Goal: Information Seeking & Learning: Learn about a topic

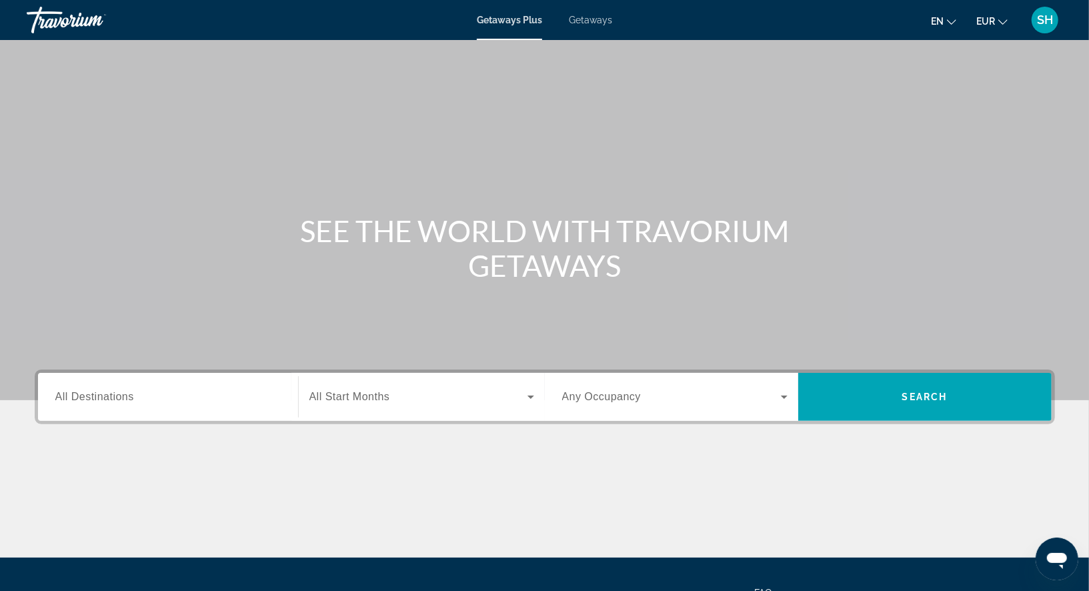
click at [587, 23] on span "Getaways" at bounding box center [590, 20] width 43 height 11
click at [92, 403] on div "Destination All Destinations" at bounding box center [167, 397] width 225 height 38
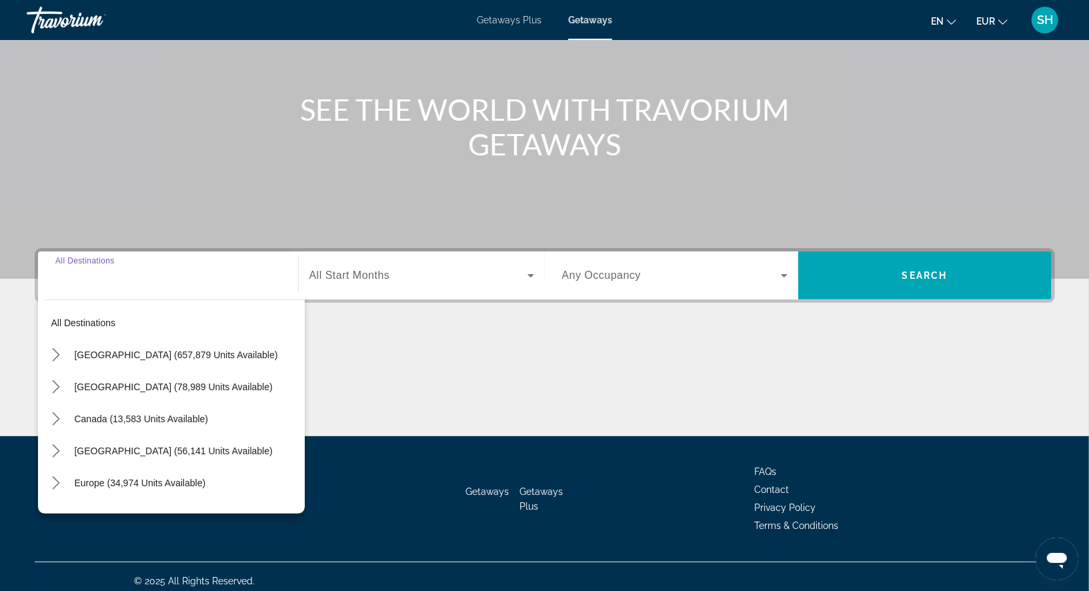
scroll to position [129, 0]
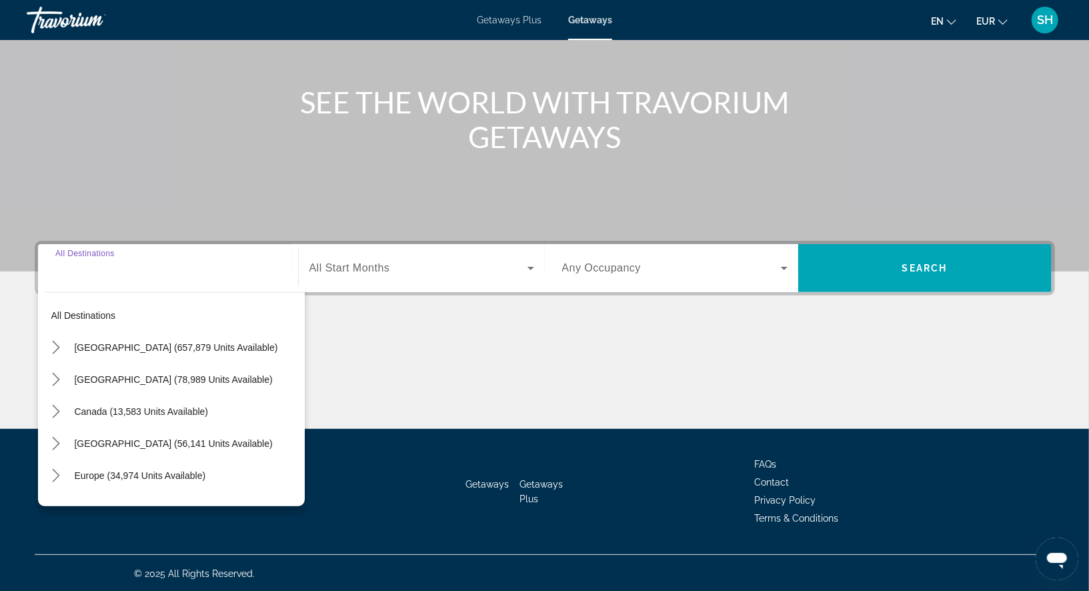
click at [92, 403] on span "Select destination: Canada (13,583 units available)" at bounding box center [186, 411] width 237 height 32
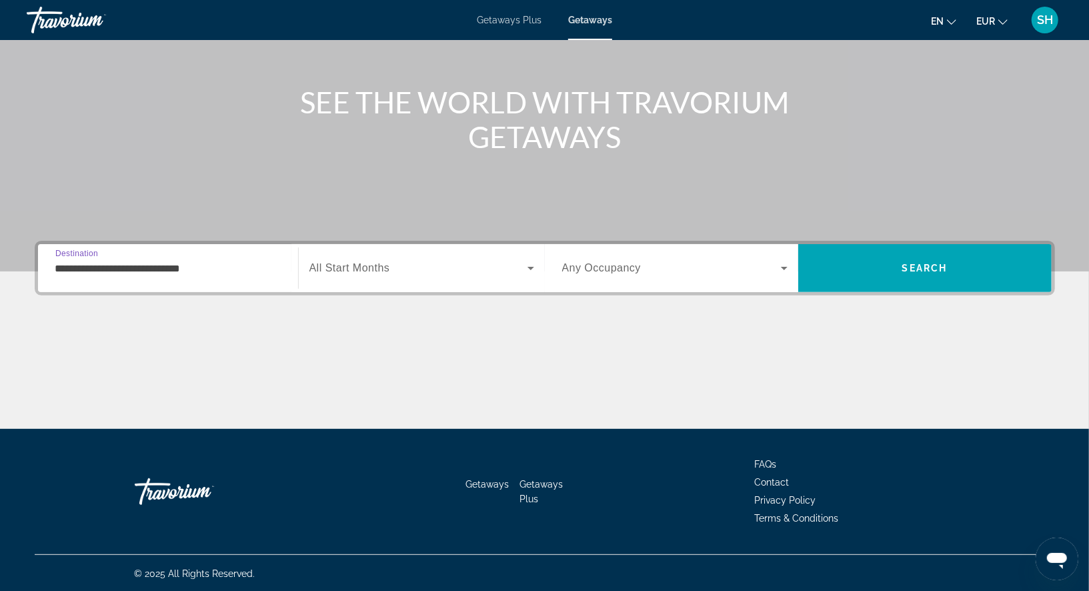
click at [52, 265] on div "**********" at bounding box center [168, 268] width 247 height 38
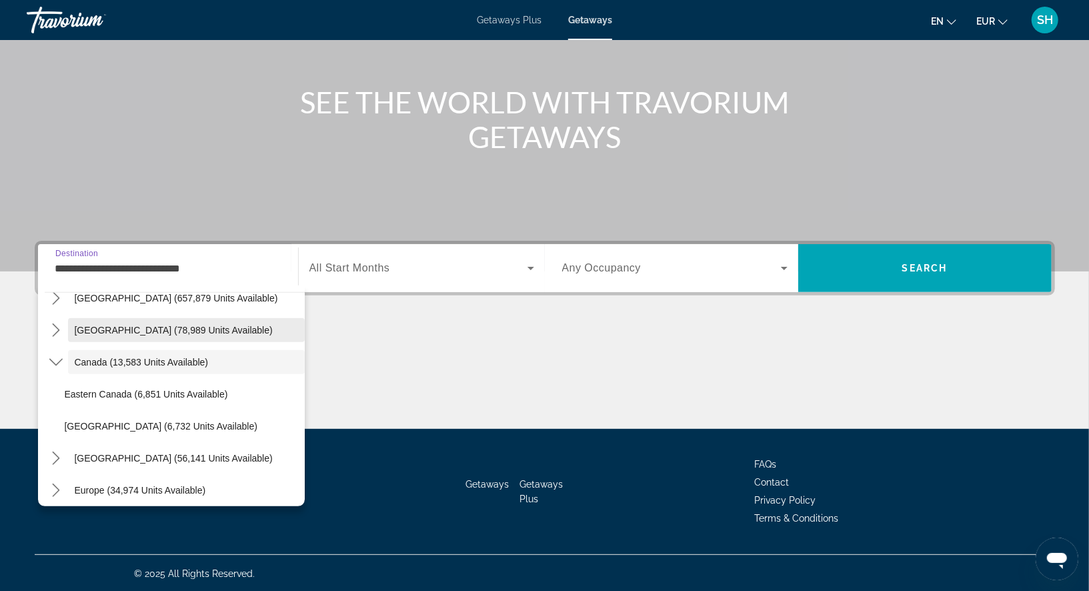
scroll to position [53, 0]
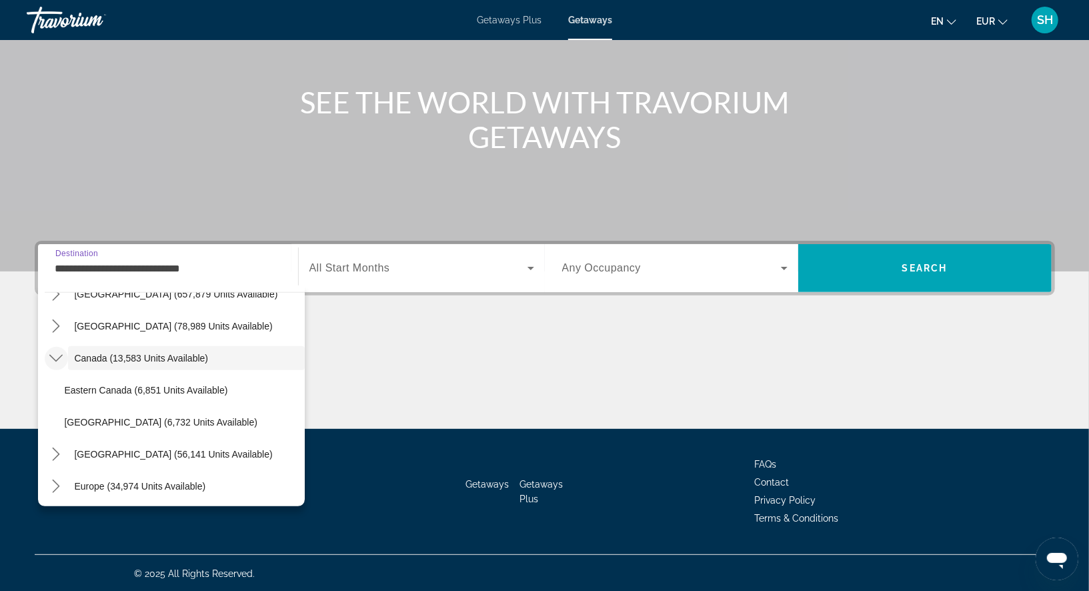
click at [55, 360] on icon "Toggle Canada (13,583 units available) submenu" at bounding box center [55, 357] width 13 height 13
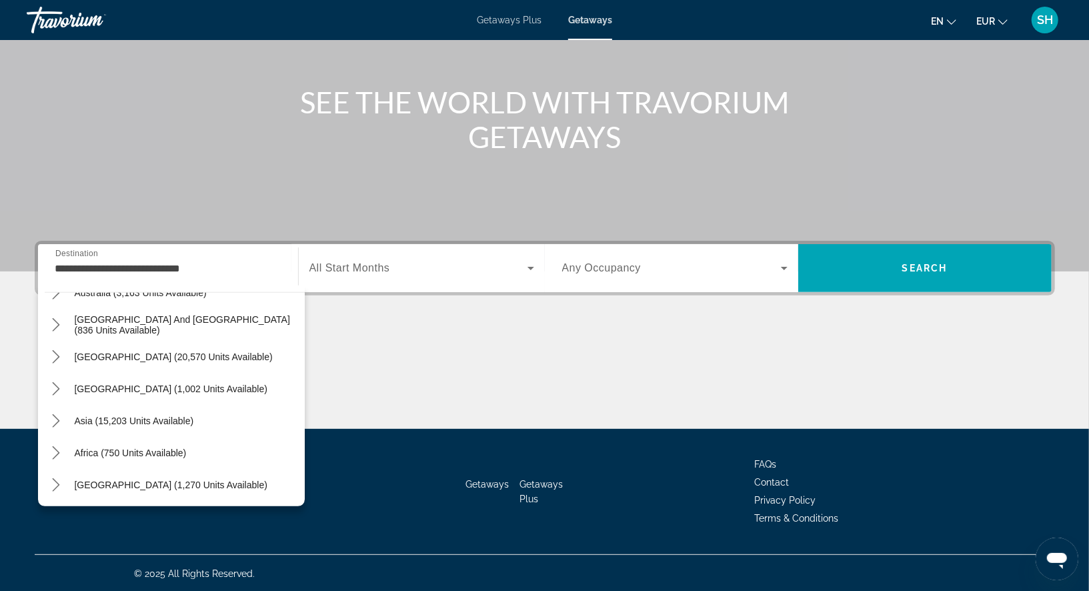
scroll to position [215, 0]
click at [130, 479] on span "[GEOGRAPHIC_DATA] (1,270 units available)" at bounding box center [171, 484] width 193 height 11
type input "**********"
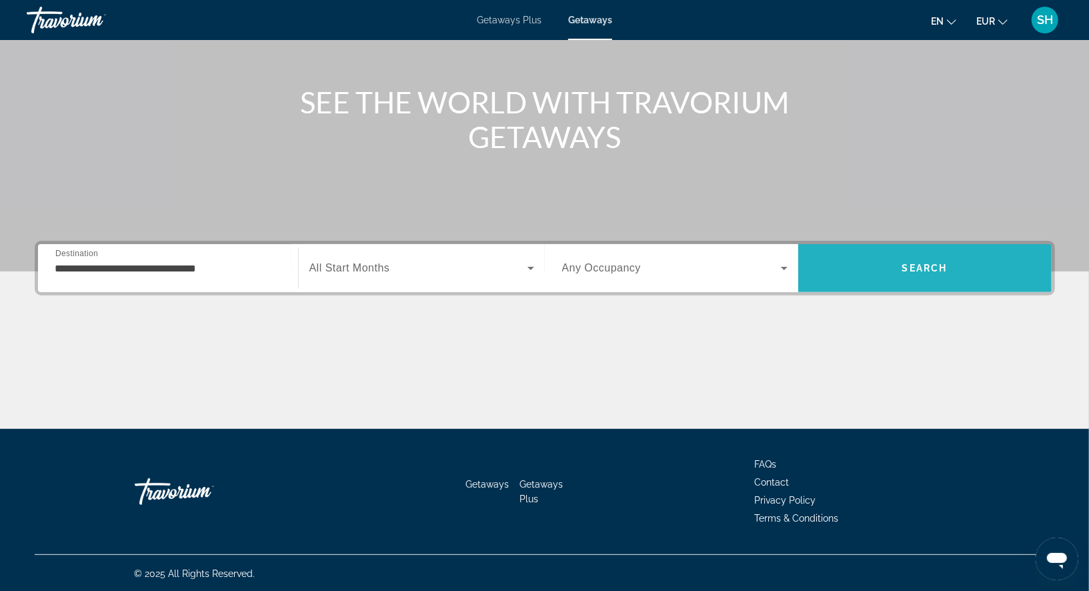
click at [909, 263] on span "Search" at bounding box center [924, 268] width 45 height 11
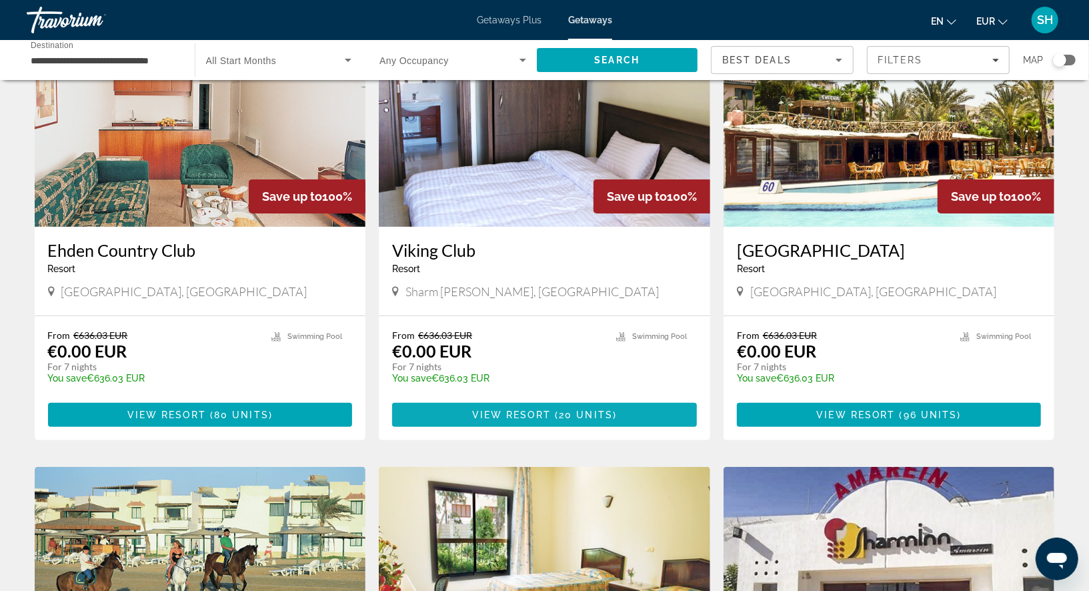
scroll to position [114, 0]
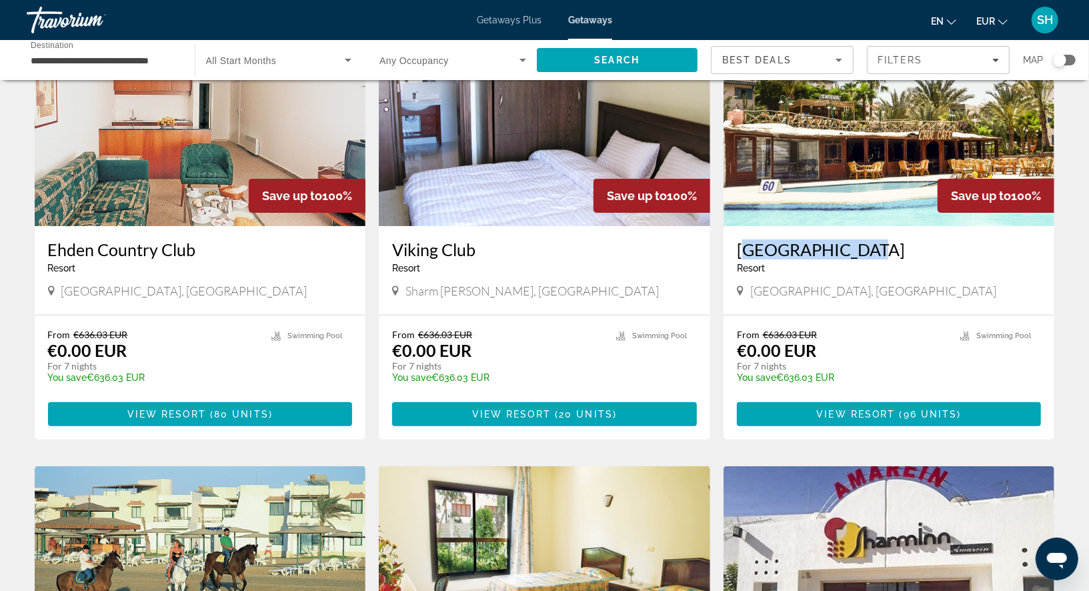
drag, startPoint x: 727, startPoint y: 247, endPoint x: 855, endPoint y: 252, distance: 128.8
click at [855, 252] on div "[GEOGRAPHIC_DATA] - This is an adults only resort [GEOGRAPHIC_DATA], [GEOGRAPHI…" at bounding box center [888, 270] width 331 height 89
copy h3 "[GEOGRAPHIC_DATA]"
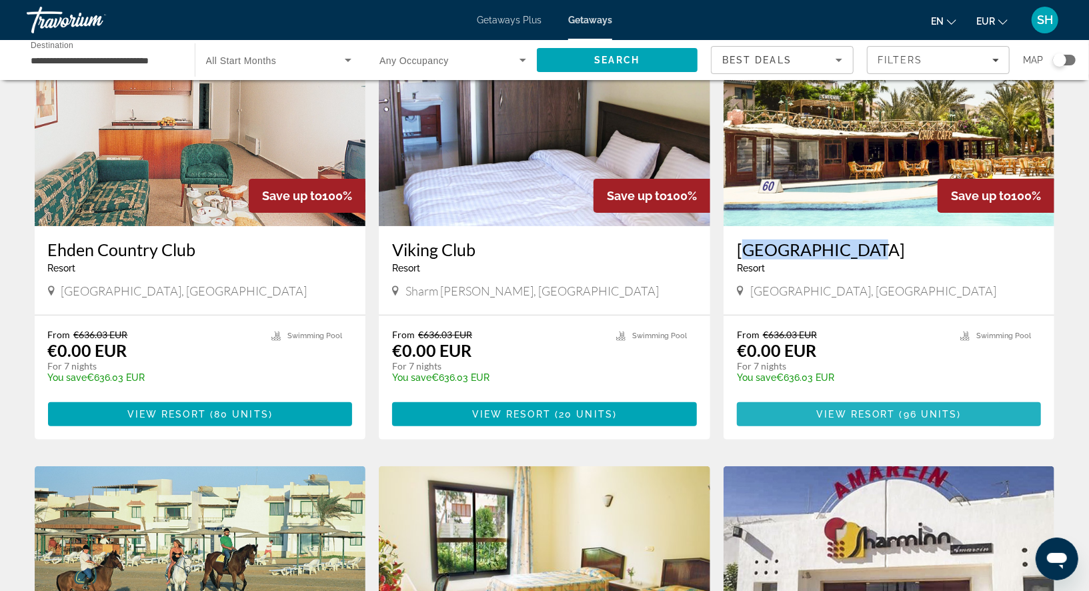
click at [851, 415] on span "View Resort" at bounding box center [856, 414] width 79 height 11
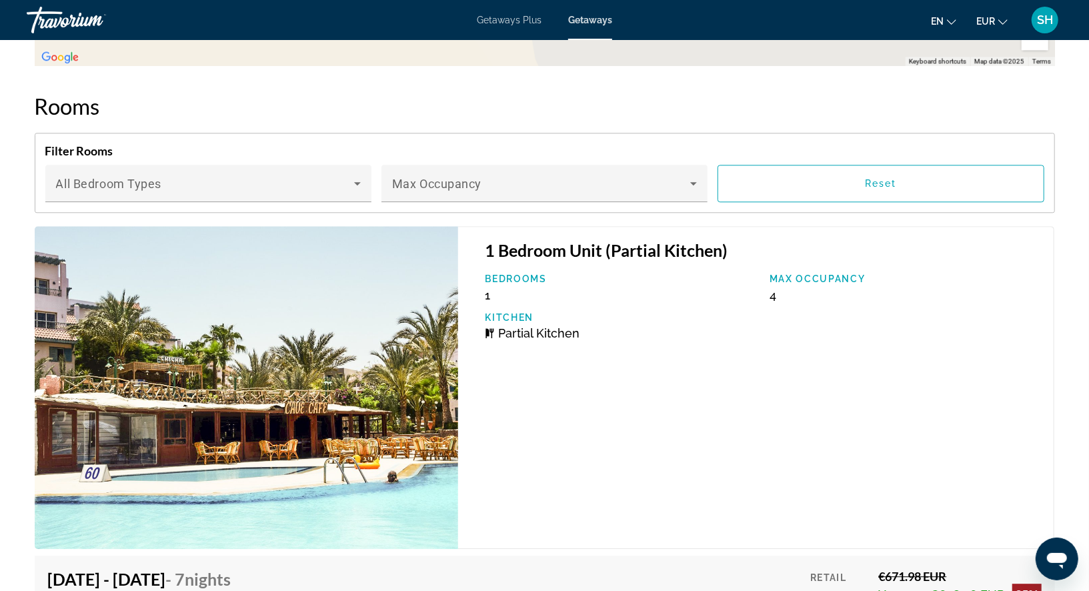
scroll to position [2084, 0]
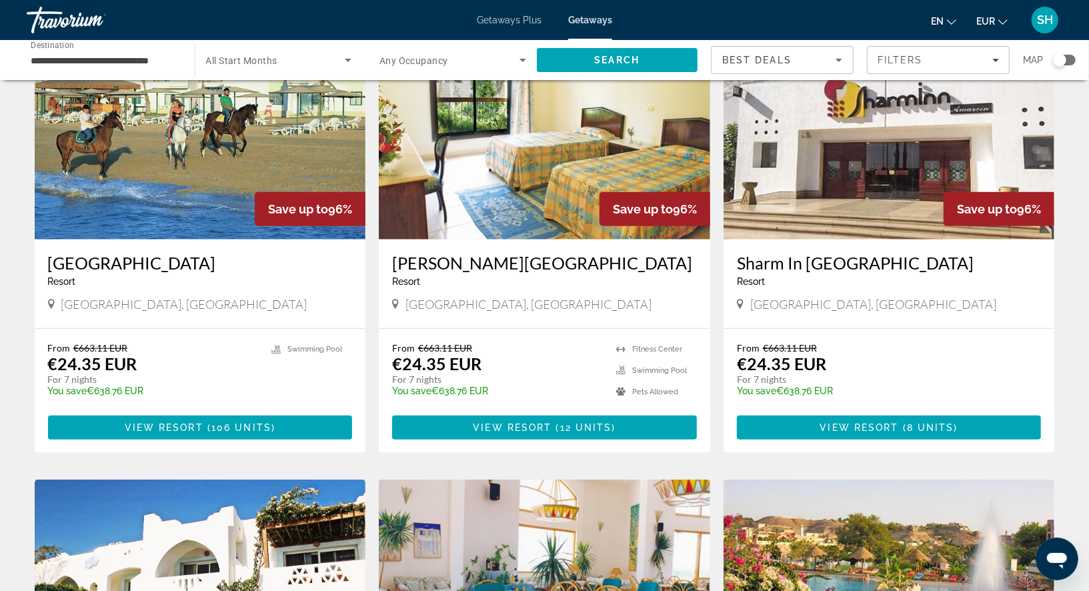
scroll to position [557, 0]
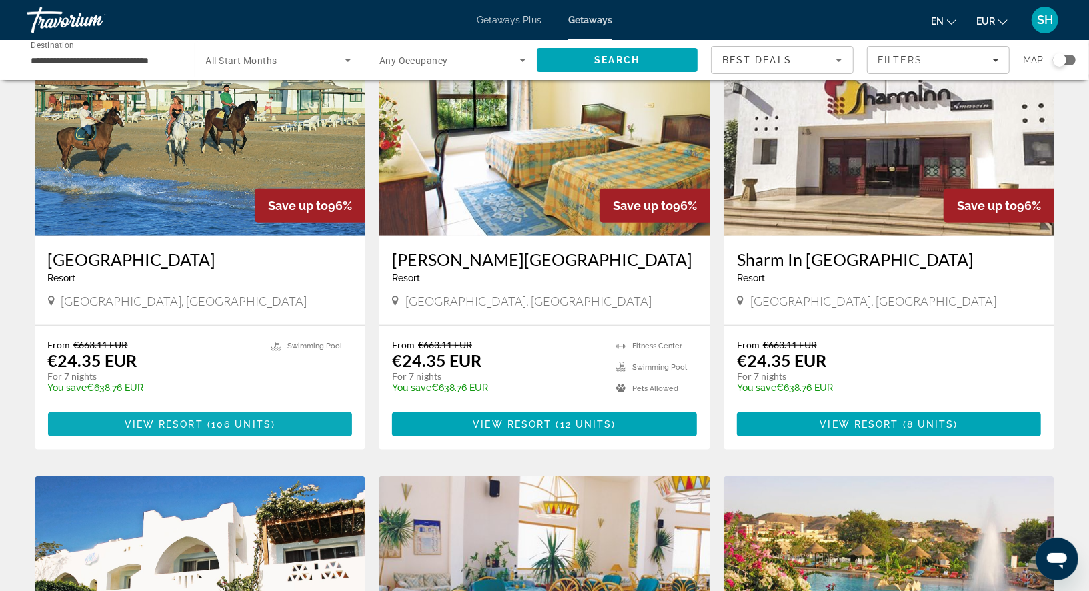
click at [193, 423] on span "View Resort" at bounding box center [164, 424] width 79 height 11
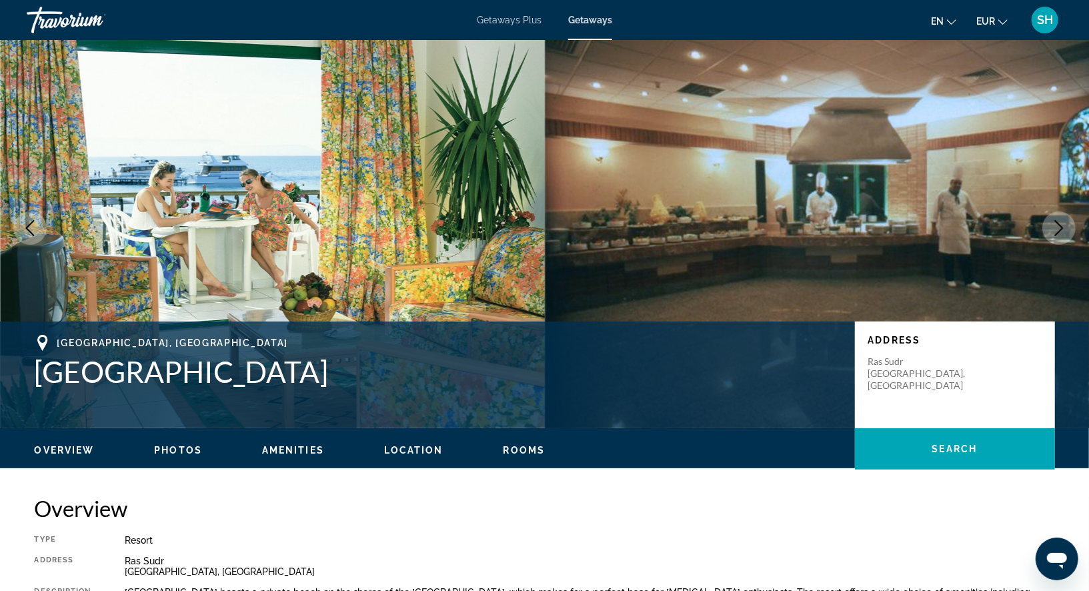
scroll to position [11, 0]
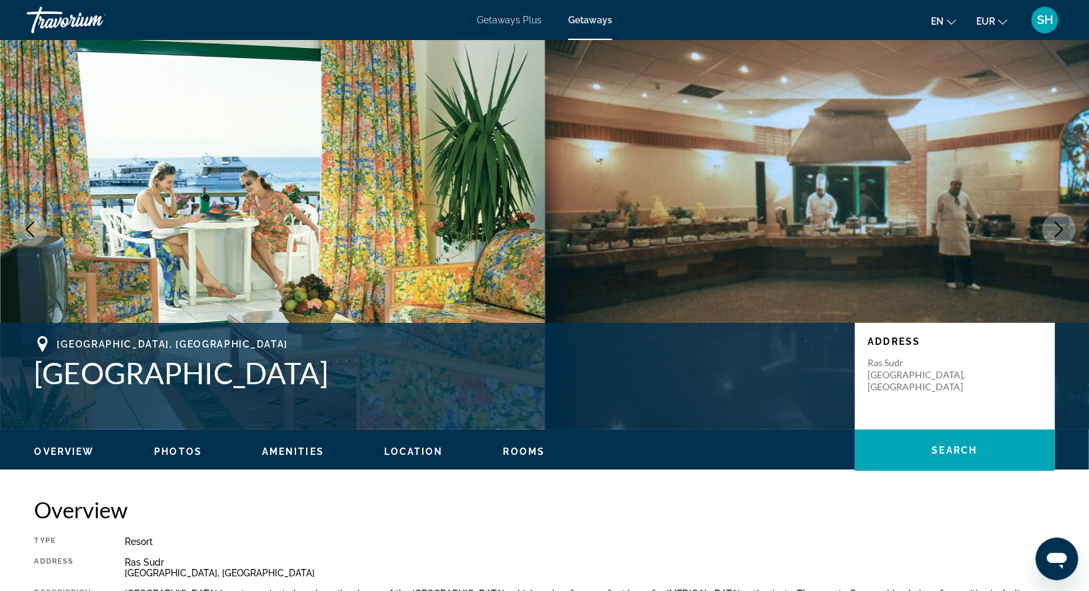
drag, startPoint x: 281, startPoint y: 377, endPoint x: 39, endPoint y: 375, distance: 242.0
click at [39, 375] on h1 "[GEOGRAPHIC_DATA]" at bounding box center [438, 372] width 807 height 35
copy h1 "[GEOGRAPHIC_DATA]"
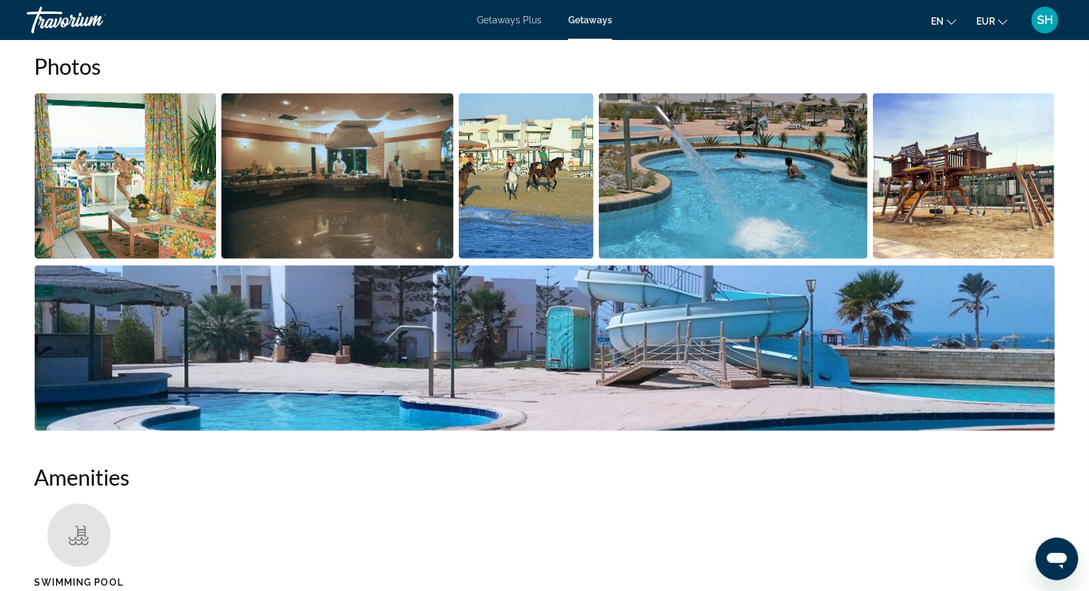
scroll to position [623, 0]
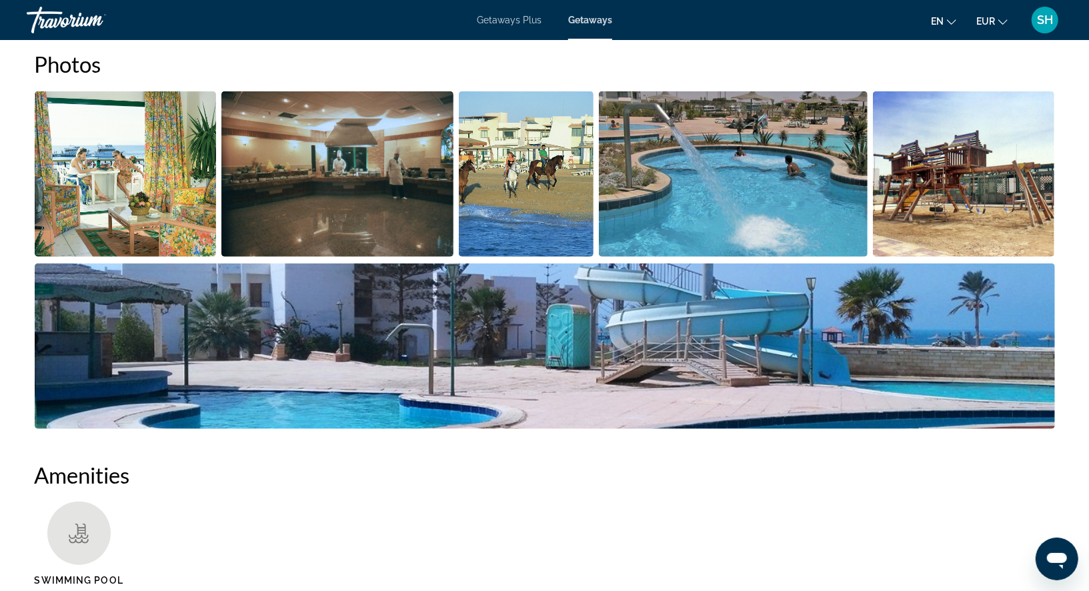
click at [156, 206] on img "Open full-screen image slider" at bounding box center [126, 173] width 182 height 165
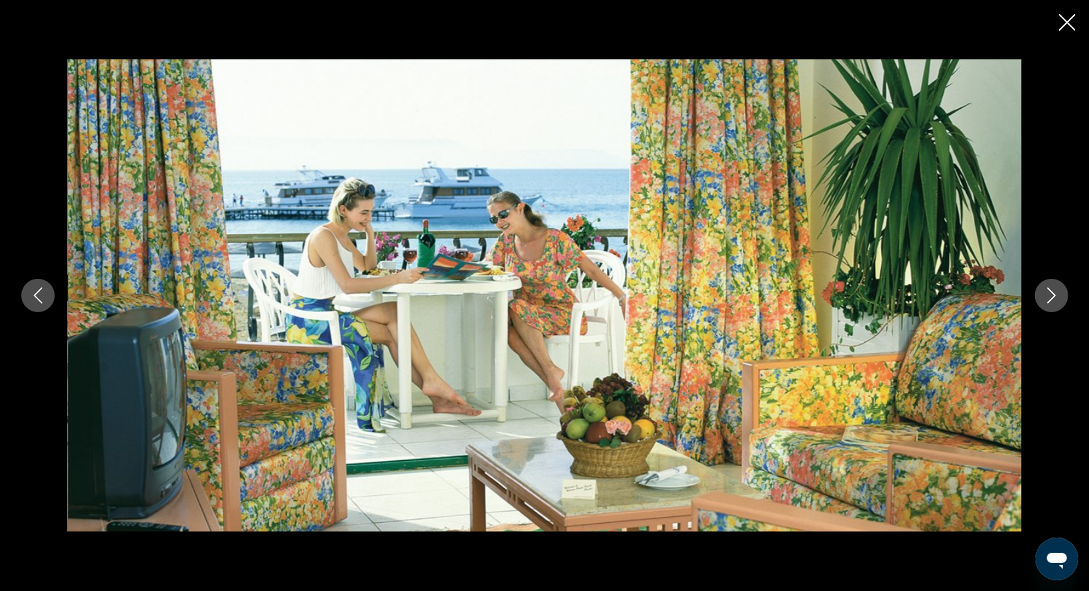
click at [1053, 298] on icon "Next image" at bounding box center [1051, 295] width 16 height 16
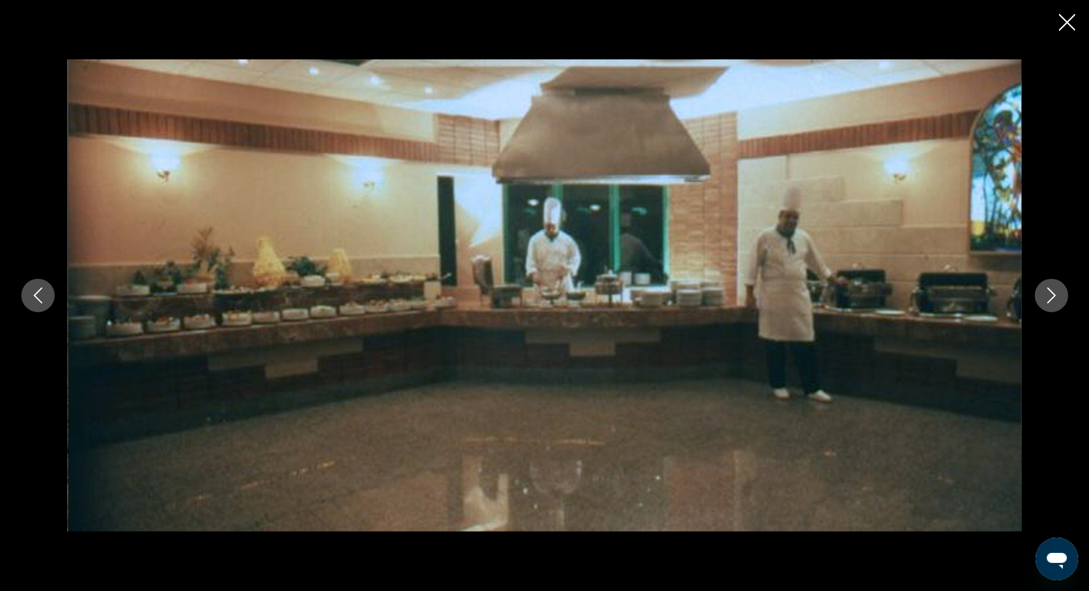
click at [1053, 298] on icon "Next image" at bounding box center [1051, 295] width 16 height 16
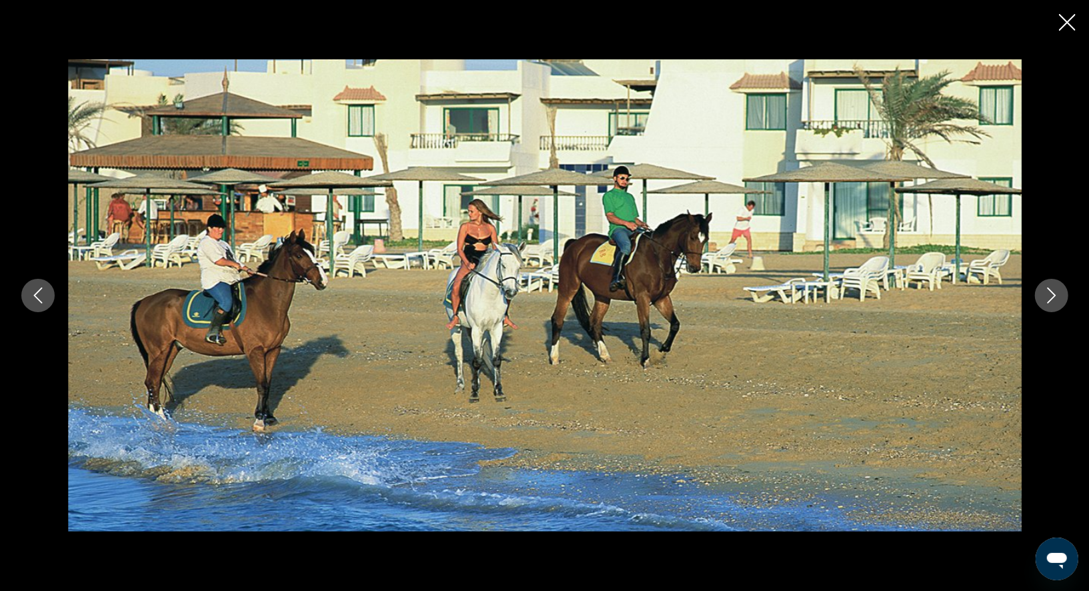
click at [1053, 298] on icon "Next image" at bounding box center [1051, 295] width 16 height 16
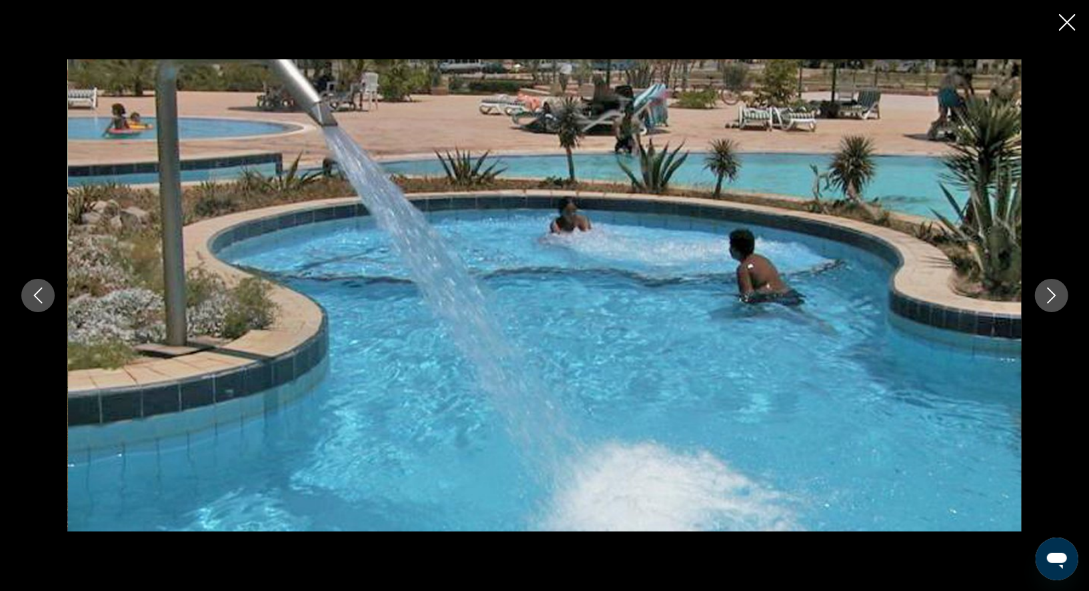
click at [1053, 298] on icon "Next image" at bounding box center [1051, 295] width 16 height 16
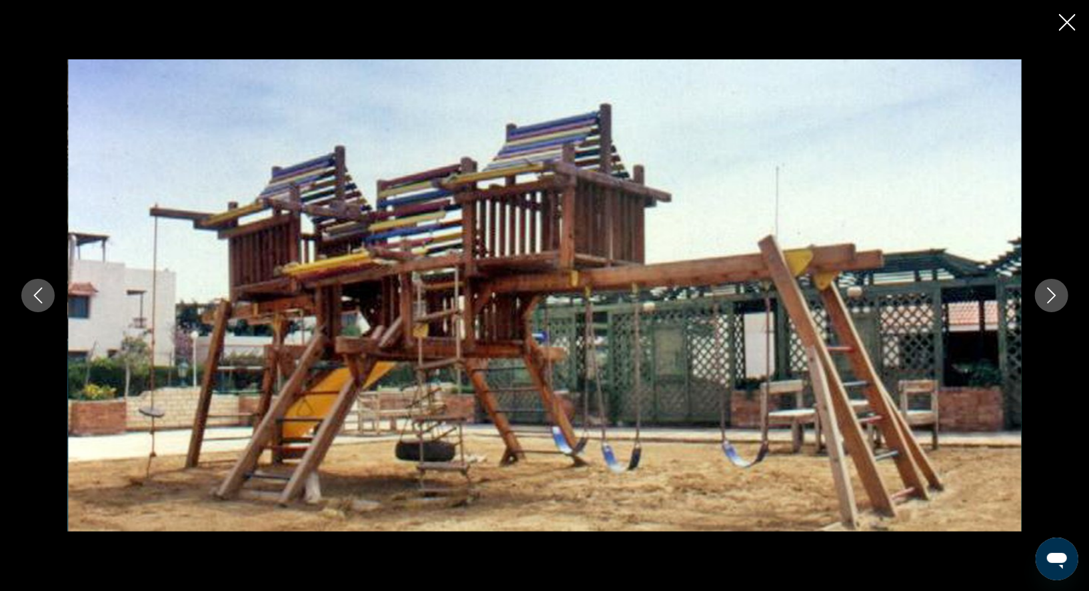
click at [1053, 298] on icon "Next image" at bounding box center [1051, 295] width 16 height 16
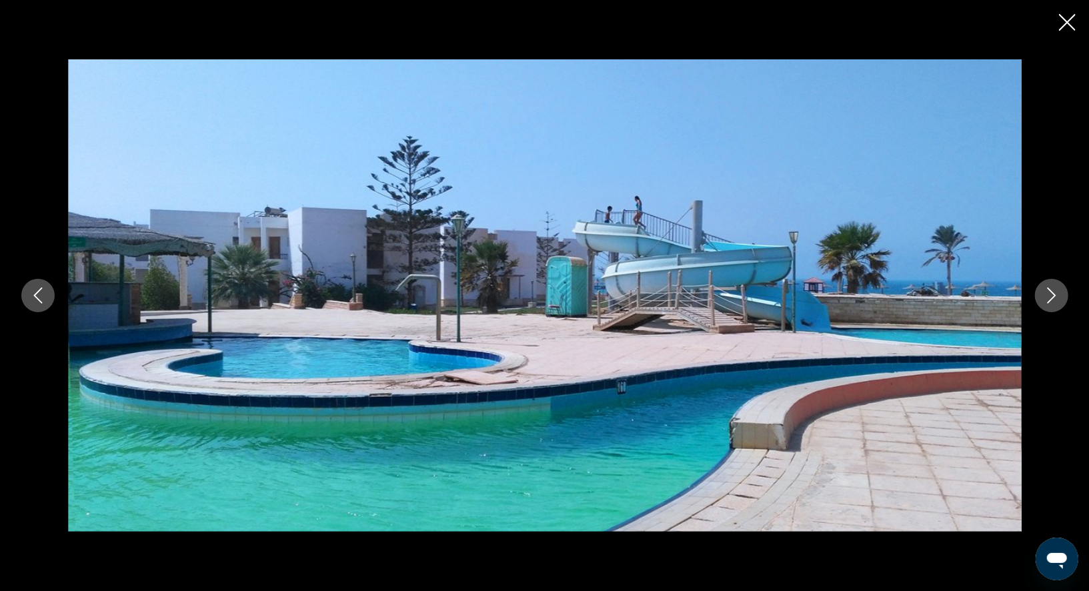
click at [1053, 298] on icon "Next image" at bounding box center [1051, 295] width 16 height 16
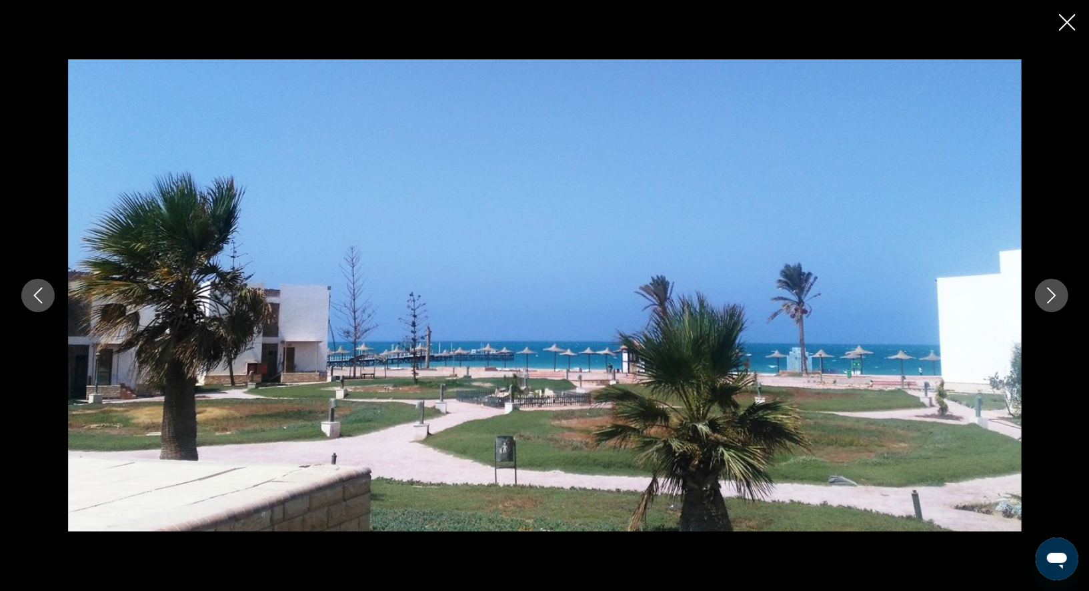
click at [1053, 298] on icon "Next image" at bounding box center [1051, 295] width 16 height 16
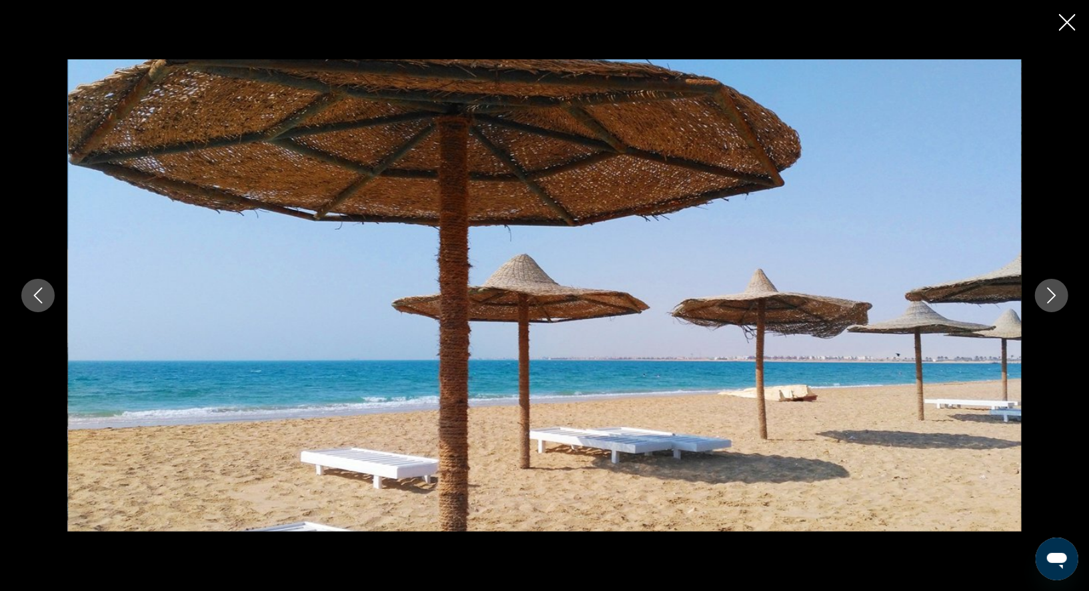
click at [1053, 298] on icon "Next image" at bounding box center [1051, 295] width 16 height 16
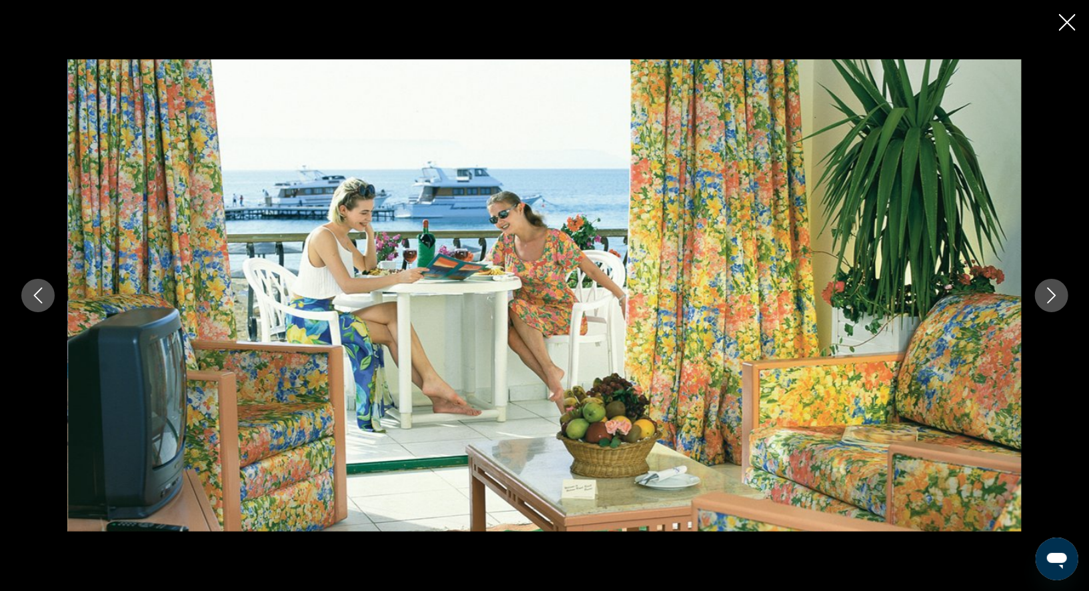
click at [1074, 24] on icon "Close slideshow" at bounding box center [1067, 22] width 17 height 17
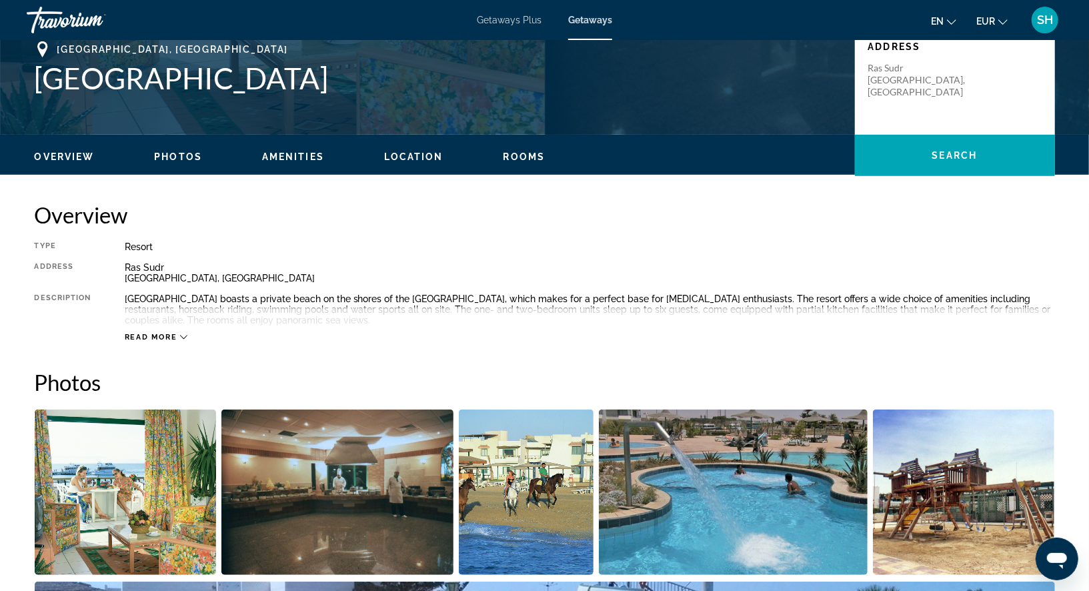
scroll to position [0, 0]
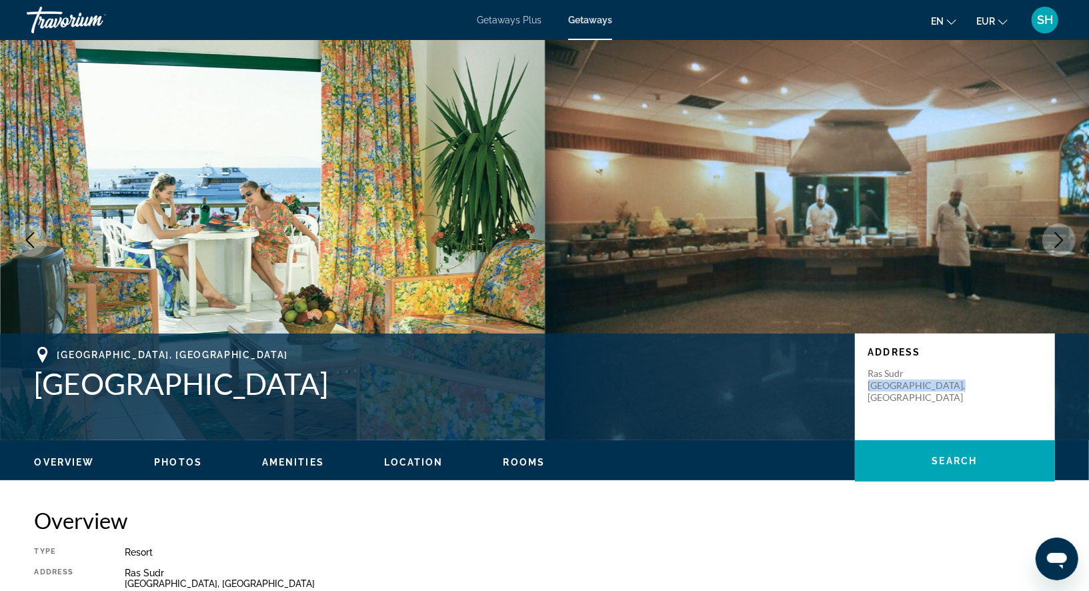
drag, startPoint x: 941, startPoint y: 385, endPoint x: 865, endPoint y: 384, distance: 76.7
click at [865, 384] on div "Address [GEOGRAPHIC_DATA], [GEOGRAPHIC_DATA]" at bounding box center [955, 386] width 200 height 107
copy p "[GEOGRAPHIC_DATA], [GEOGRAPHIC_DATA]"
drag, startPoint x: 287, startPoint y: 385, endPoint x: 36, endPoint y: 377, distance: 250.8
click at [36, 377] on h1 "[GEOGRAPHIC_DATA]" at bounding box center [438, 383] width 807 height 35
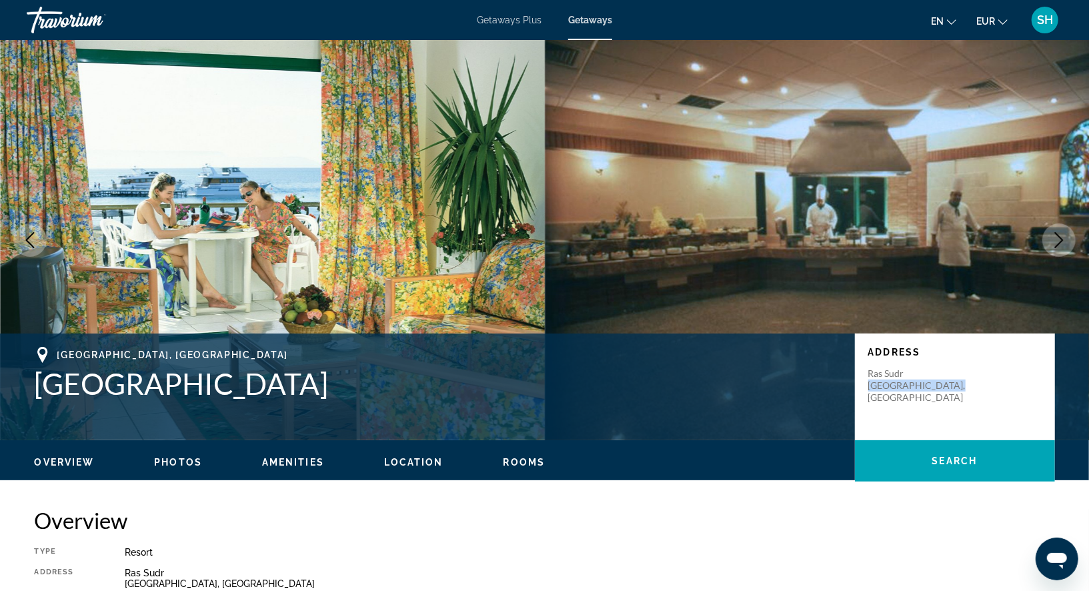
copy h1 "[GEOGRAPHIC_DATA]"
click at [190, 463] on span "Photos" at bounding box center [178, 462] width 48 height 11
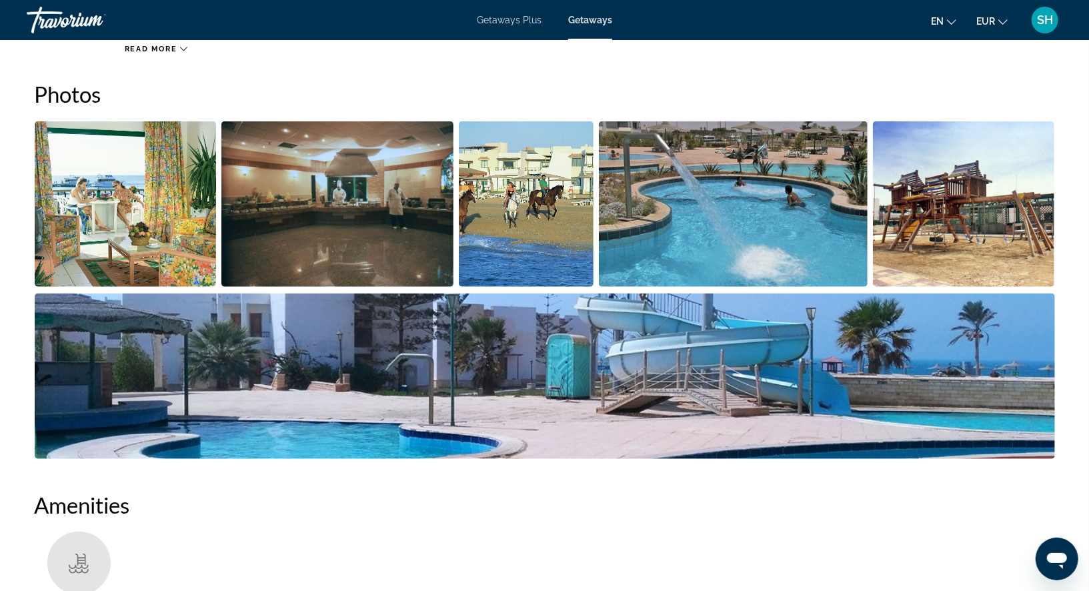
scroll to position [594, 0]
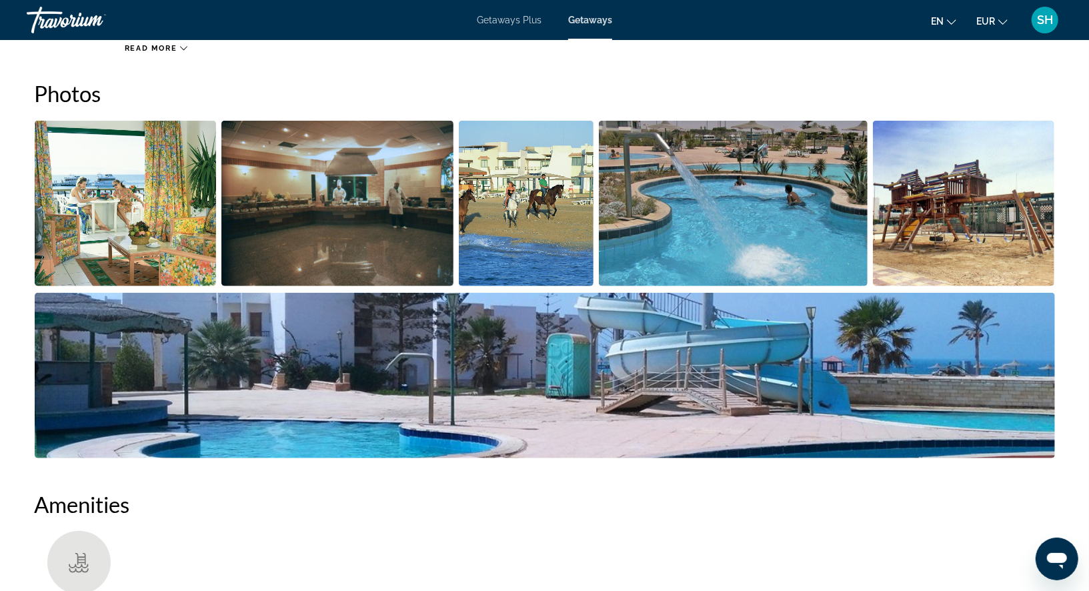
click at [479, 383] on img "Open full-screen image slider" at bounding box center [545, 375] width 1020 height 165
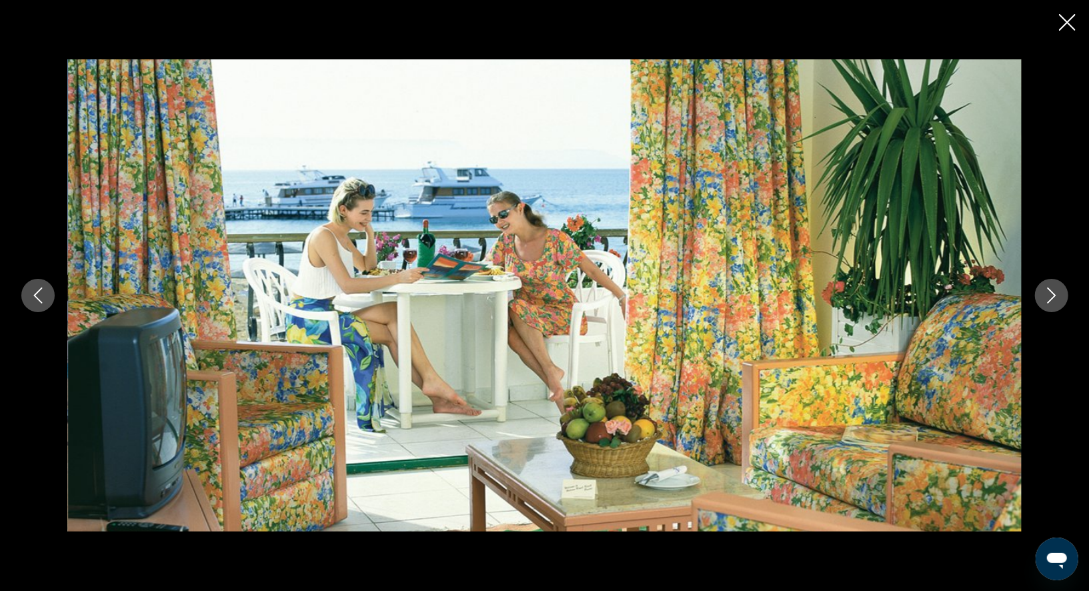
click at [479, 383] on img "Main content" at bounding box center [544, 295] width 953 height 473
click at [1055, 302] on icon "Next image" at bounding box center [1051, 295] width 16 height 16
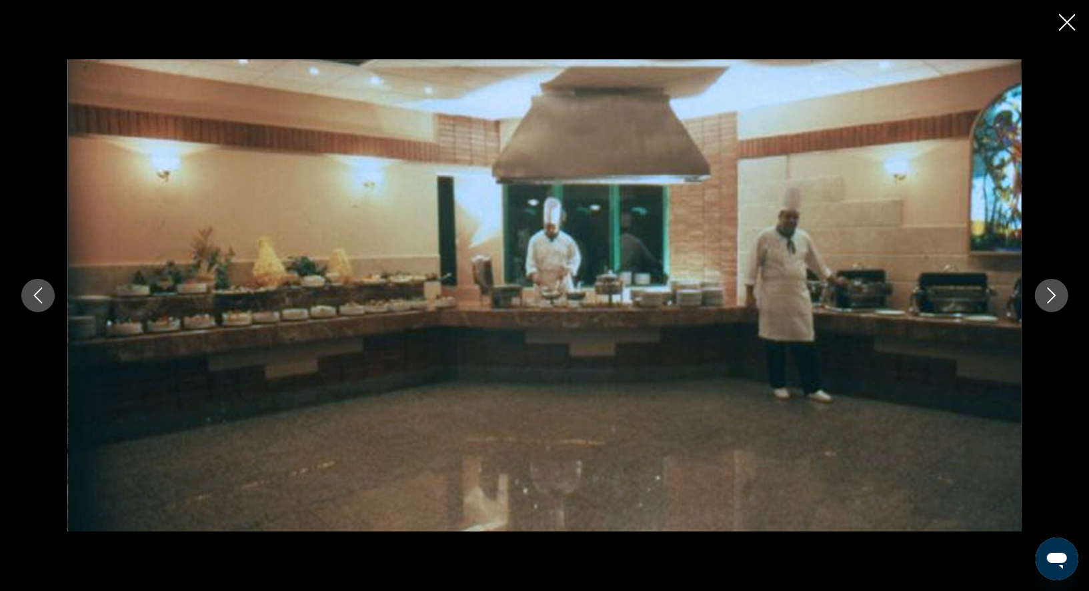
click at [1055, 302] on icon "Next image" at bounding box center [1051, 295] width 16 height 16
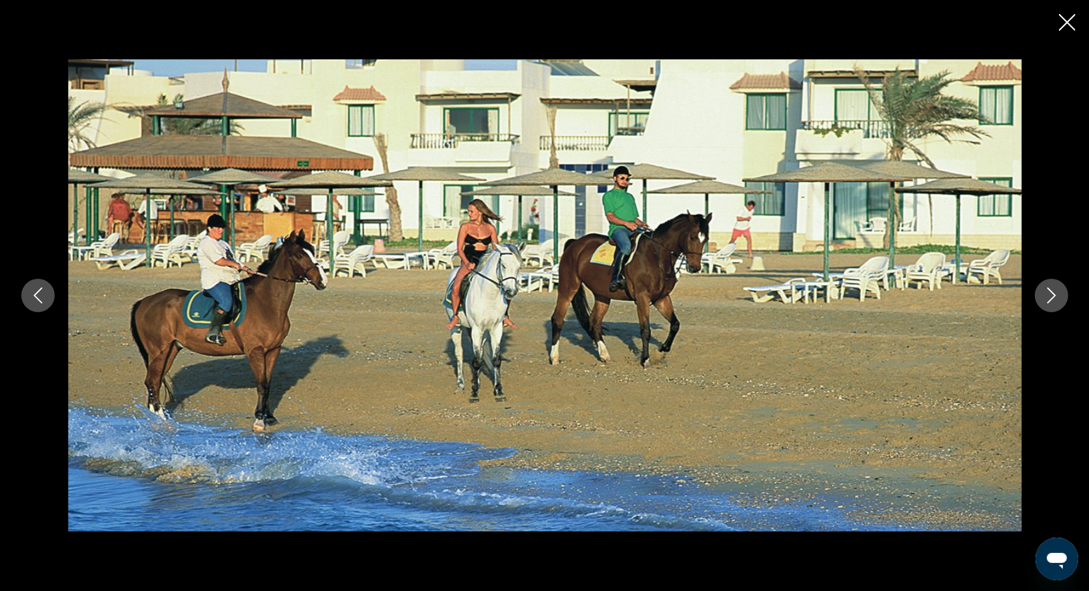
click at [1055, 302] on icon "Next image" at bounding box center [1051, 295] width 16 height 16
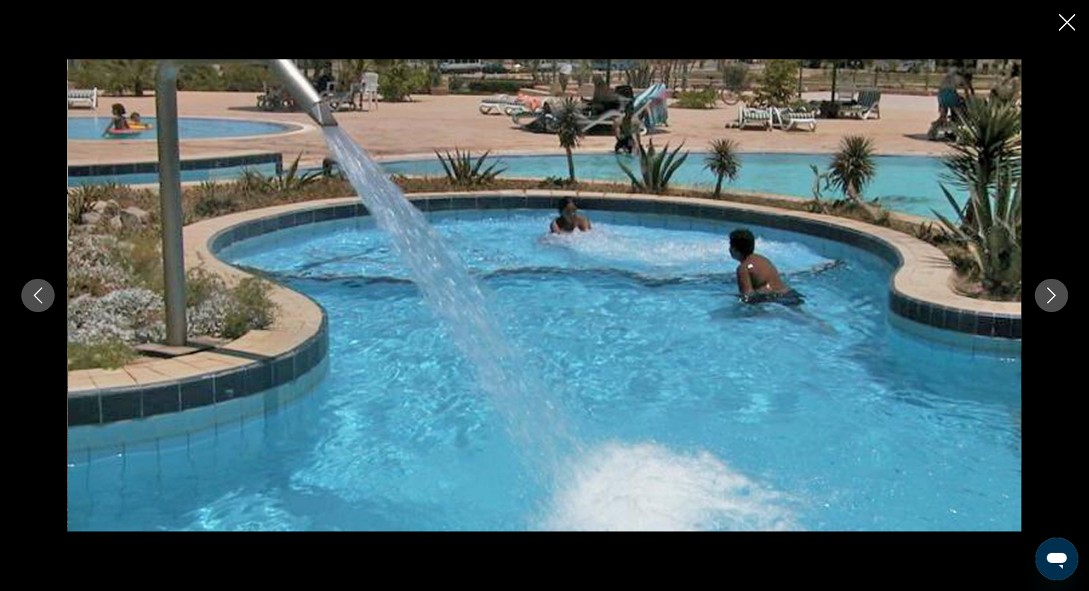
click at [1055, 302] on icon "Next image" at bounding box center [1051, 295] width 16 height 16
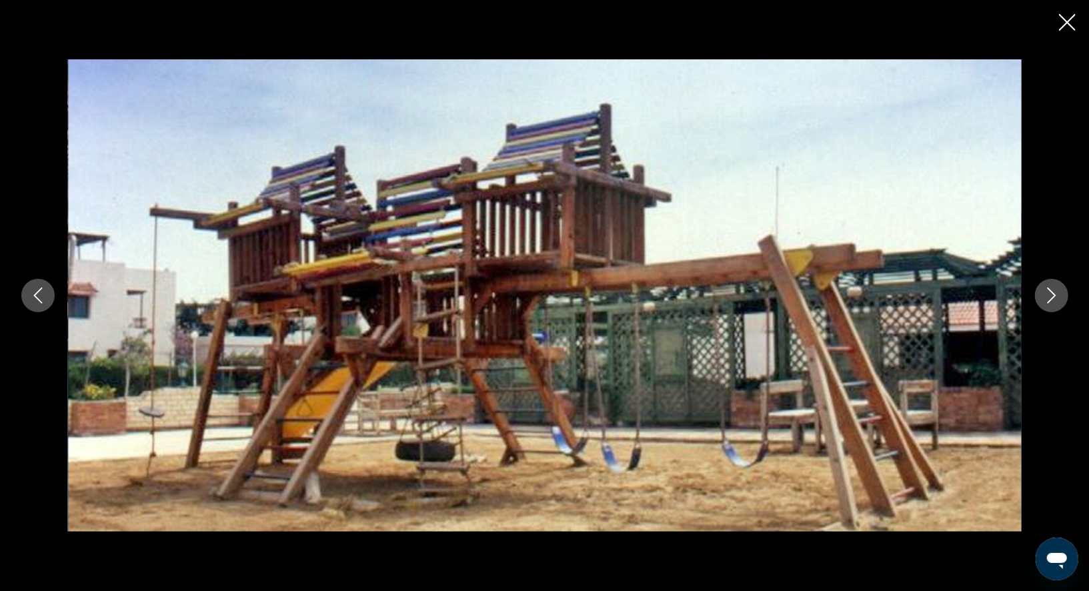
click at [1055, 302] on icon "Next image" at bounding box center [1051, 295] width 16 height 16
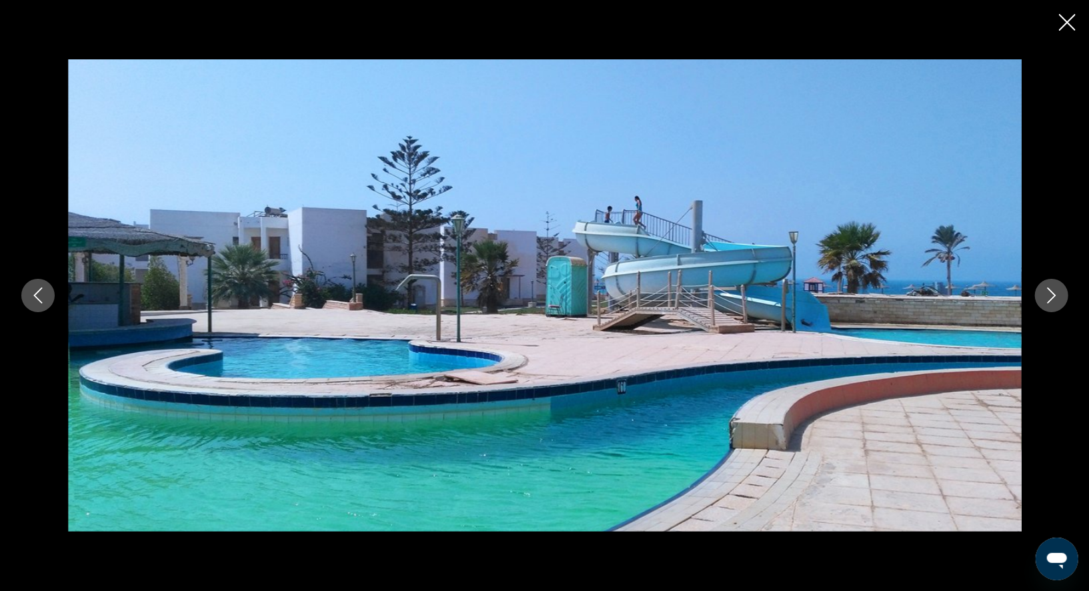
click at [1055, 302] on icon "Next image" at bounding box center [1051, 295] width 16 height 16
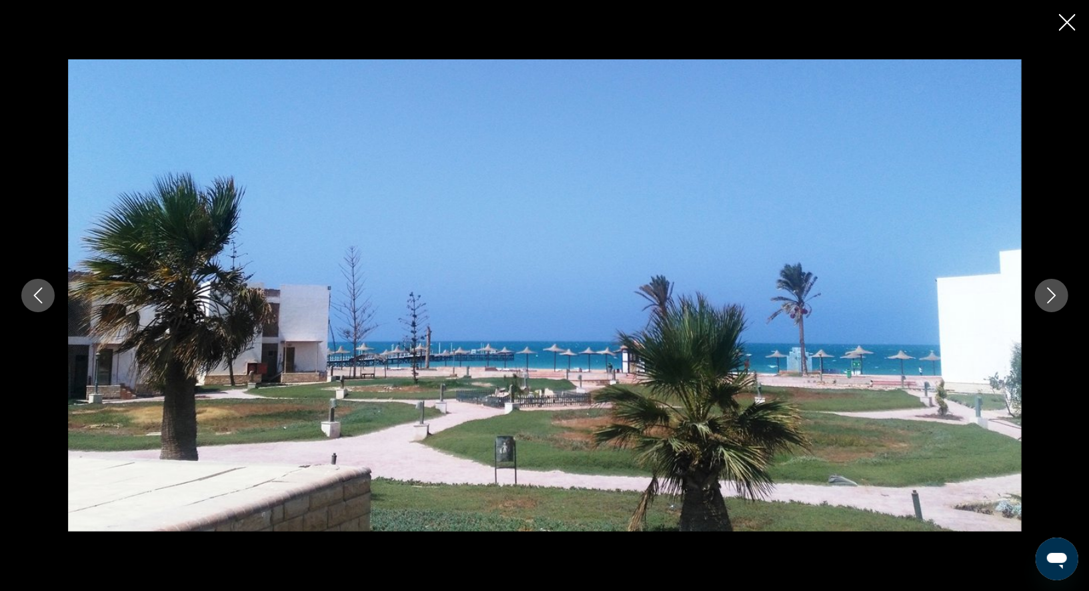
click at [41, 299] on icon "Previous image" at bounding box center [38, 295] width 16 height 16
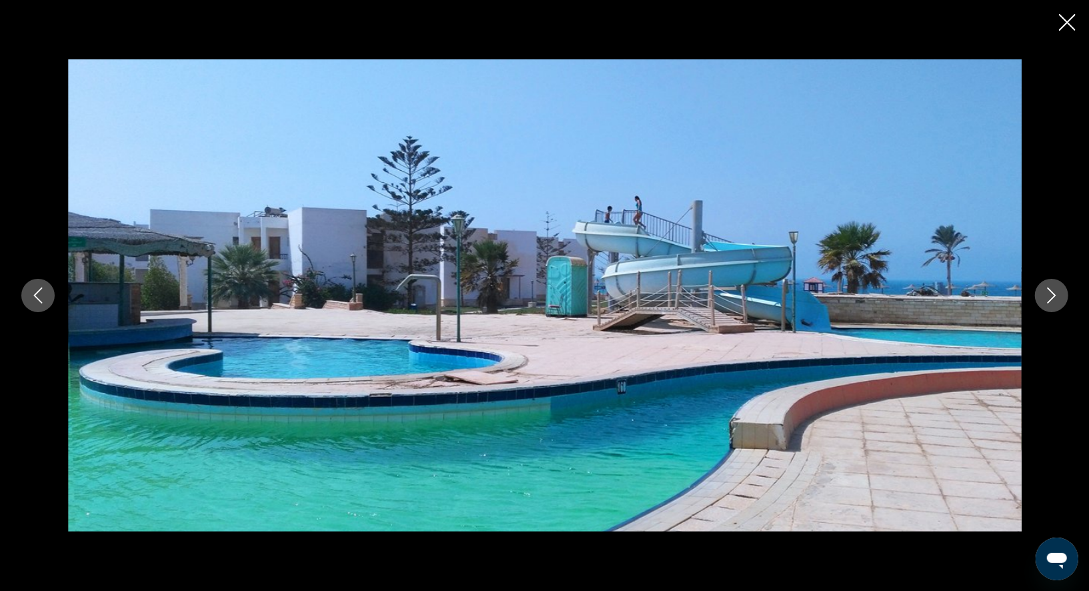
click at [41, 299] on icon "Previous image" at bounding box center [38, 295] width 16 height 16
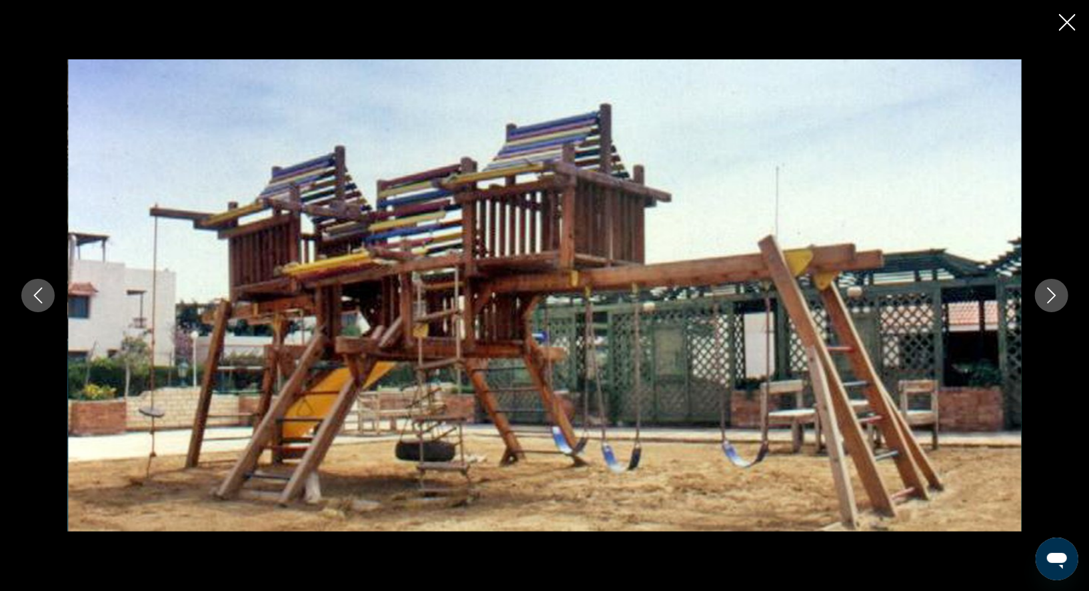
click at [1062, 24] on icon "Close slideshow" at bounding box center [1067, 22] width 17 height 17
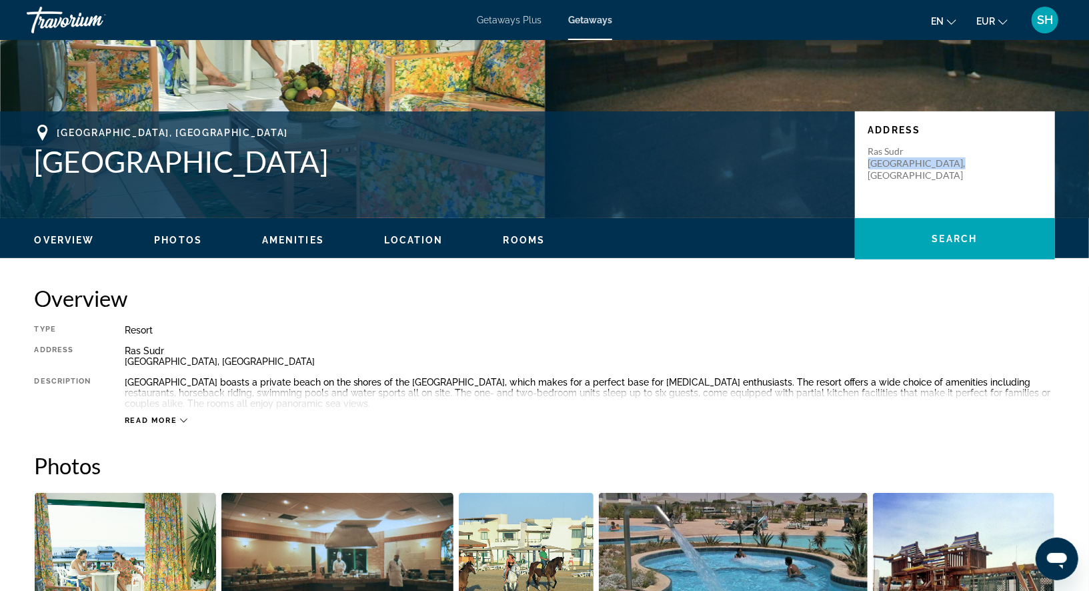
scroll to position [228, 0]
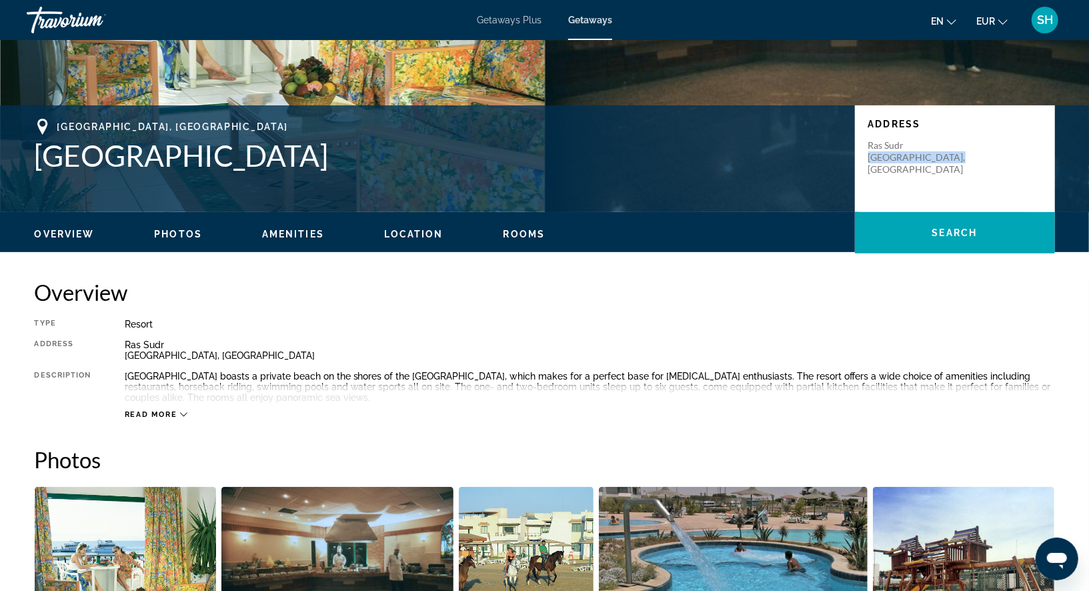
click at [143, 415] on span "Read more" at bounding box center [151, 414] width 53 height 9
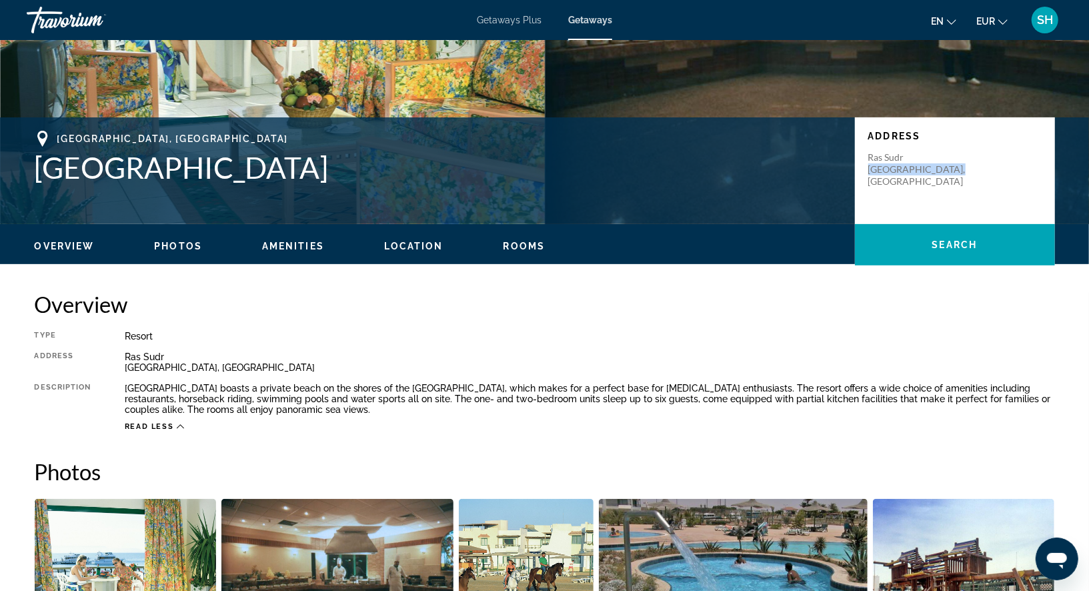
scroll to position [0, 0]
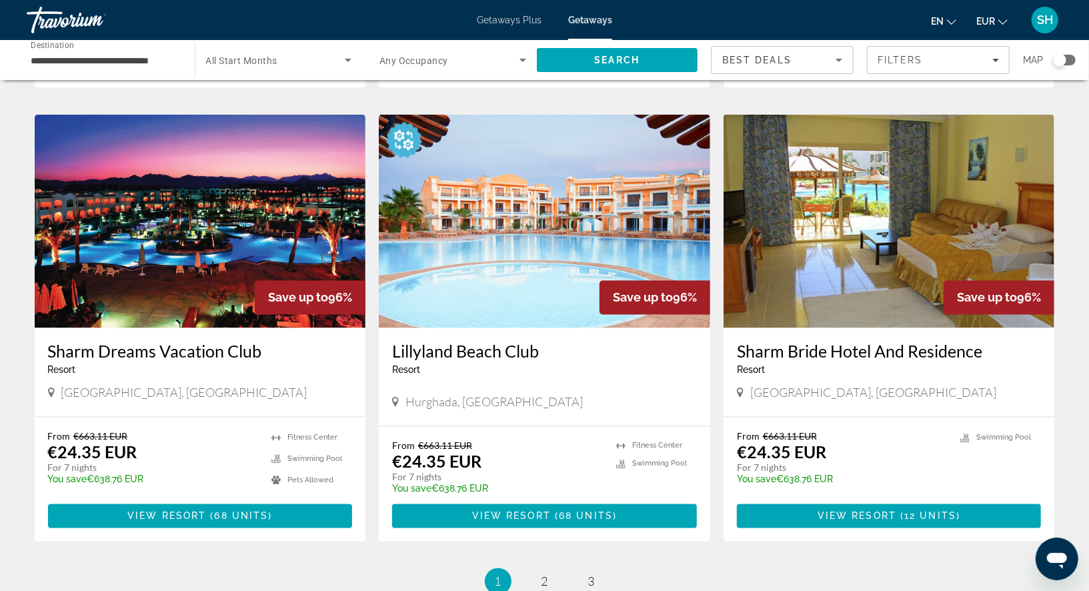
scroll to position [1375, 0]
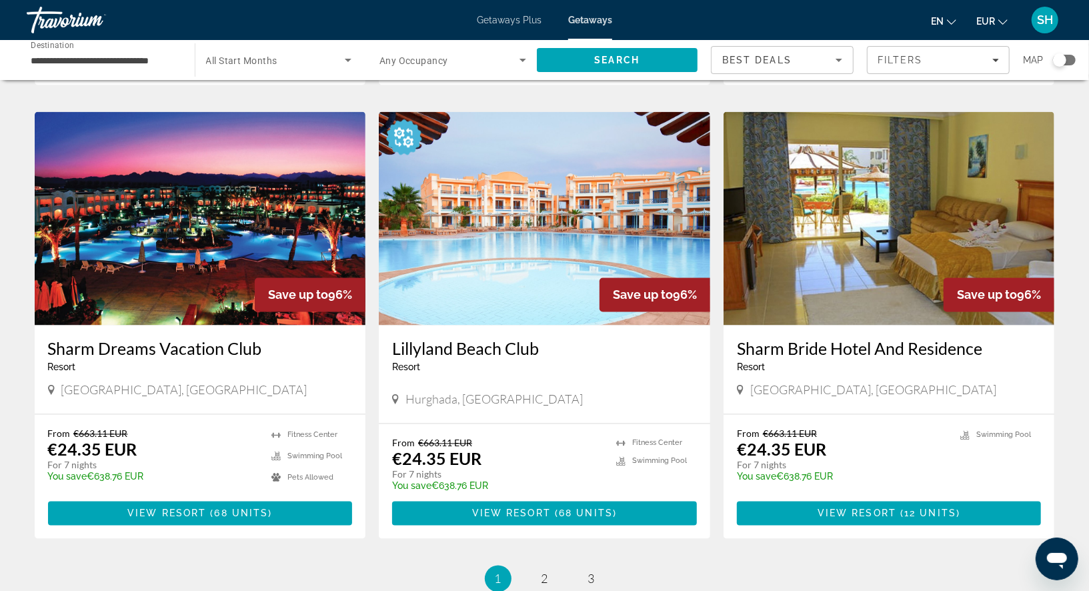
click at [245, 349] on h3 "Sharm Dreams Vacation Club" at bounding box center [200, 349] width 305 height 20
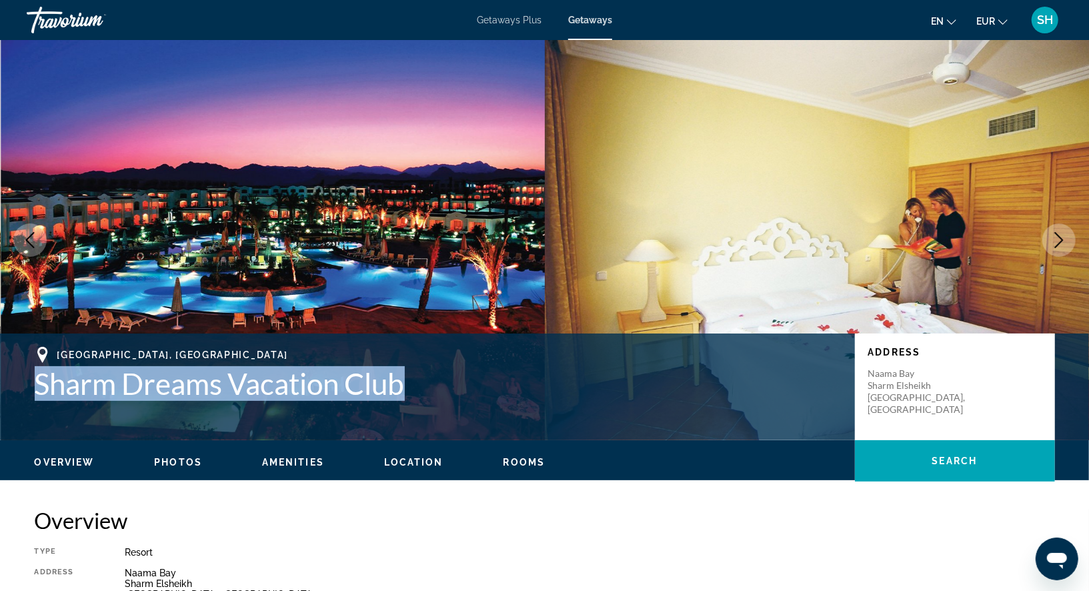
drag, startPoint x: 414, startPoint y: 391, endPoint x: 37, endPoint y: 378, distance: 377.6
click at [37, 378] on h1 "Sharm Dreams Vacation Club" at bounding box center [438, 383] width 807 height 35
copy h1 "Sharm Dreams Vacation Club"
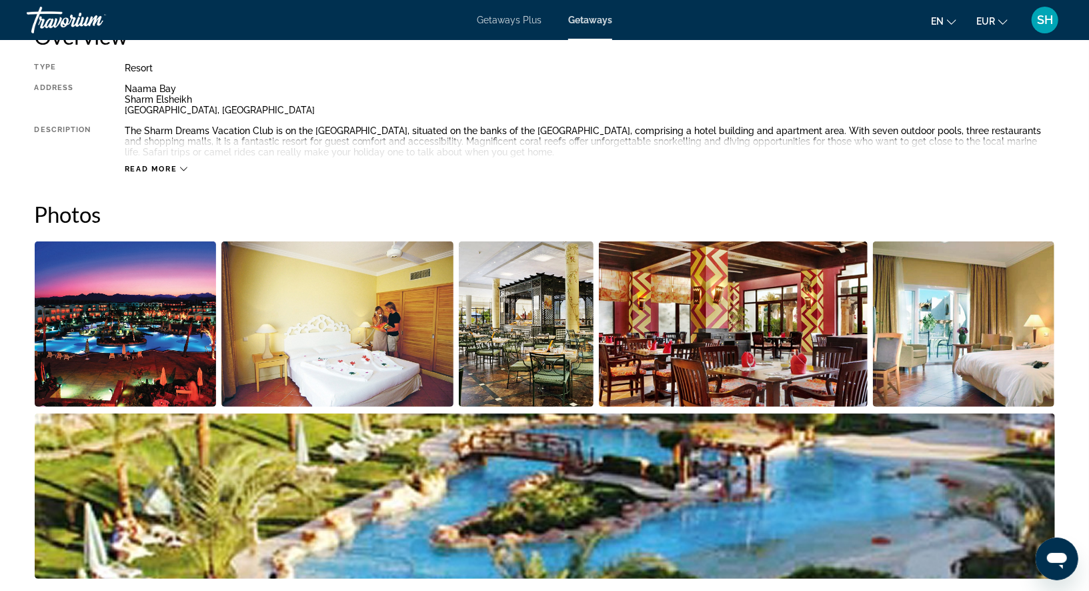
scroll to position [490, 0]
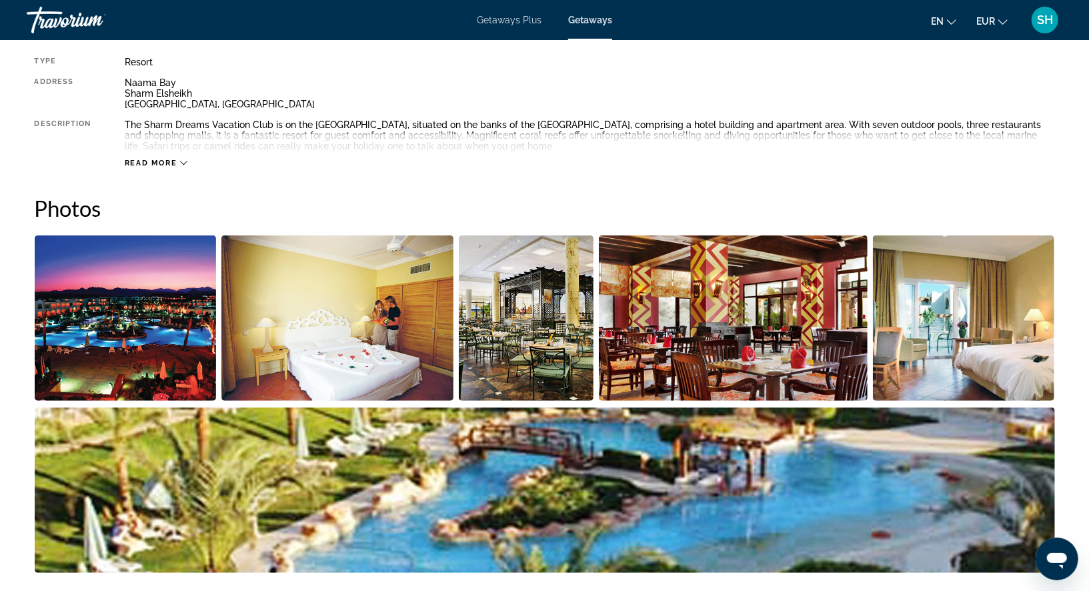
click at [334, 324] on img "Open full-screen image slider" at bounding box center [337, 317] width 232 height 165
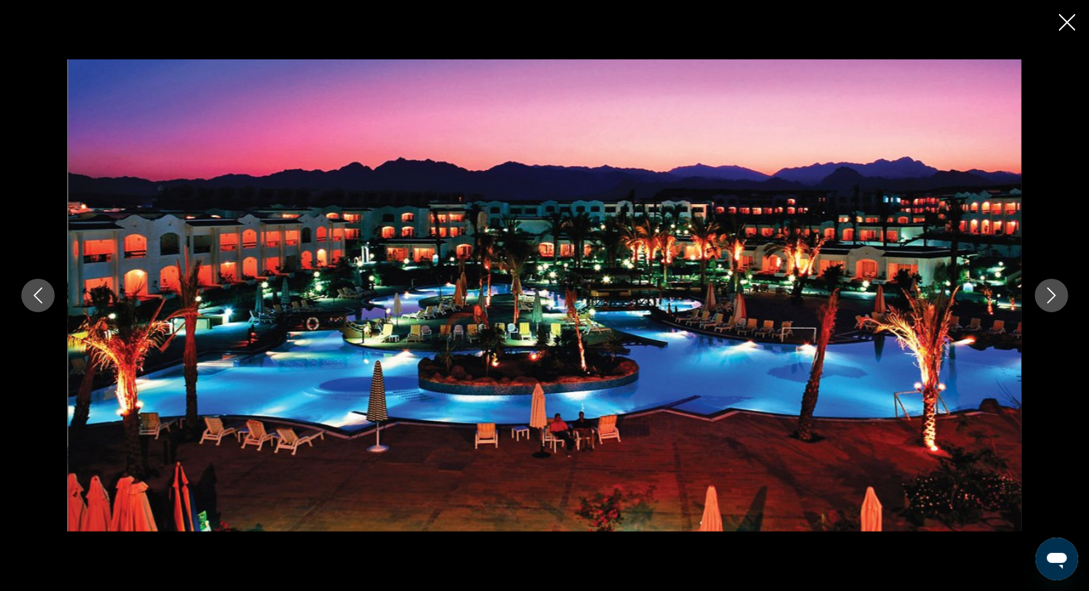
click at [1059, 295] on icon "Next image" at bounding box center [1051, 295] width 16 height 16
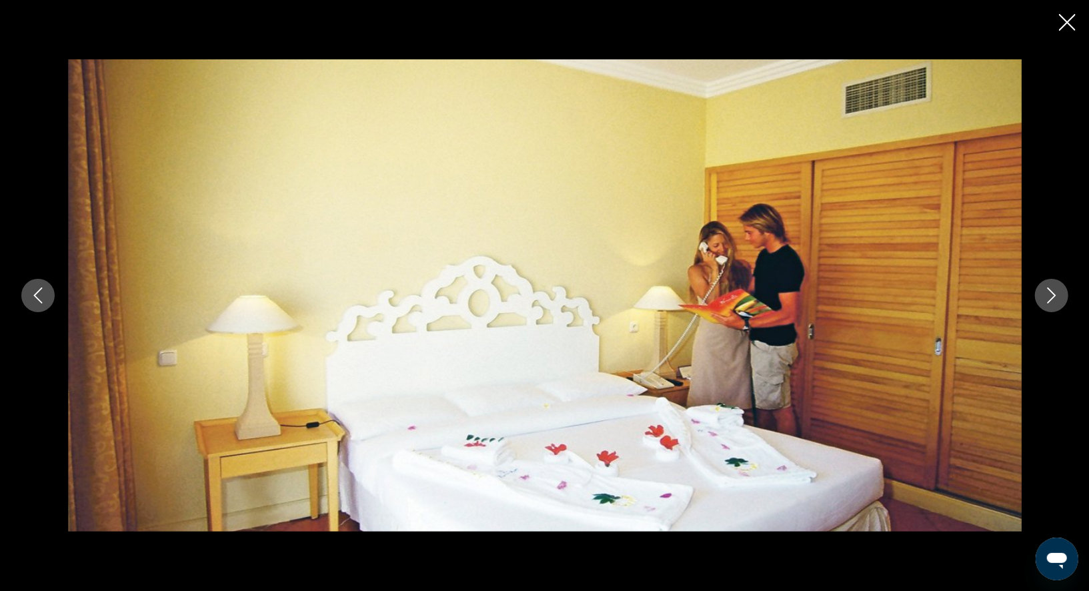
click at [1059, 295] on icon "Next image" at bounding box center [1051, 295] width 16 height 16
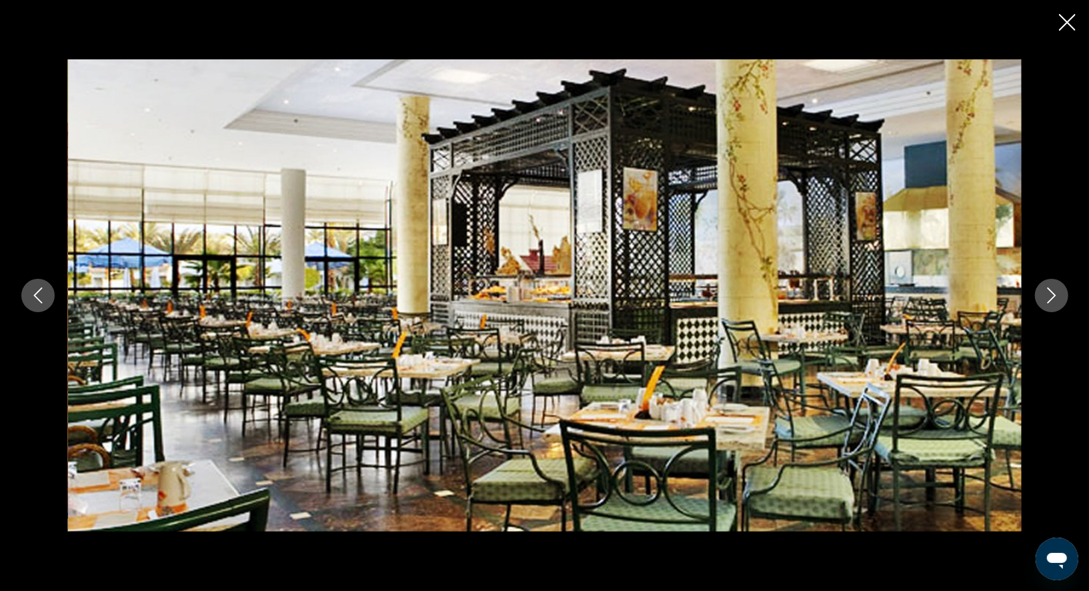
click at [1059, 295] on icon "Next image" at bounding box center [1051, 295] width 16 height 16
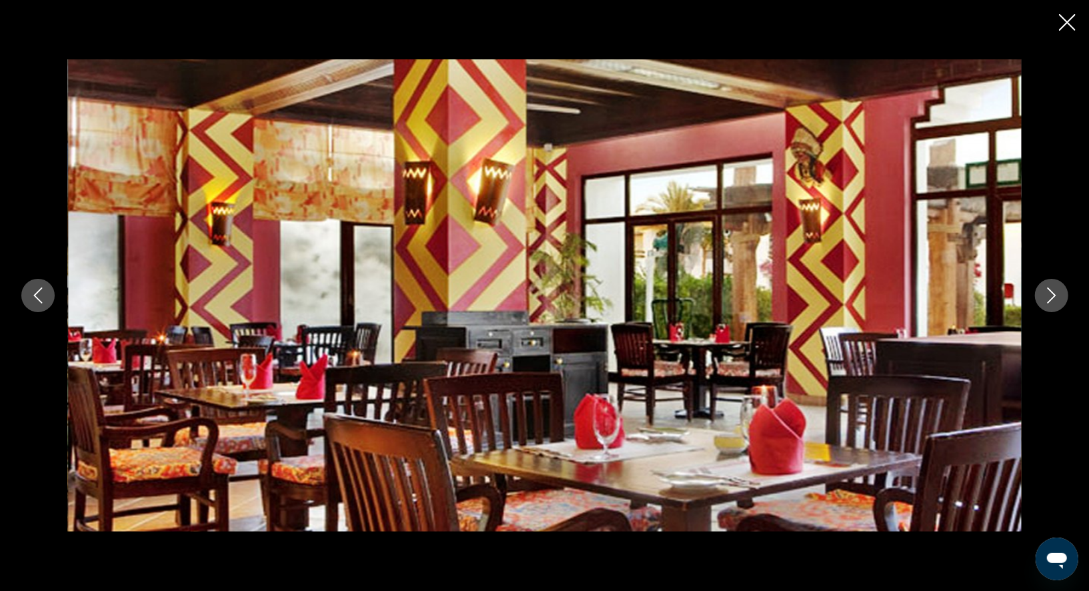
click at [1059, 295] on icon "Next image" at bounding box center [1051, 295] width 16 height 16
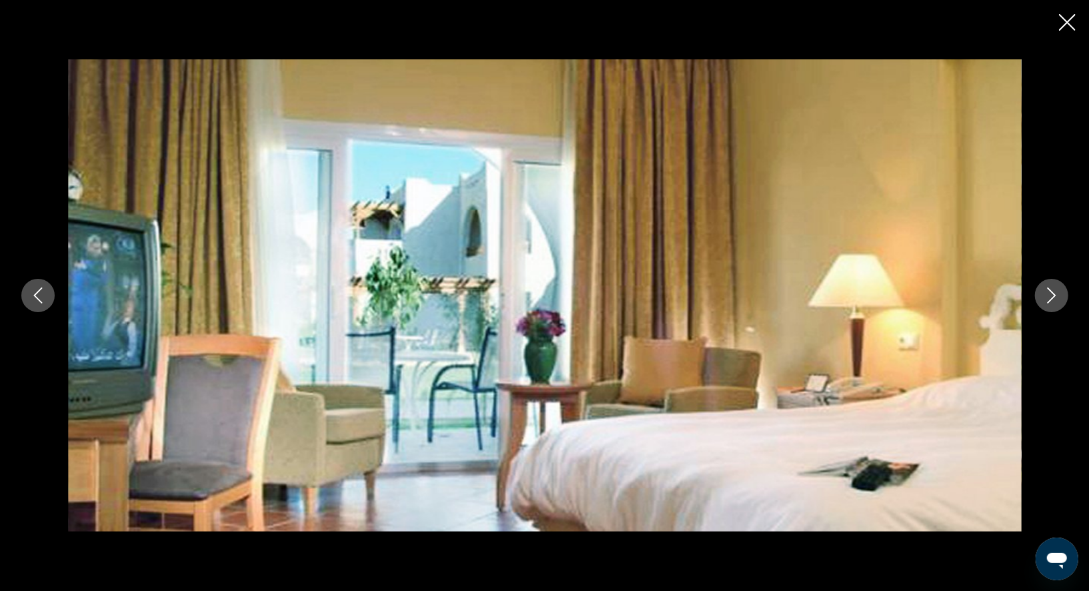
click at [1059, 295] on icon "Next image" at bounding box center [1051, 295] width 16 height 16
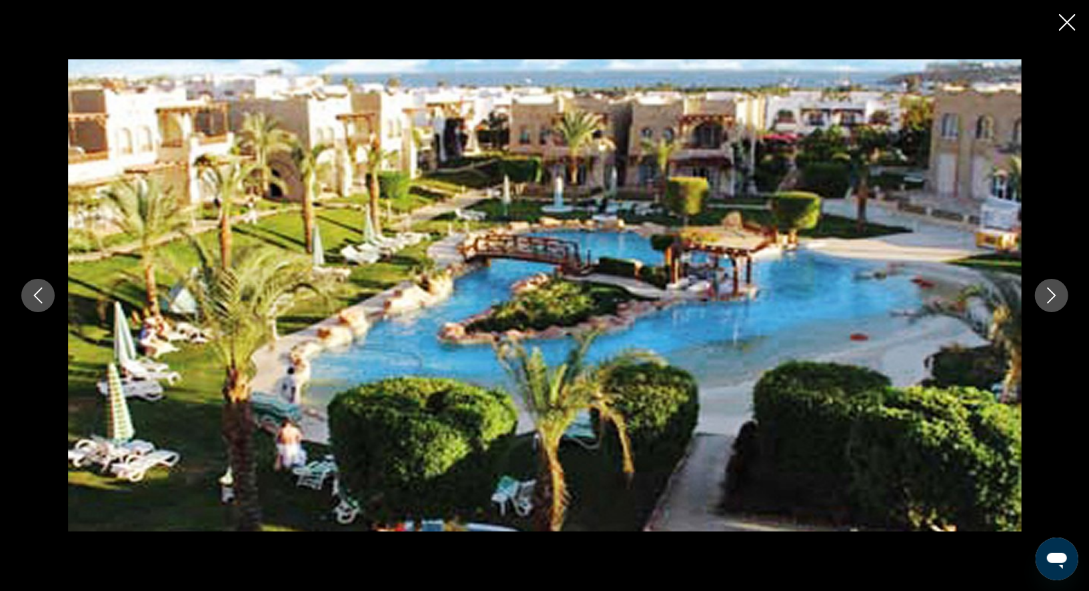
click at [1059, 295] on icon "Next image" at bounding box center [1051, 295] width 16 height 16
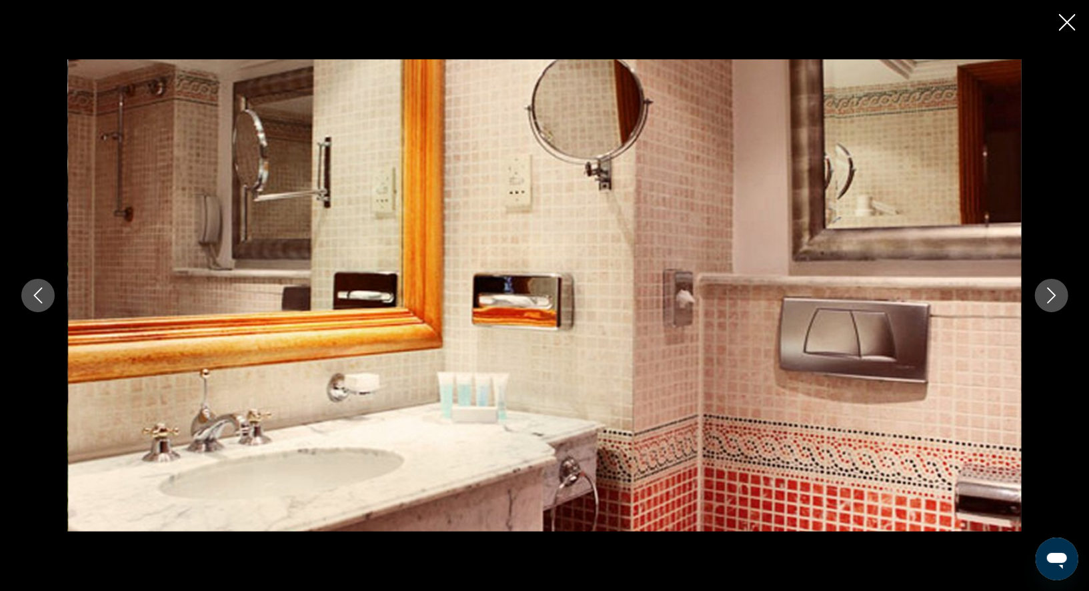
click at [1059, 295] on icon "Next image" at bounding box center [1051, 295] width 16 height 16
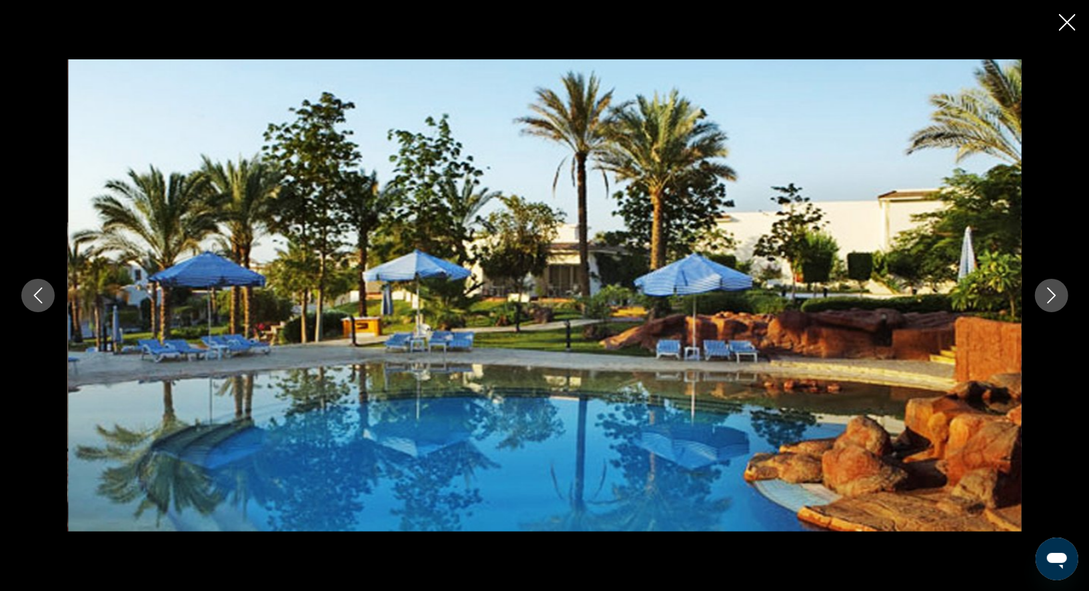
click at [1059, 295] on icon "Next image" at bounding box center [1051, 295] width 16 height 16
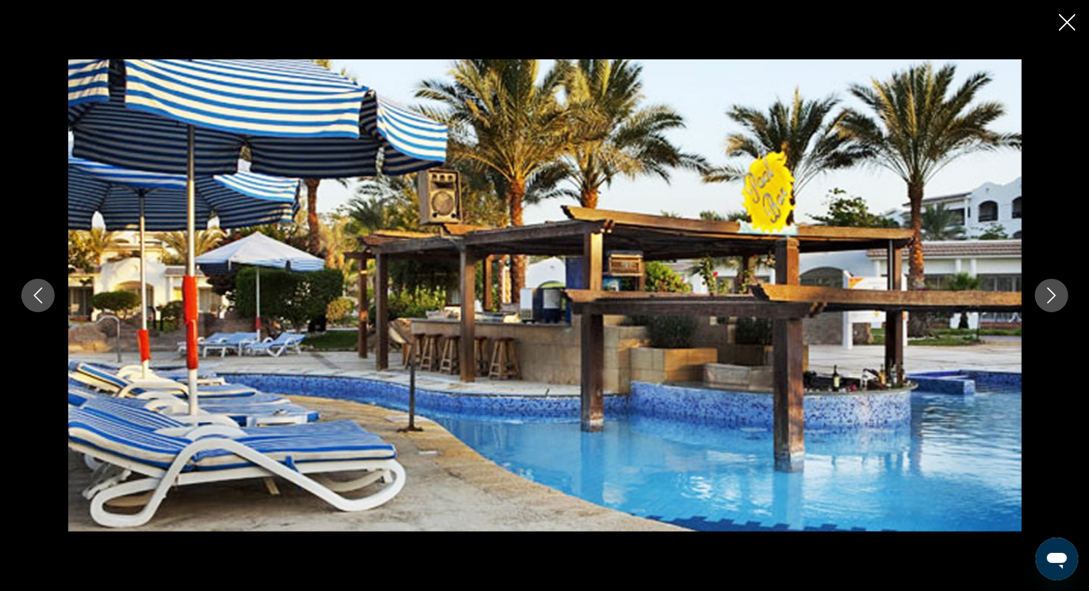
click at [1059, 295] on icon "Next image" at bounding box center [1051, 295] width 16 height 16
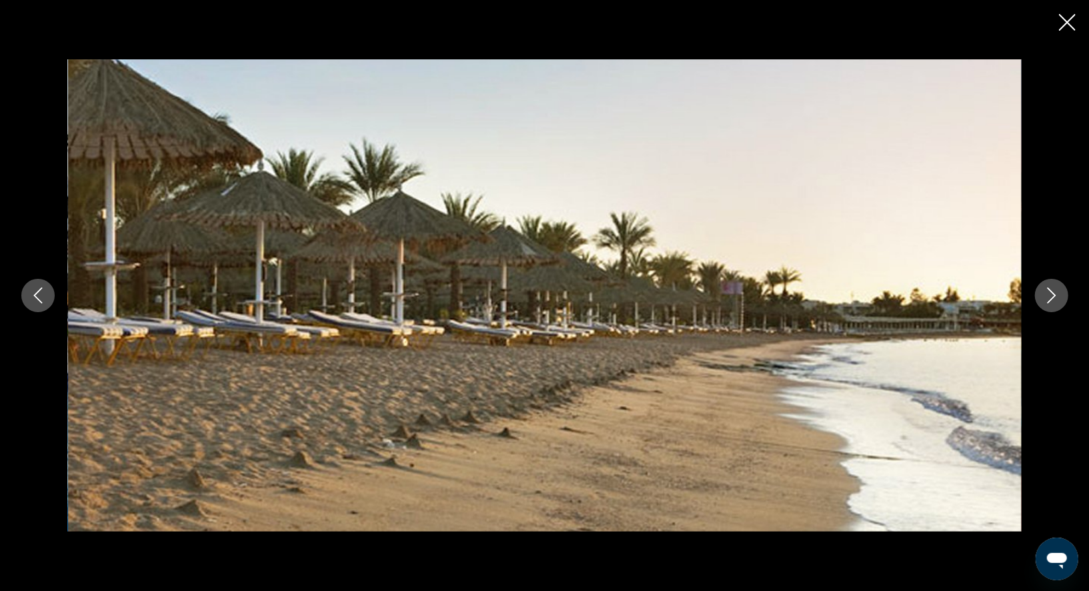
click at [1059, 295] on icon "Next image" at bounding box center [1051, 295] width 16 height 16
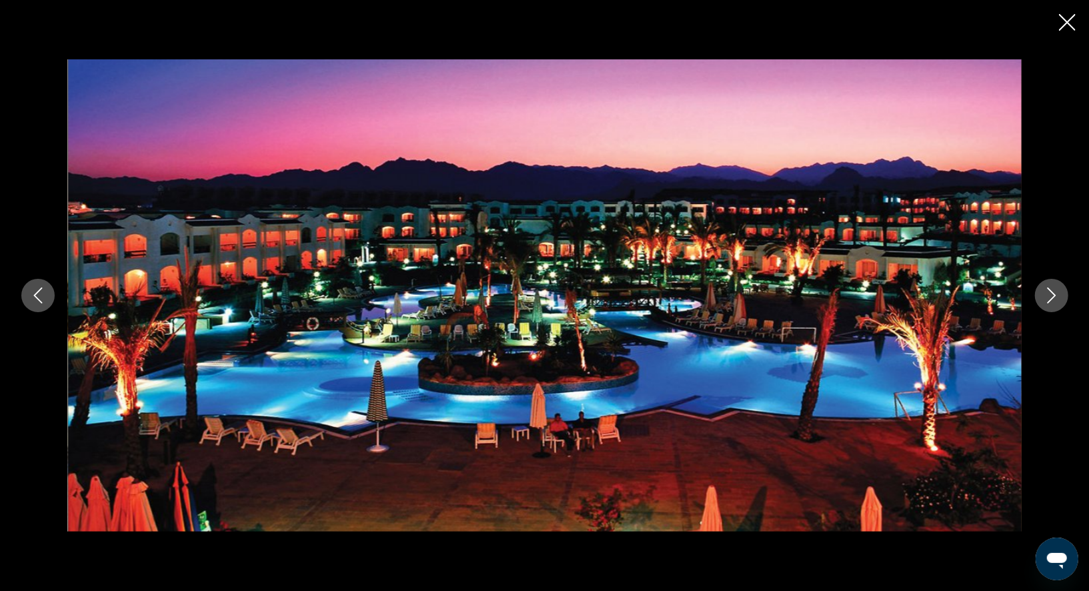
click at [1059, 295] on icon "Next image" at bounding box center [1051, 295] width 16 height 16
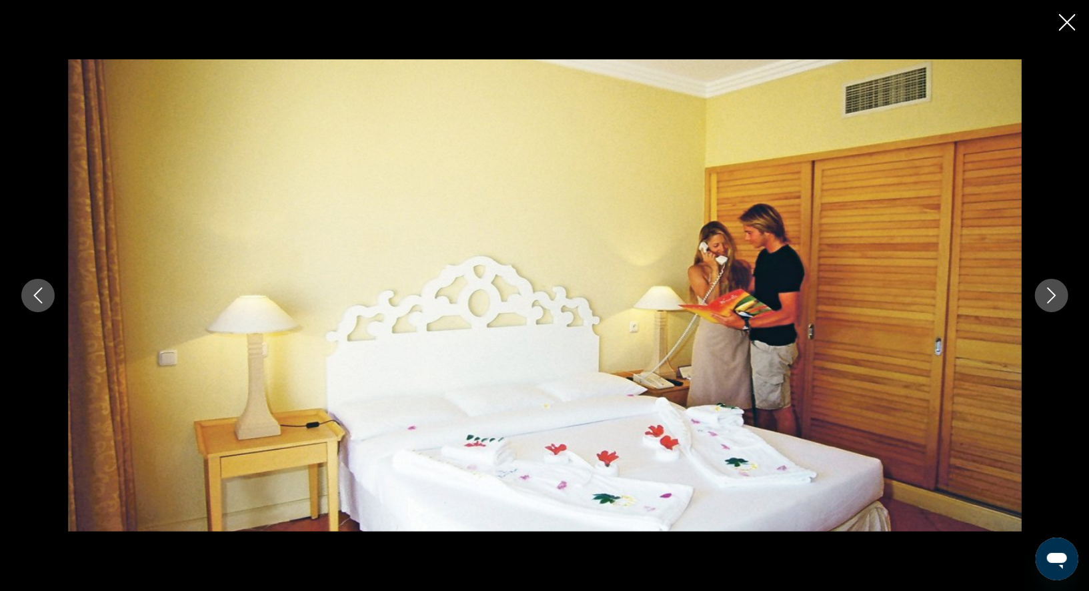
click at [1059, 295] on icon "Next image" at bounding box center [1051, 295] width 16 height 16
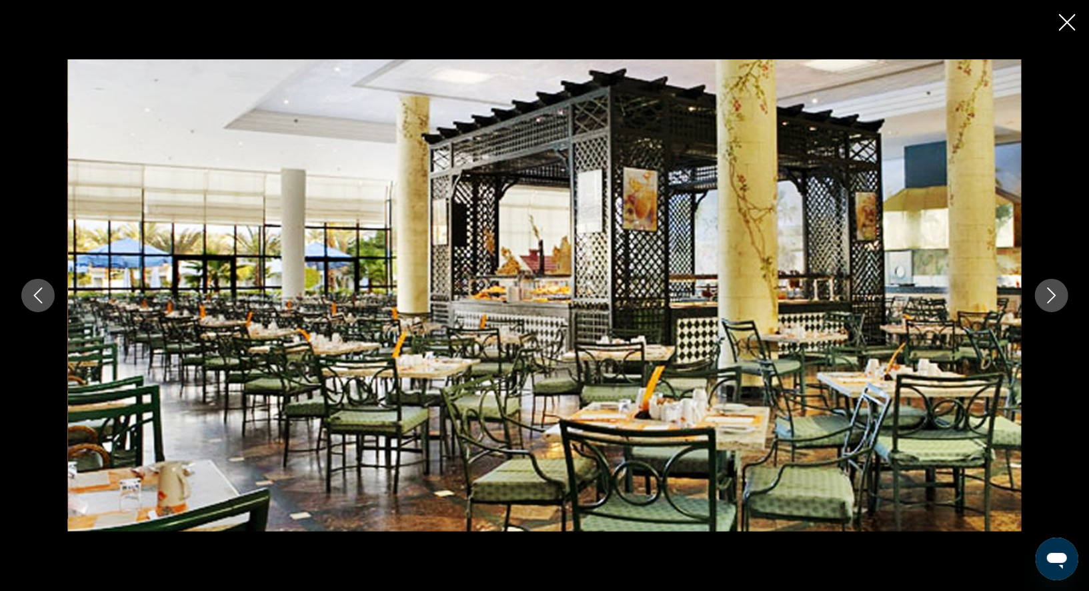
click at [1061, 25] on icon "Close slideshow" at bounding box center [1067, 22] width 17 height 17
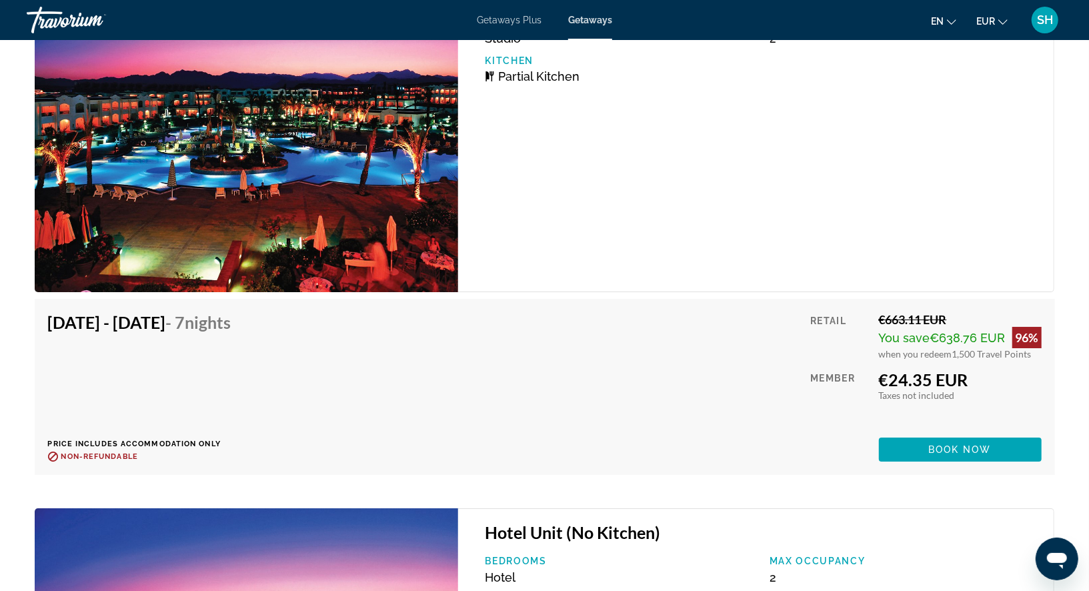
scroll to position [2830, 0]
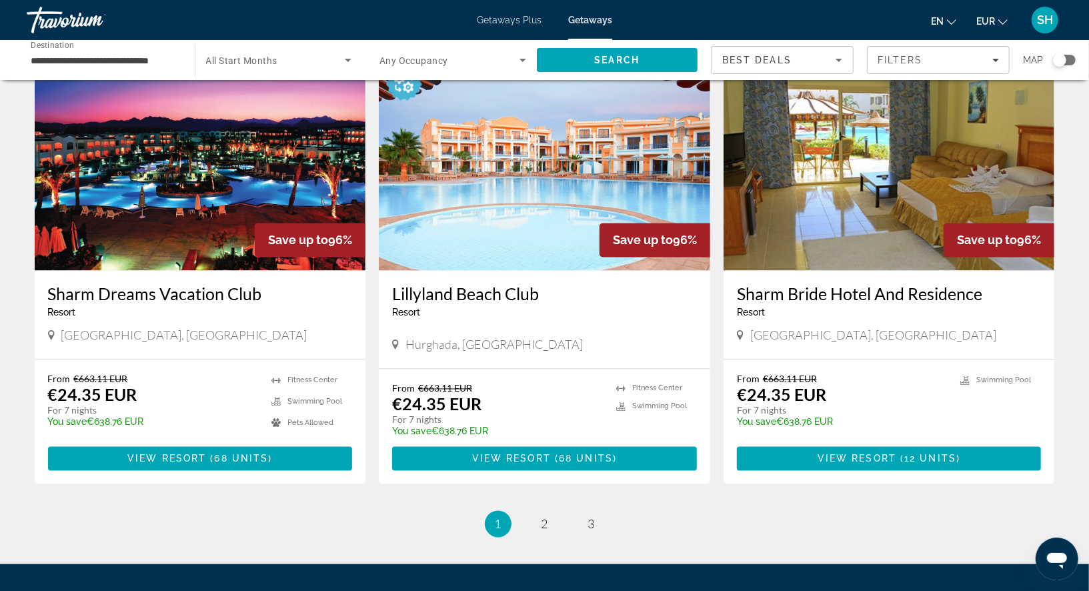
scroll to position [1434, 0]
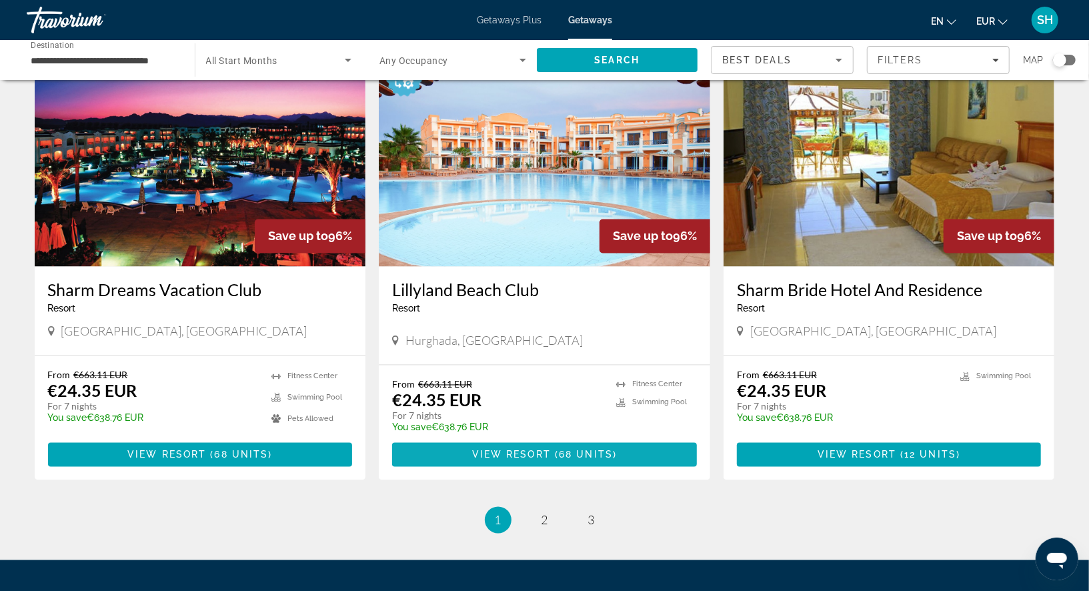
click at [501, 455] on span "View Resort" at bounding box center [511, 454] width 79 height 11
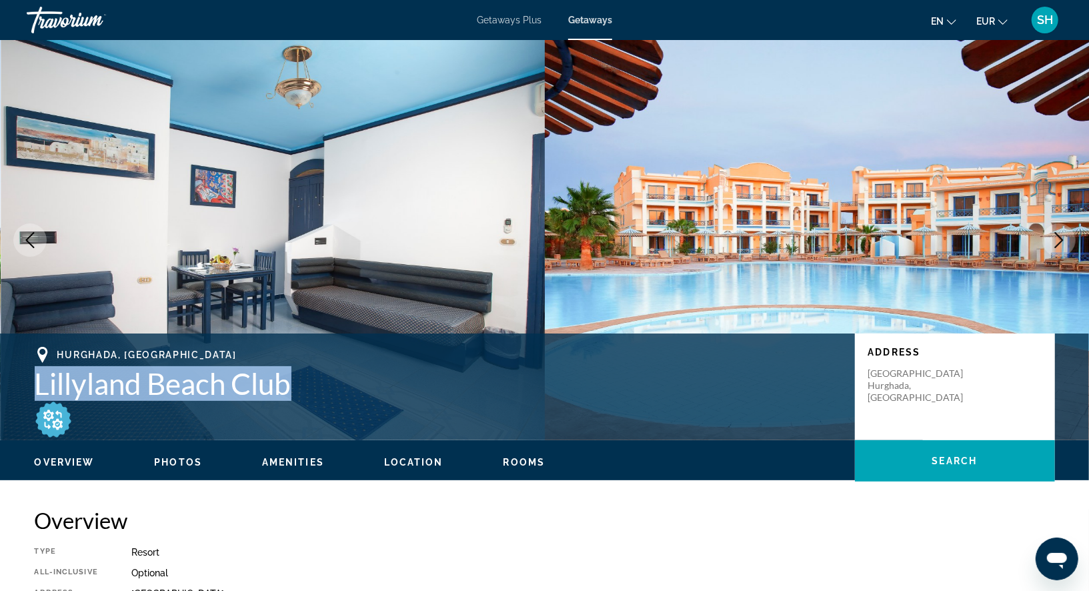
drag, startPoint x: 295, startPoint y: 386, endPoint x: 36, endPoint y: 375, distance: 258.9
click at [36, 375] on h1 "Lillyland Beach Club" at bounding box center [438, 383] width 807 height 35
copy h1 "Lillyland Beach Club"
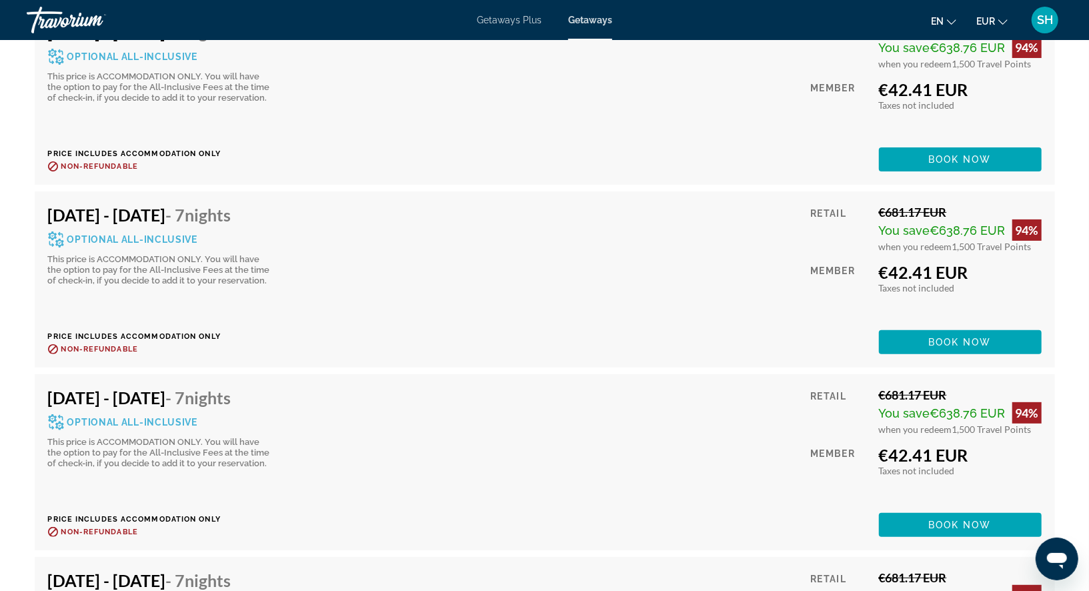
scroll to position [3370, 0]
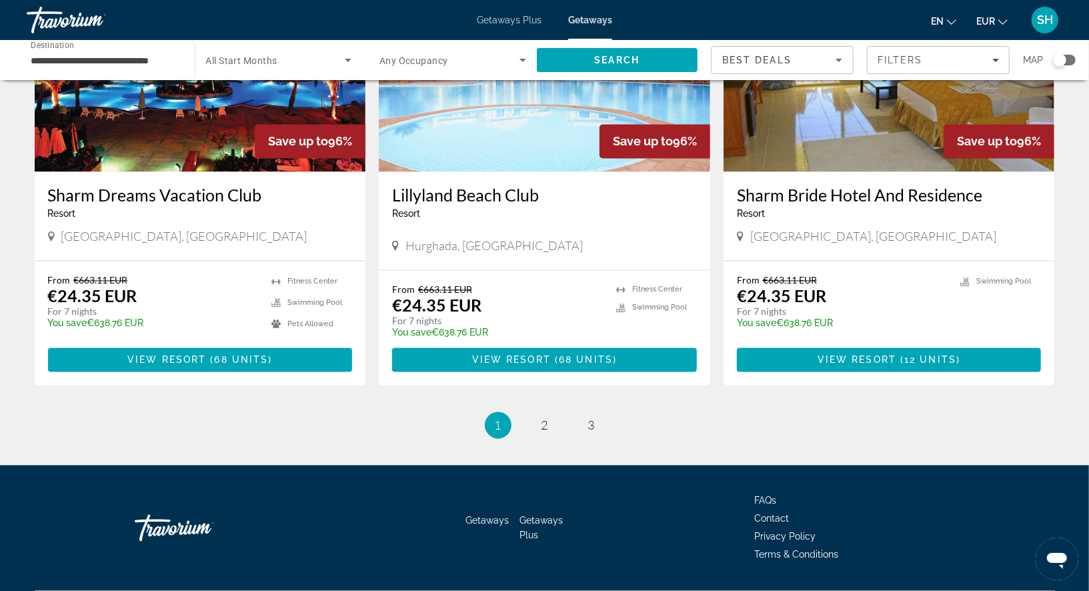
scroll to position [1529, 0]
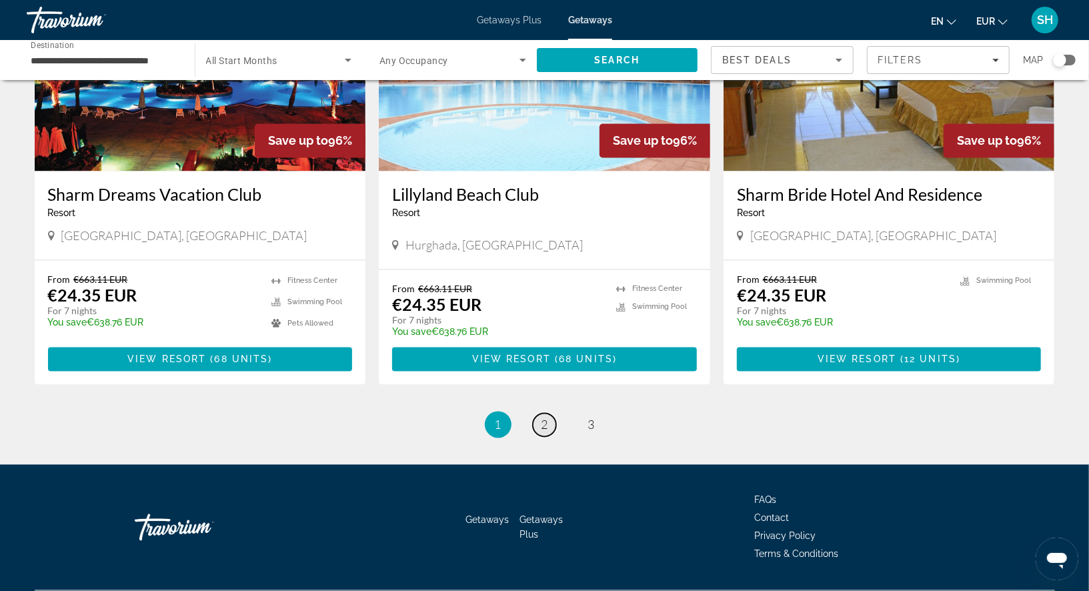
click at [543, 421] on span "2" at bounding box center [544, 424] width 7 height 15
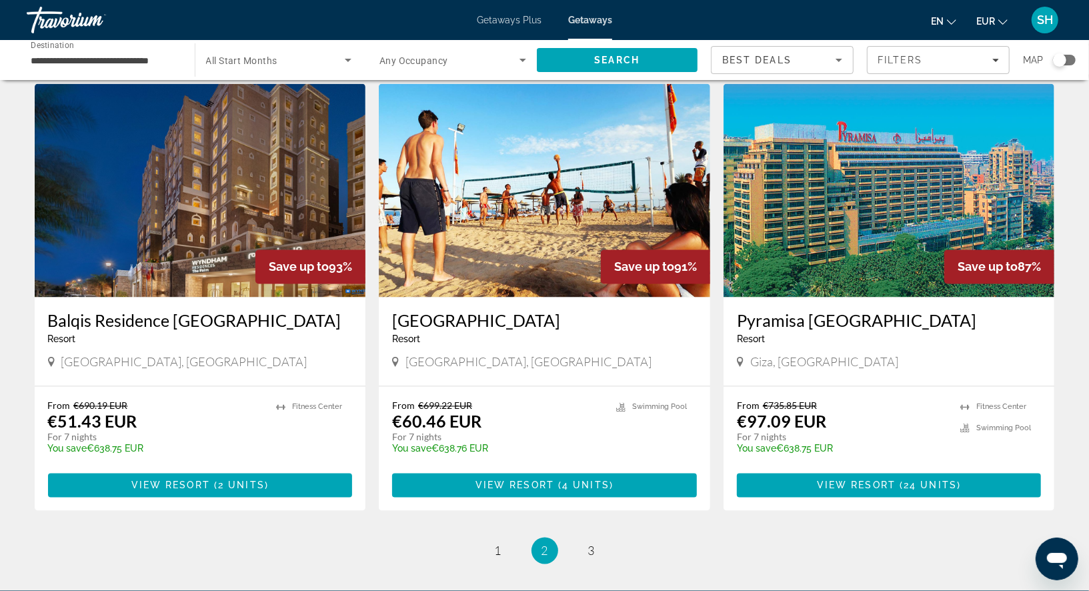
scroll to position [1408, 0]
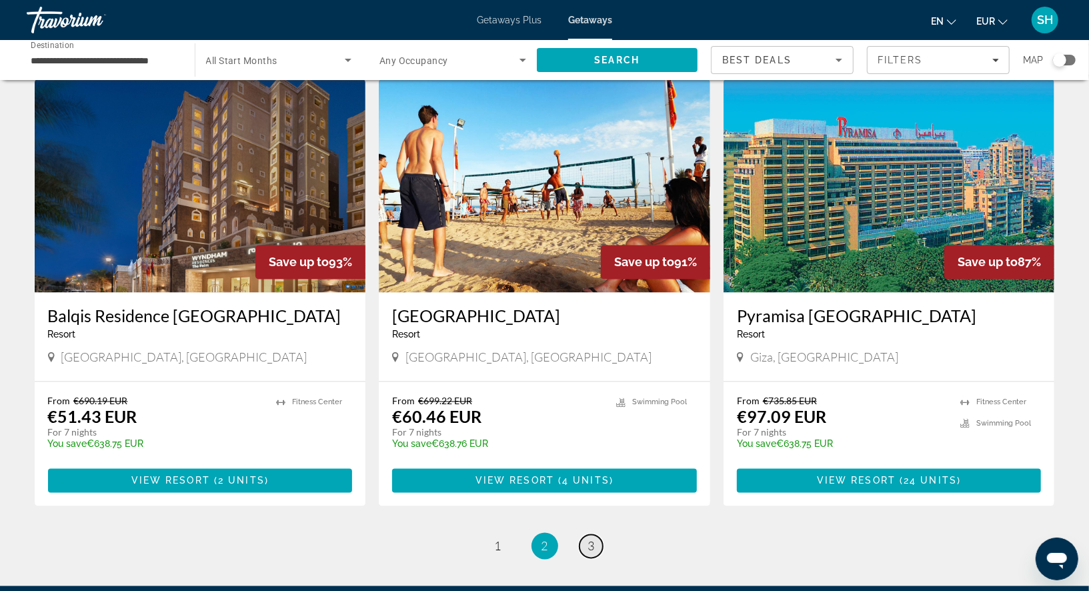
click at [596, 542] on link "page 3" at bounding box center [590, 546] width 23 height 23
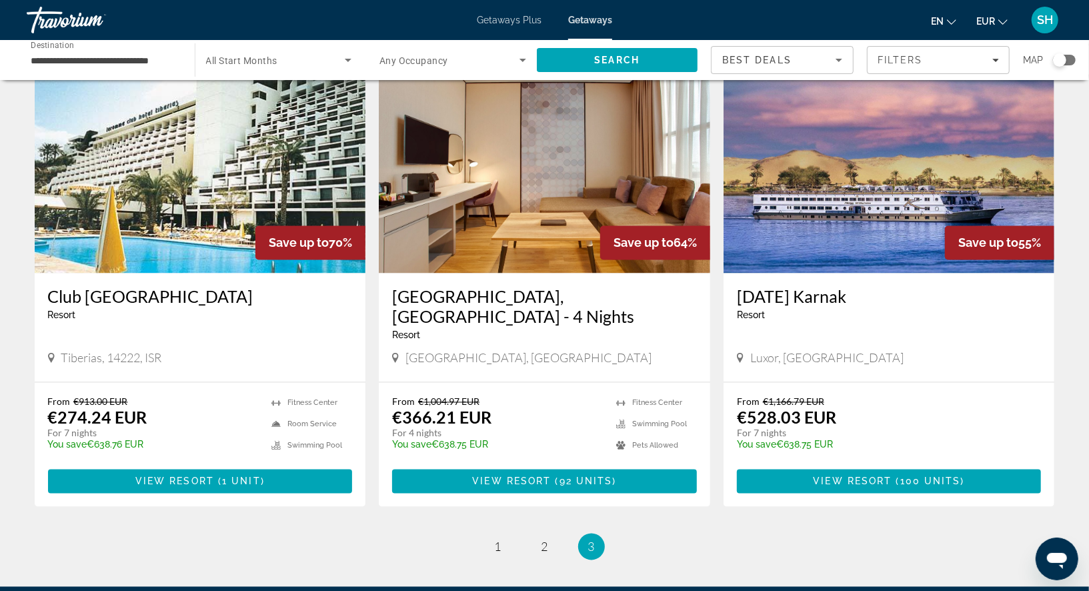
scroll to position [1448, 0]
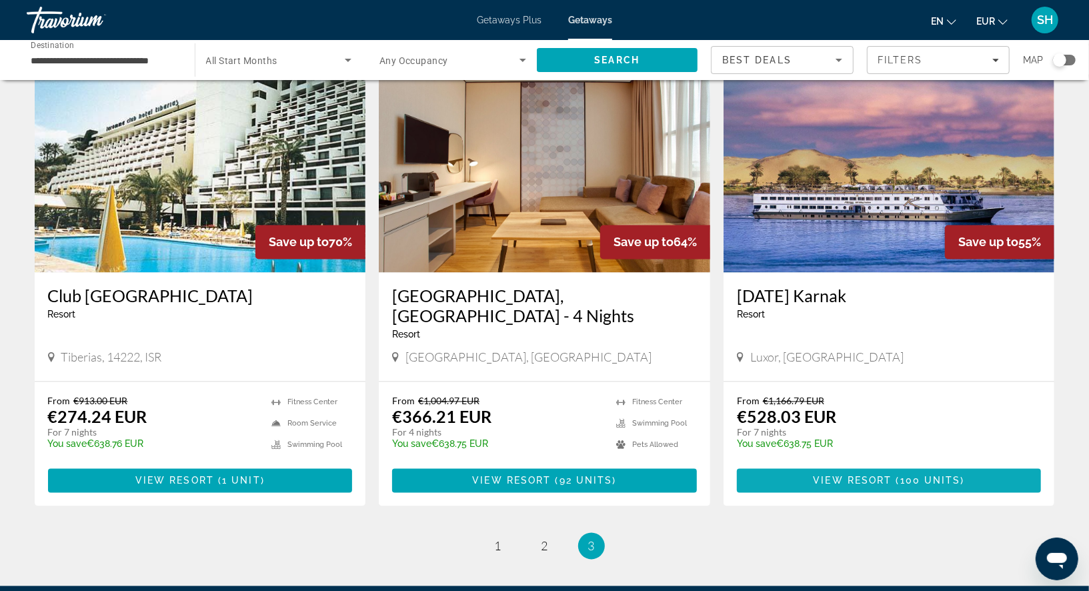
click at [791, 465] on span "Main content" at bounding box center [889, 481] width 305 height 32
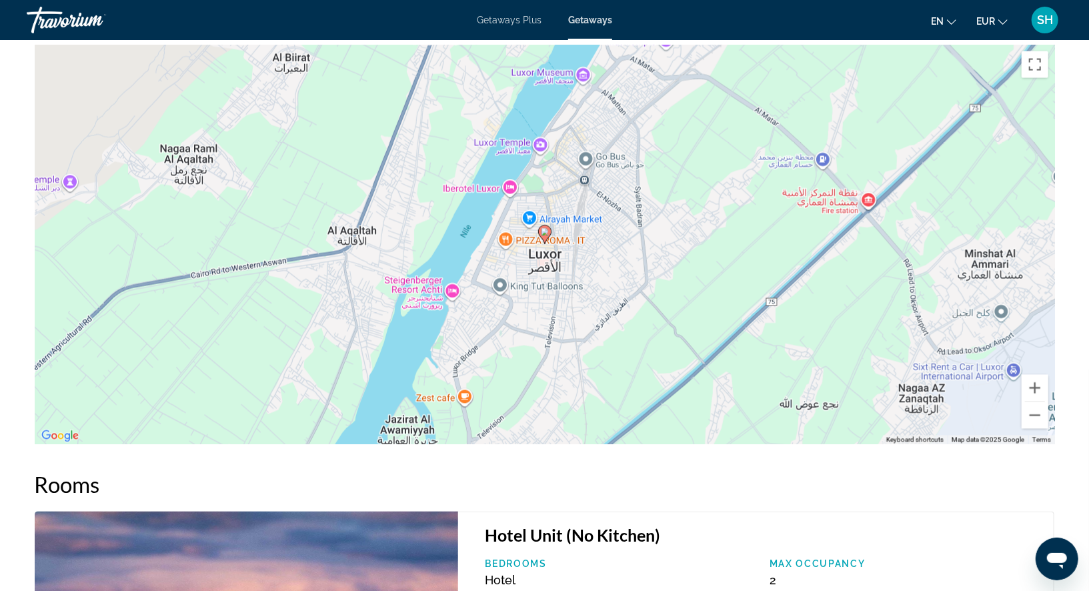
scroll to position [1490, 0]
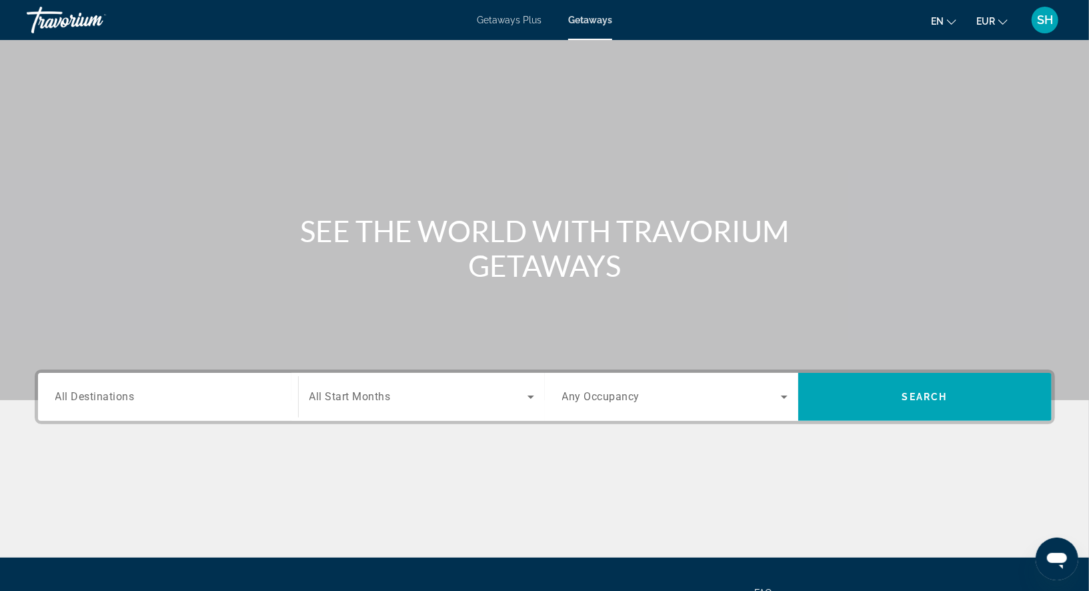
click at [125, 399] on span "All Destinations" at bounding box center [94, 396] width 79 height 13
click at [125, 399] on input "Destination All Destinations" at bounding box center [167, 397] width 225 height 16
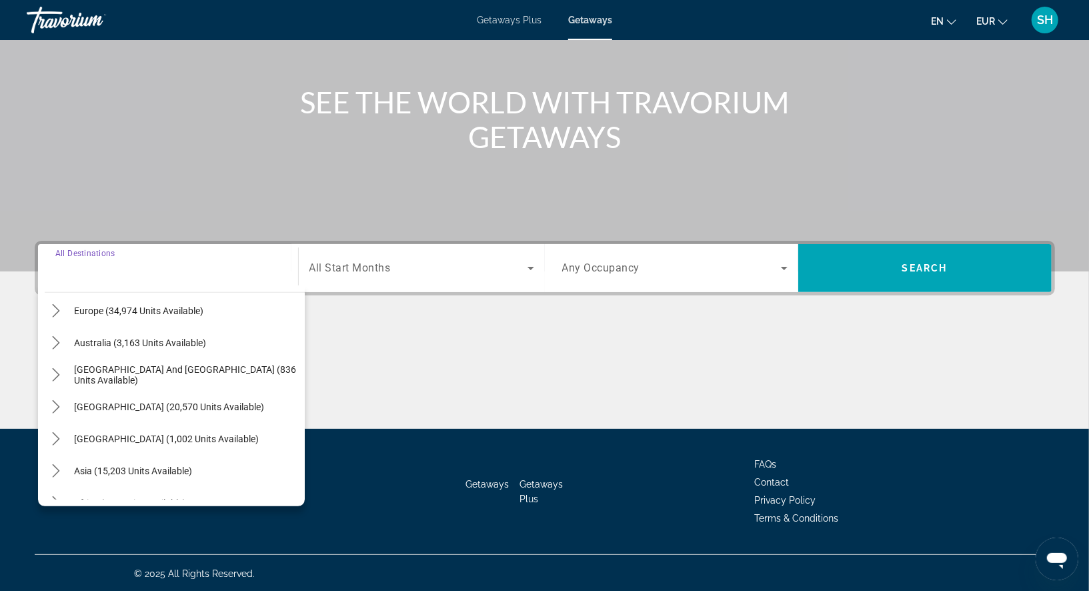
scroll to position [215, 0]
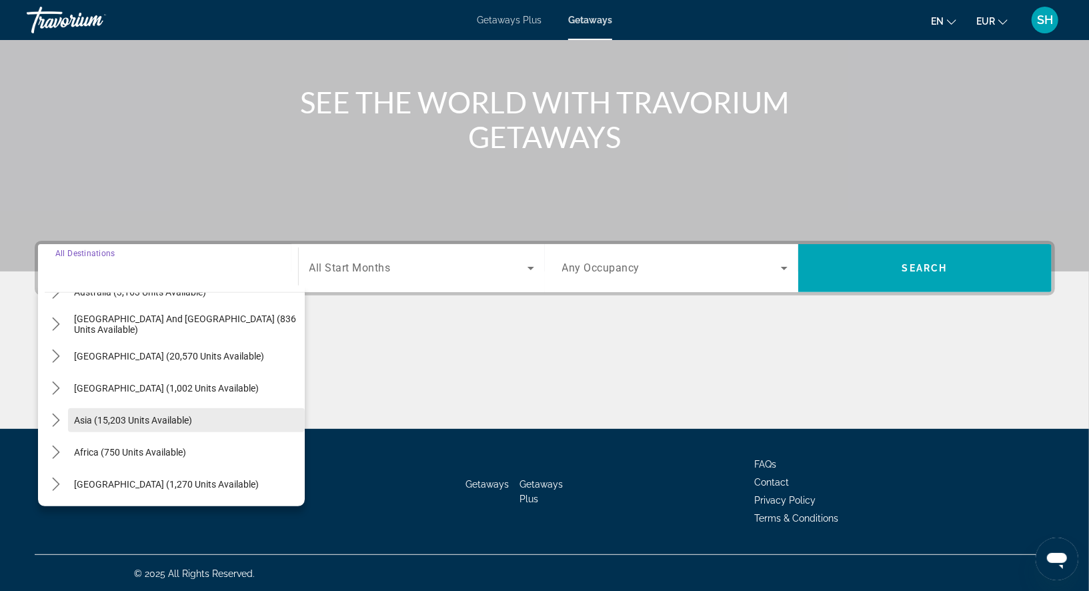
click at [161, 416] on span "Asia (15,203 units available)" at bounding box center [134, 420] width 118 height 11
type input "**********"
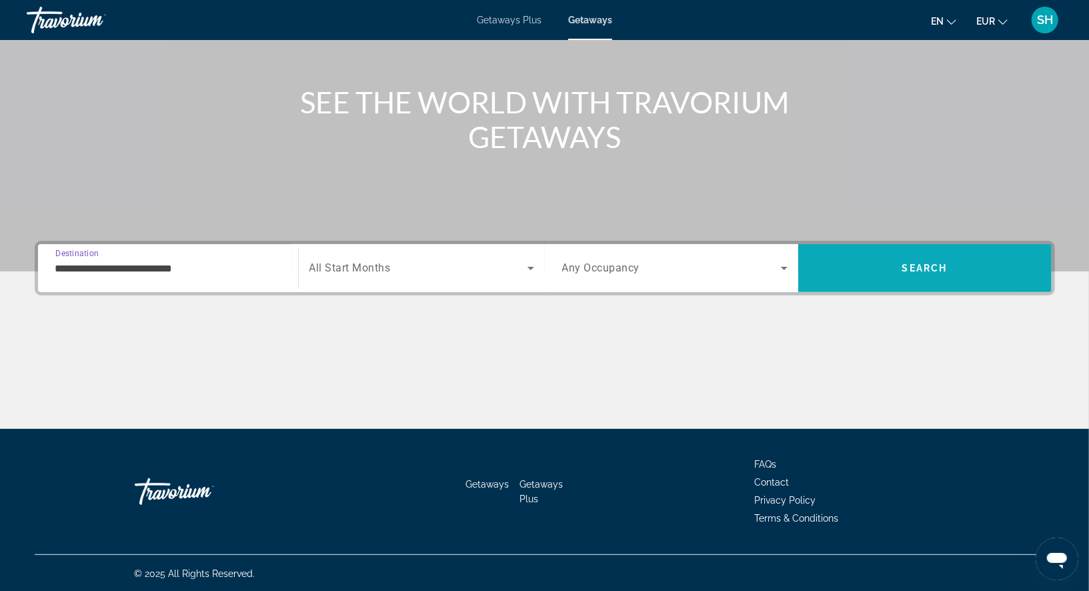
click at [868, 267] on span "Search" at bounding box center [924, 268] width 253 height 32
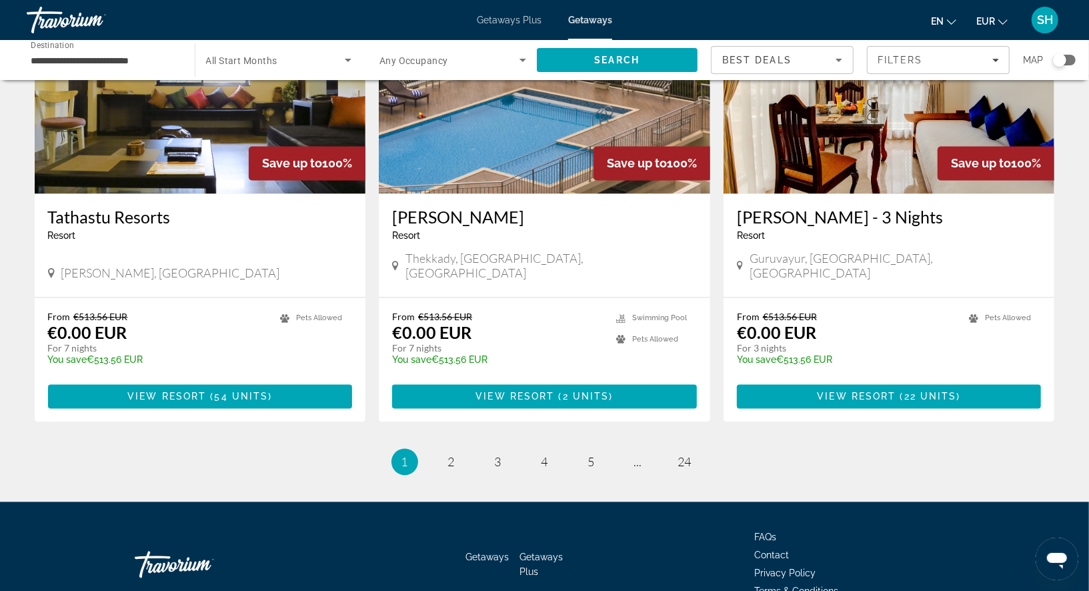
scroll to position [1564, 0]
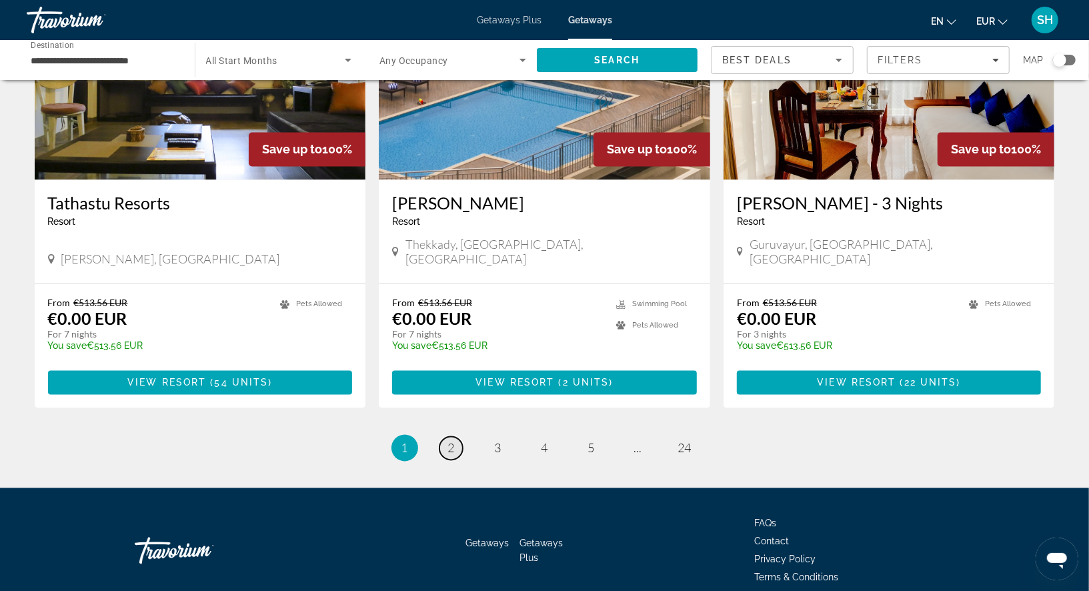
click at [452, 441] on span "2" at bounding box center [451, 448] width 7 height 15
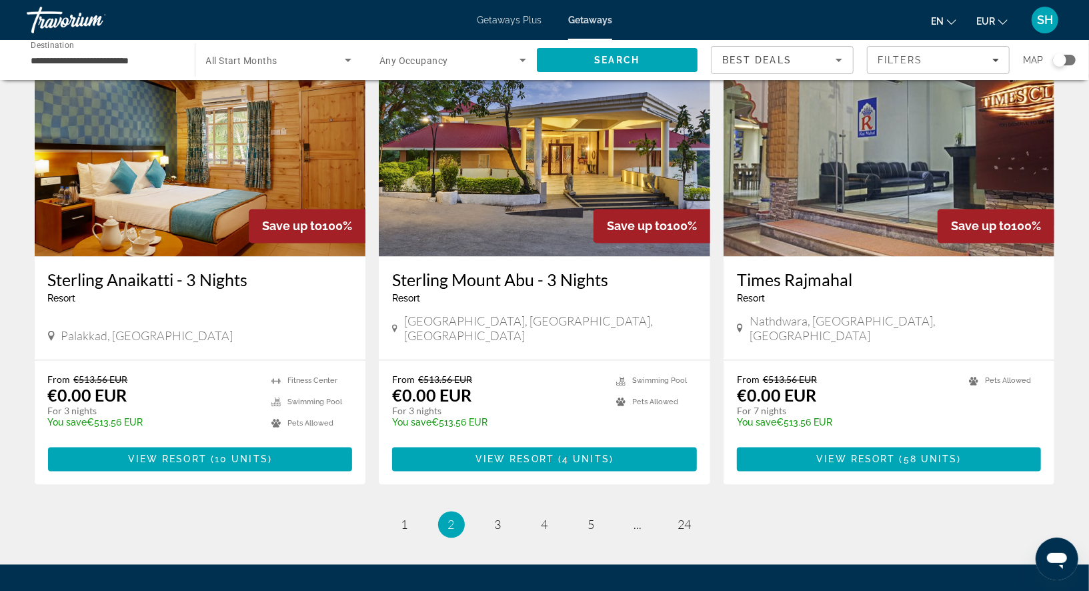
scroll to position [1514, 0]
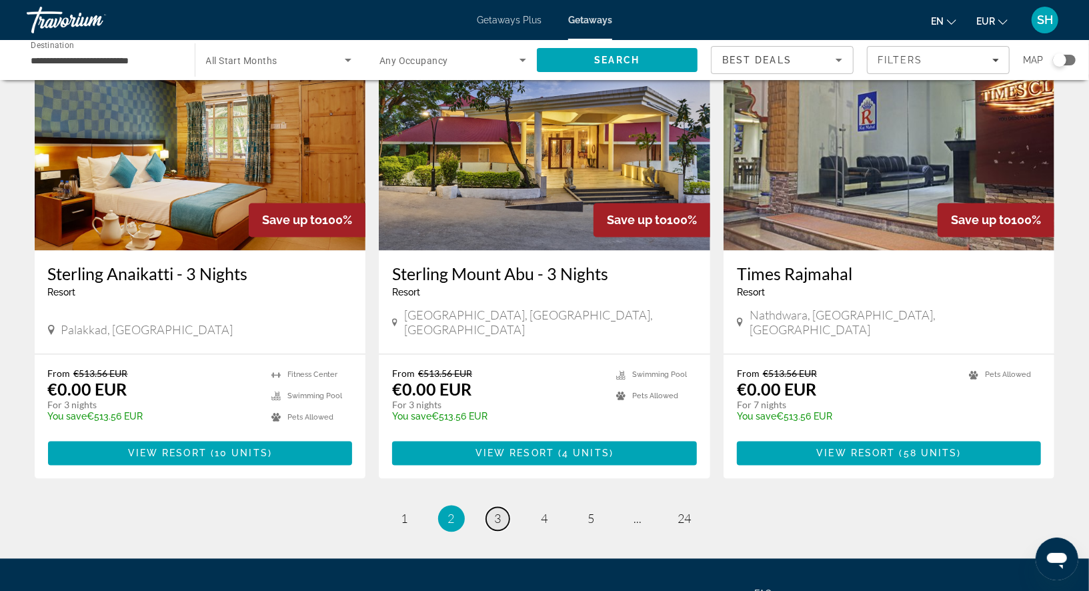
click at [502, 507] on link "page 3" at bounding box center [497, 518] width 23 height 23
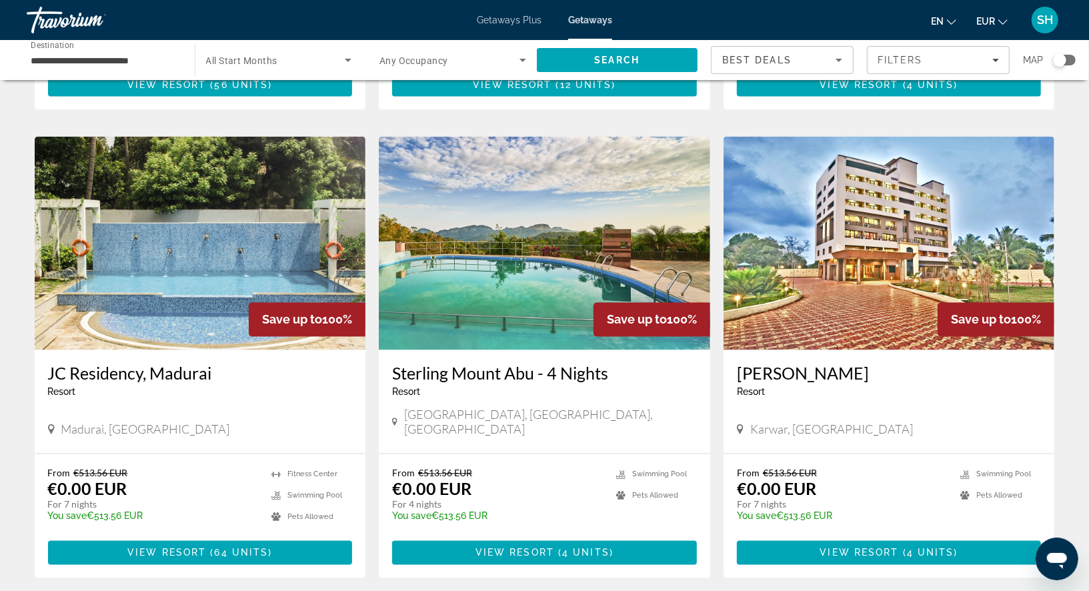
scroll to position [1417, 0]
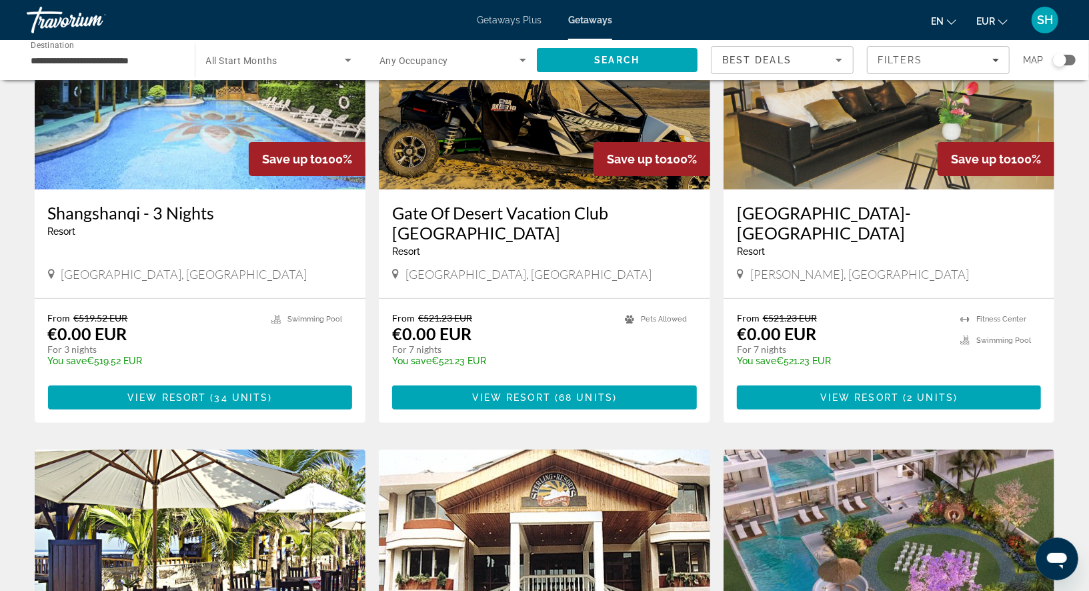
scroll to position [149, 0]
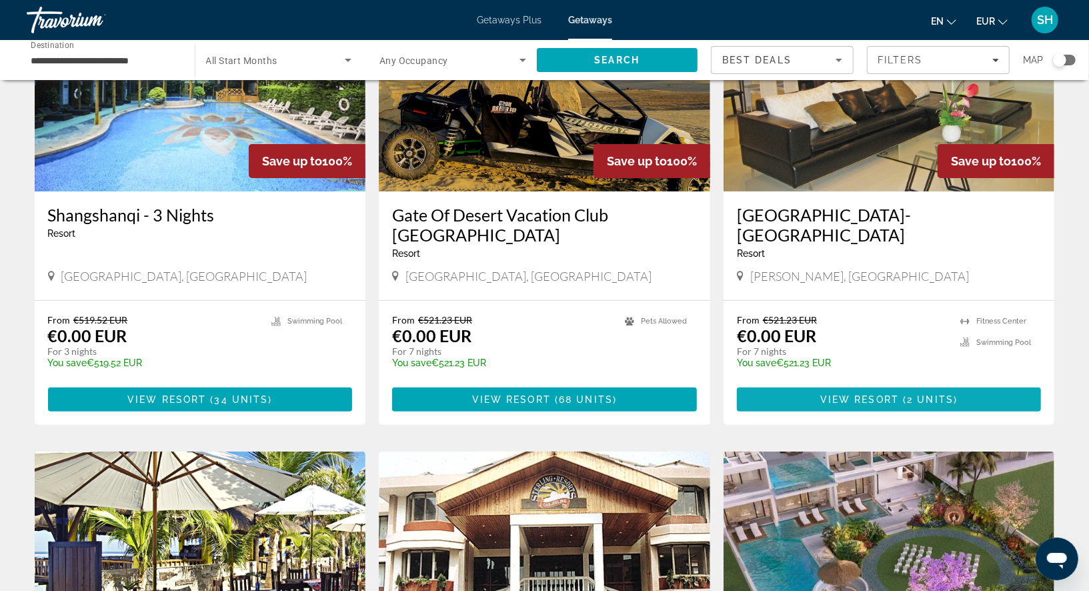
click at [895, 394] on span "View Resort" at bounding box center [859, 399] width 79 height 11
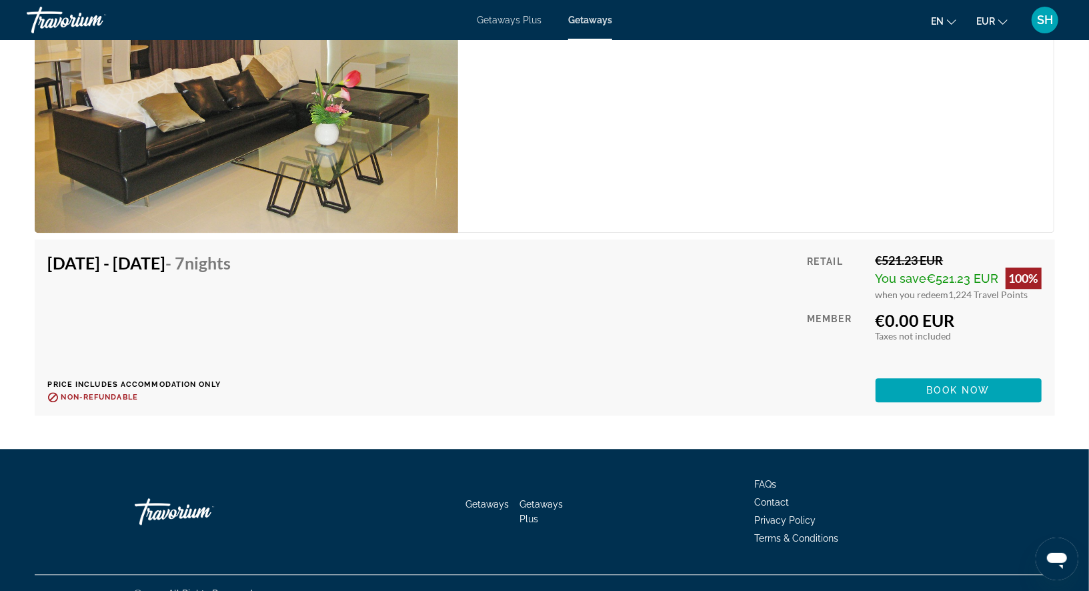
scroll to position [1964, 0]
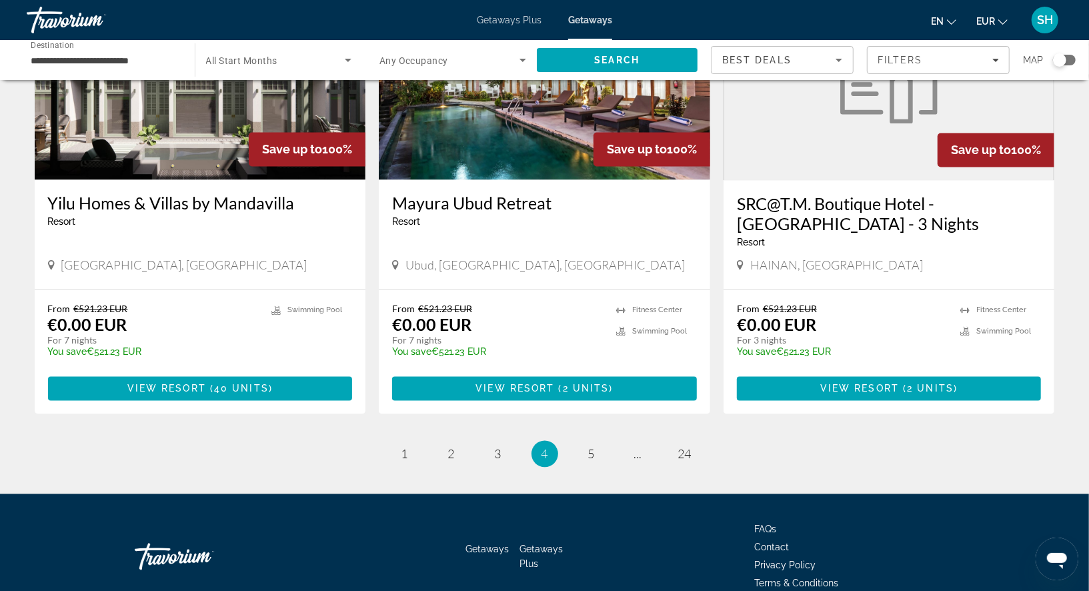
scroll to position [1599, 0]
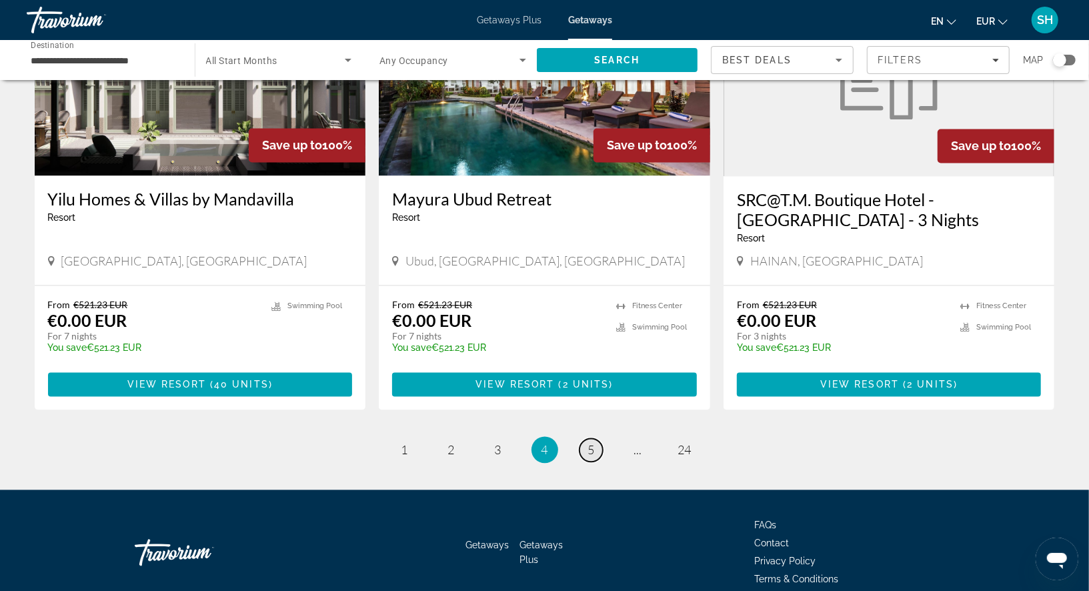
click at [592, 443] on span "5" at bounding box center [591, 450] width 7 height 15
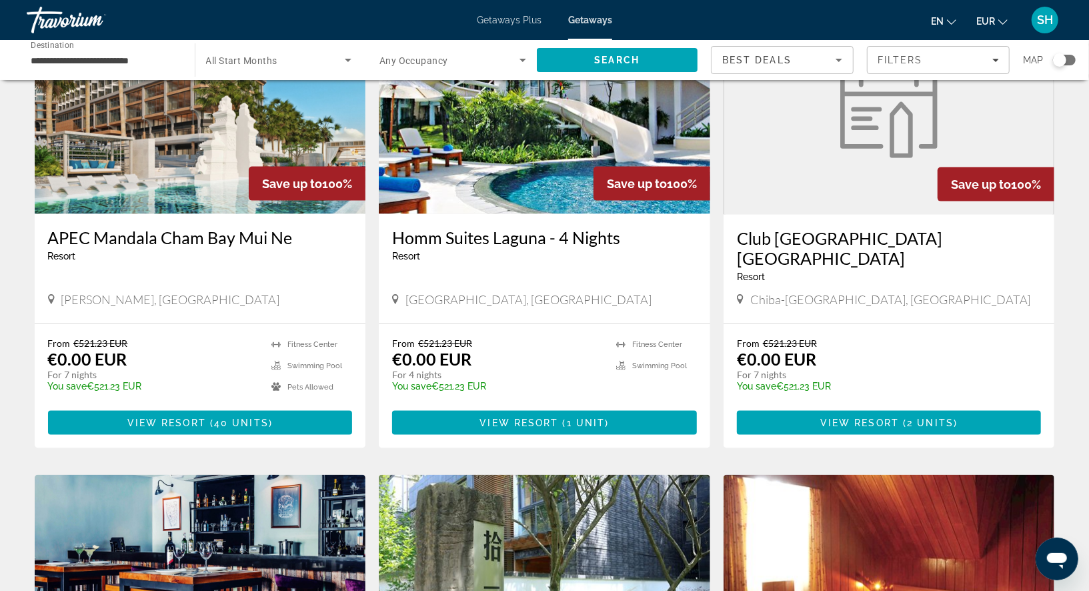
scroll to position [1057, 0]
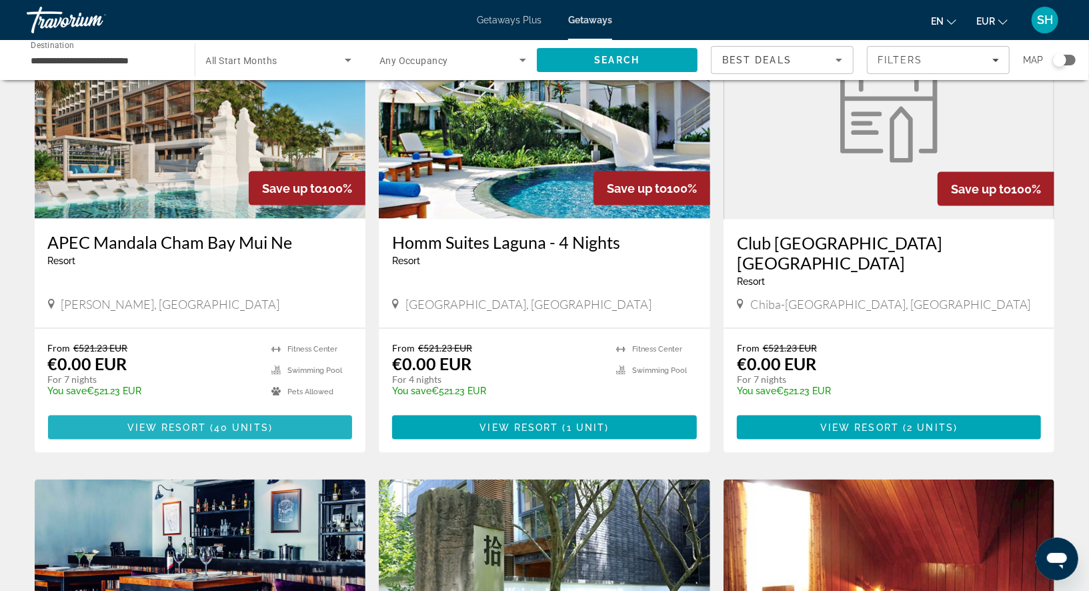
click at [240, 422] on span "40 units" at bounding box center [241, 427] width 55 height 11
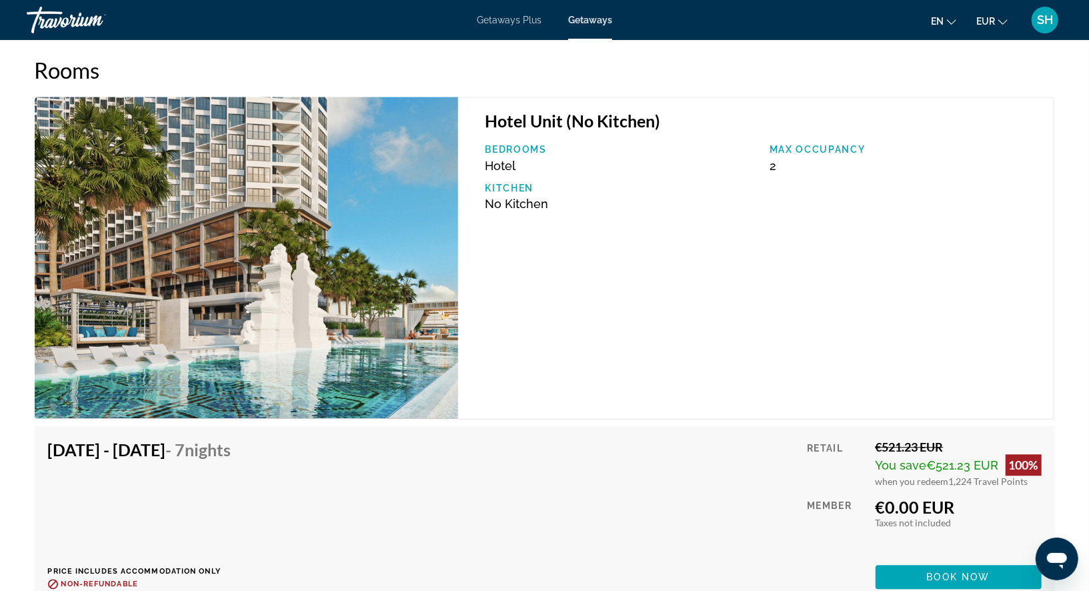
scroll to position [1992, 0]
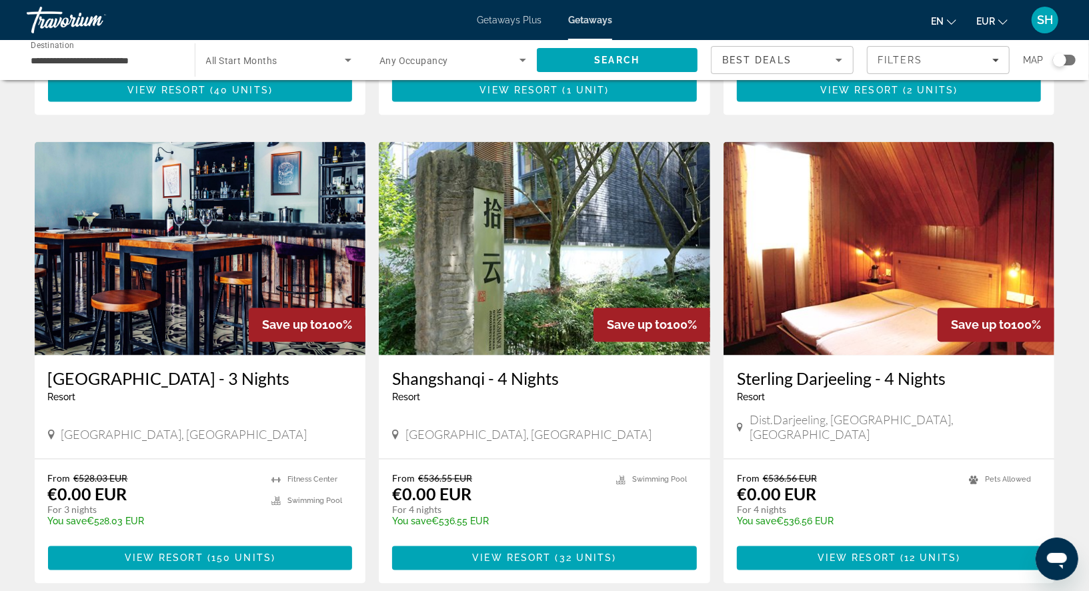
scroll to position [1396, 0]
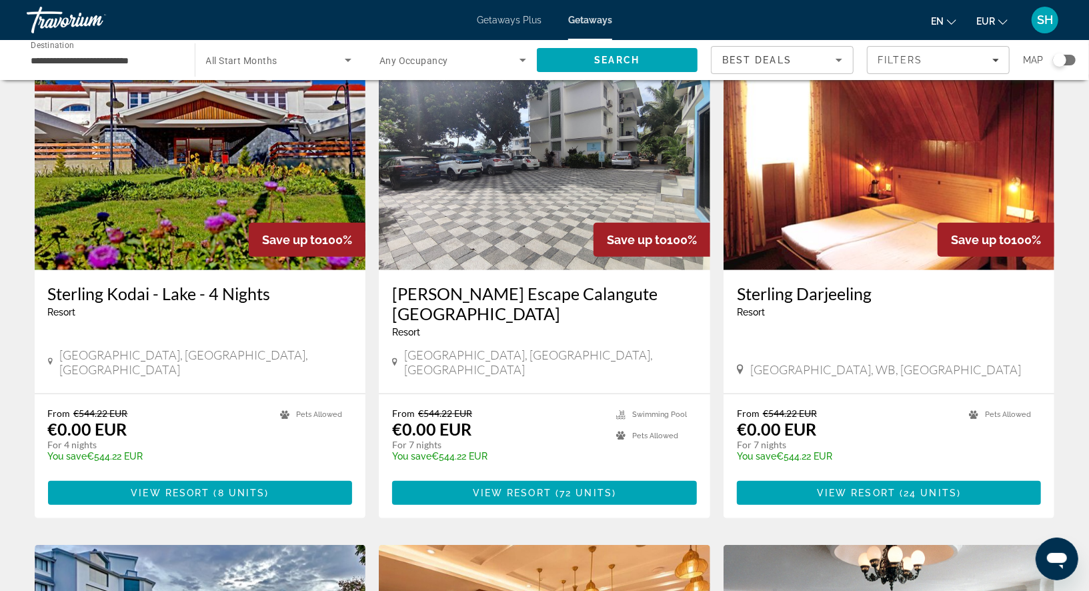
scroll to position [539, 0]
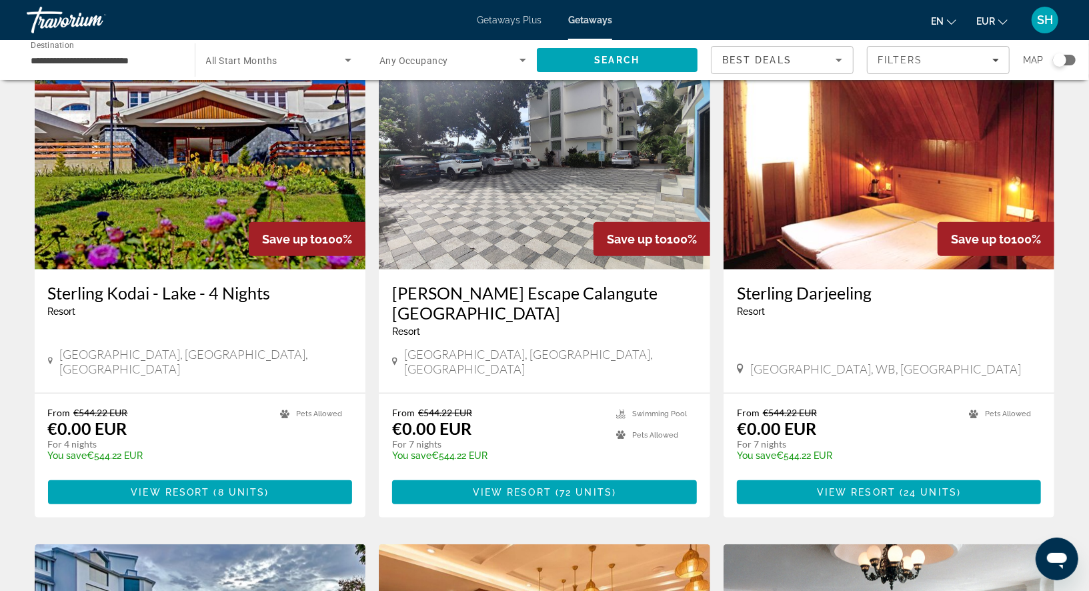
click at [44, 62] on input "**********" at bounding box center [104, 61] width 147 height 16
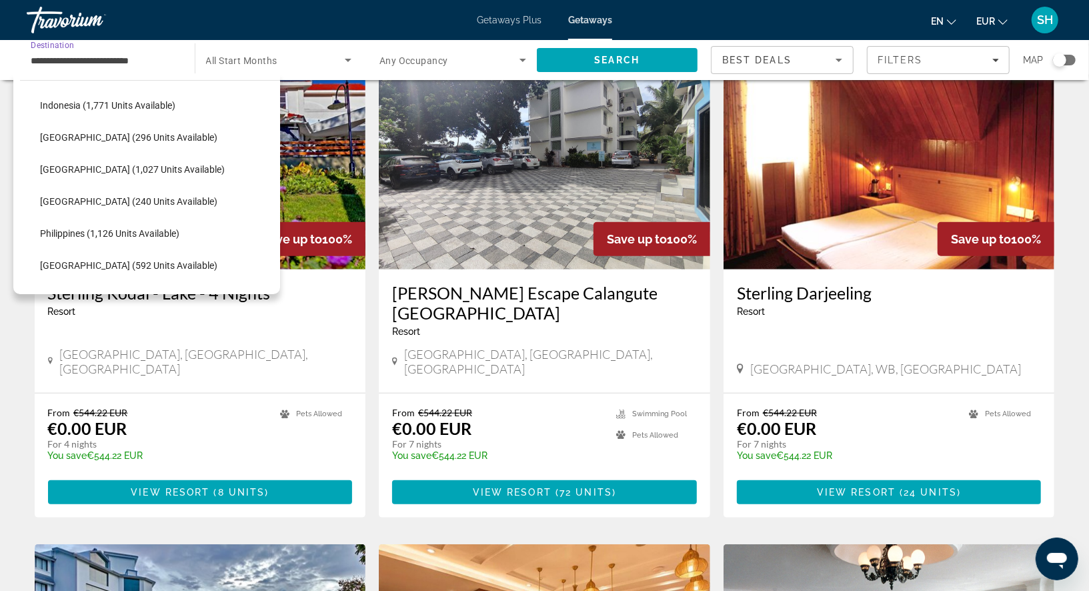
scroll to position [481, 0]
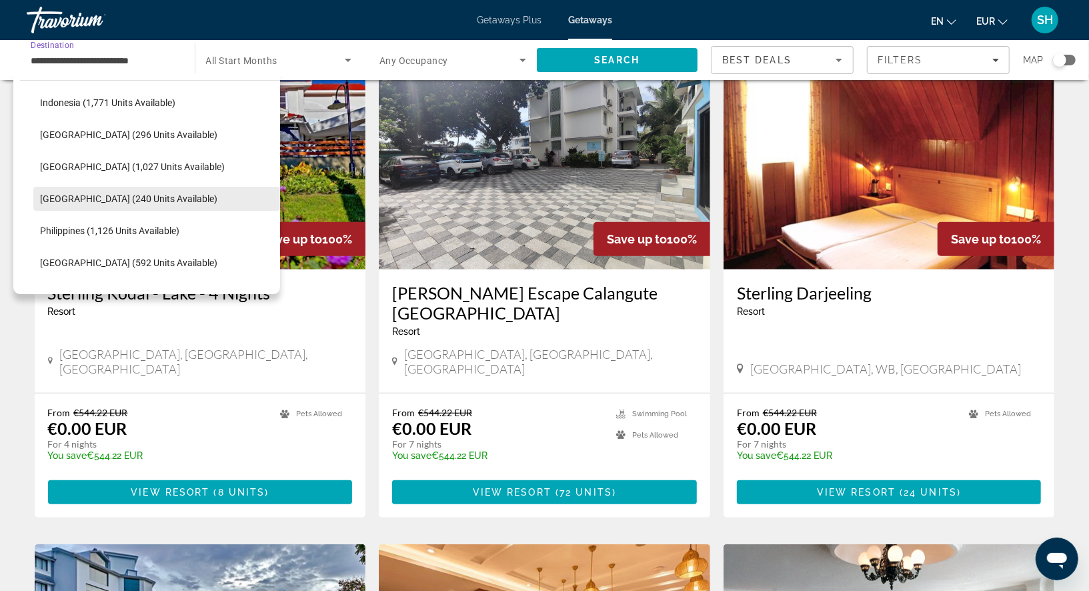
click at [113, 201] on span "[GEOGRAPHIC_DATA] (240 units available)" at bounding box center [128, 198] width 177 height 11
type input "**********"
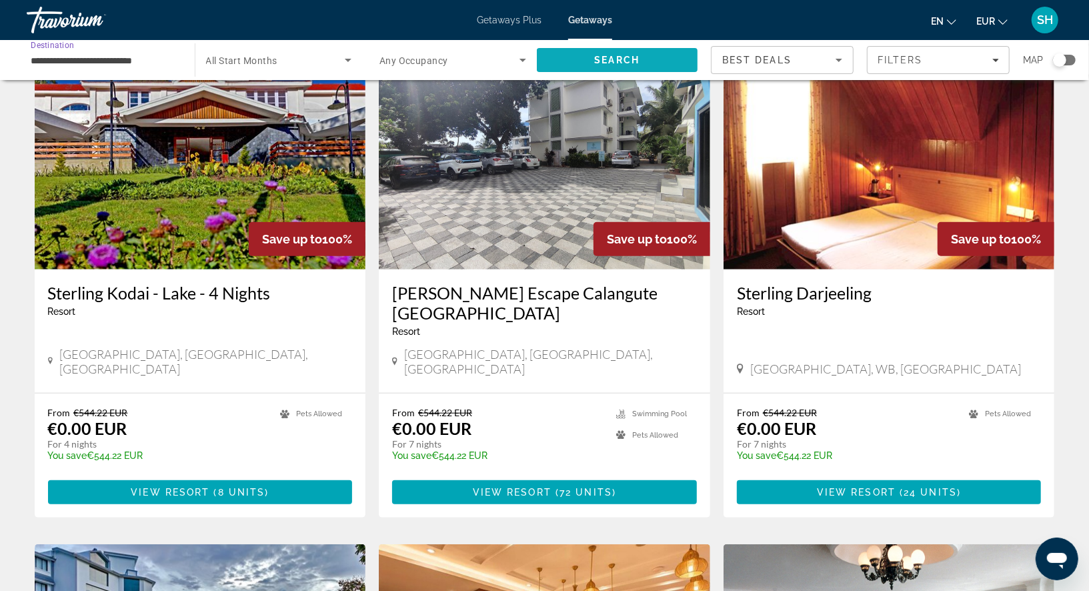
click at [599, 55] on span "Search" at bounding box center [616, 60] width 45 height 11
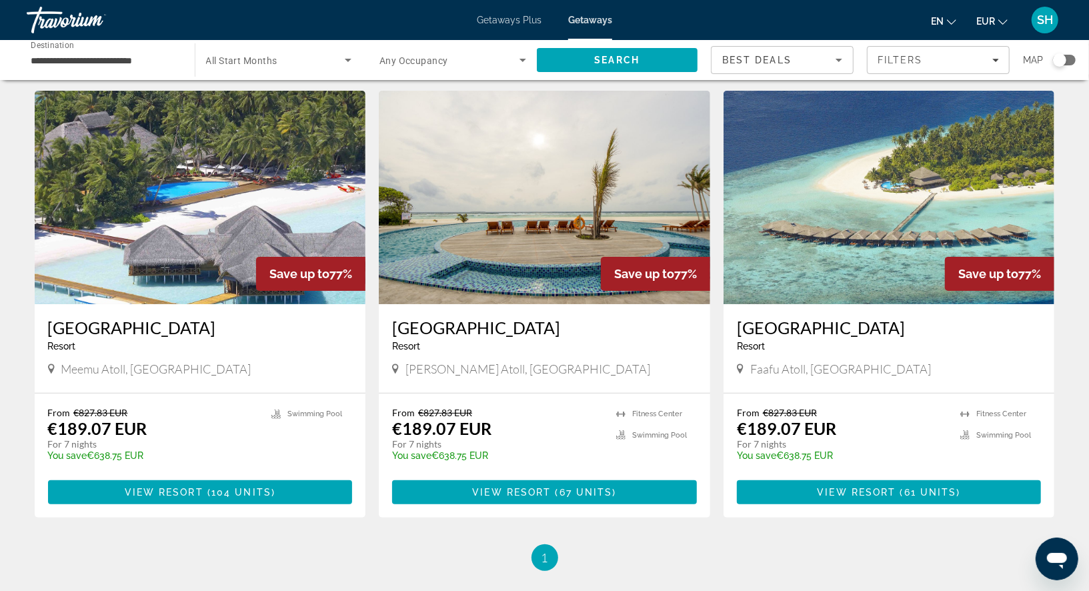
scroll to position [49, 0]
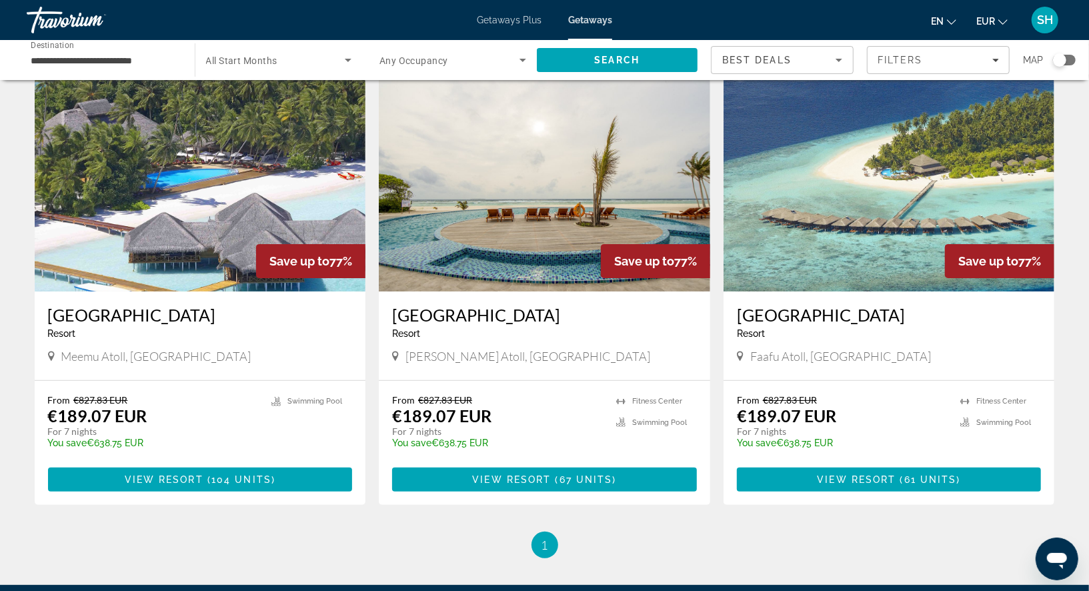
click at [907, 317] on h3 "[GEOGRAPHIC_DATA]" at bounding box center [889, 315] width 305 height 20
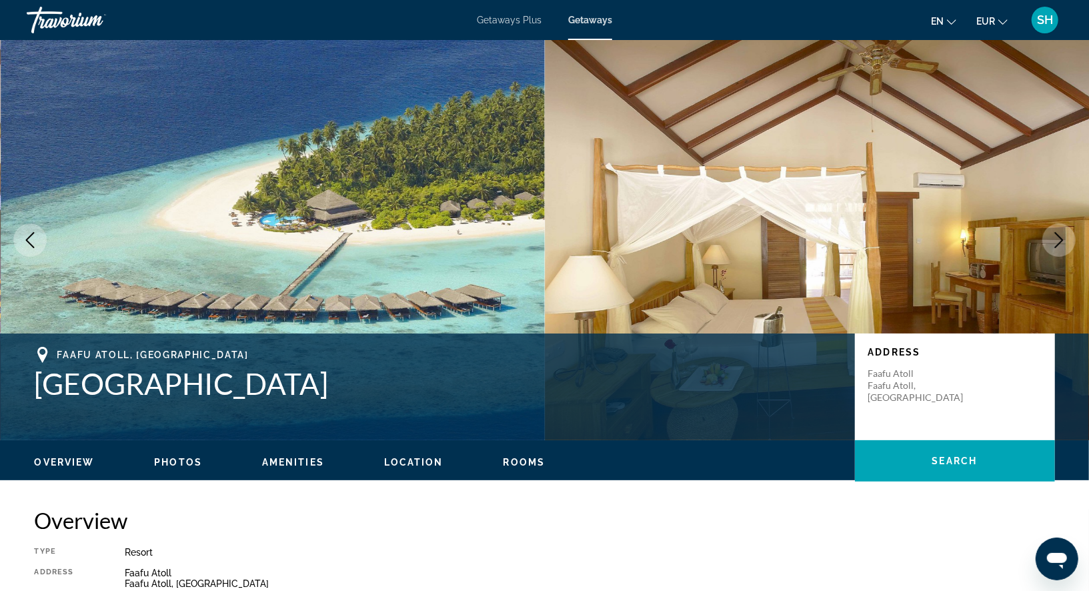
drag, startPoint x: 329, startPoint y: 390, endPoint x: 34, endPoint y: 382, distance: 295.5
click at [35, 382] on h1 "[GEOGRAPHIC_DATA]" at bounding box center [438, 383] width 807 height 35
copy h1 "[GEOGRAPHIC_DATA]"
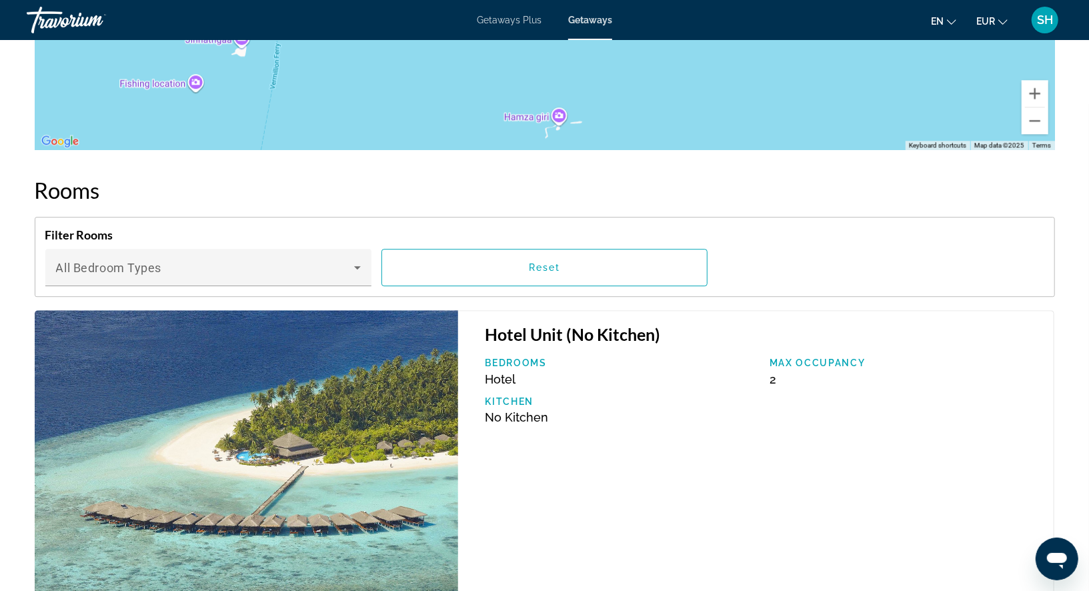
scroll to position [2256, 0]
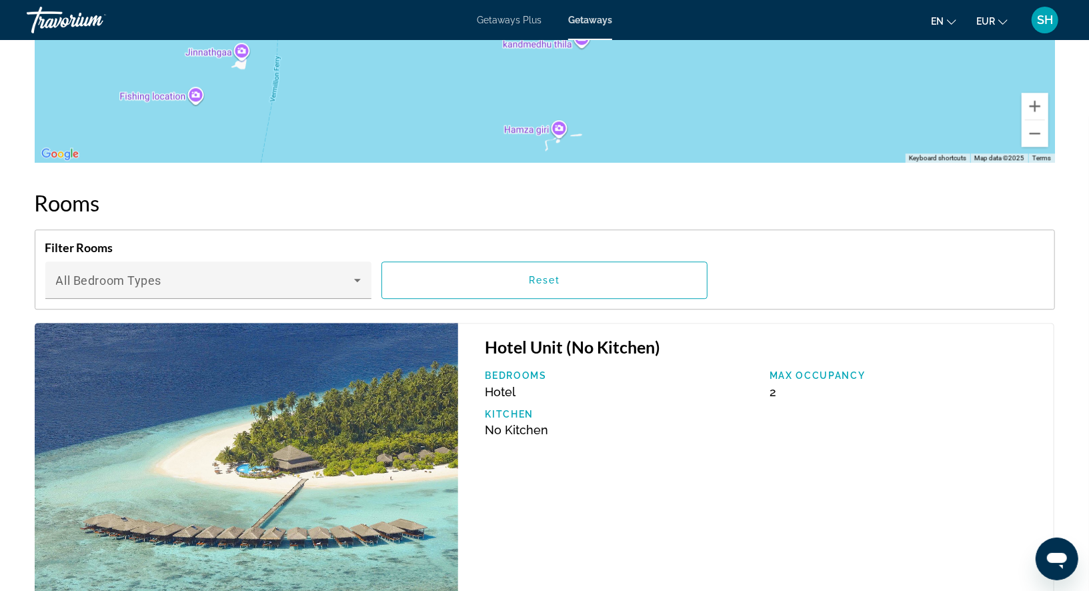
click at [467, 276] on div "Filter Rooms Bedroom Types All Bedroom Types Reset" at bounding box center [545, 269] width 1020 height 80
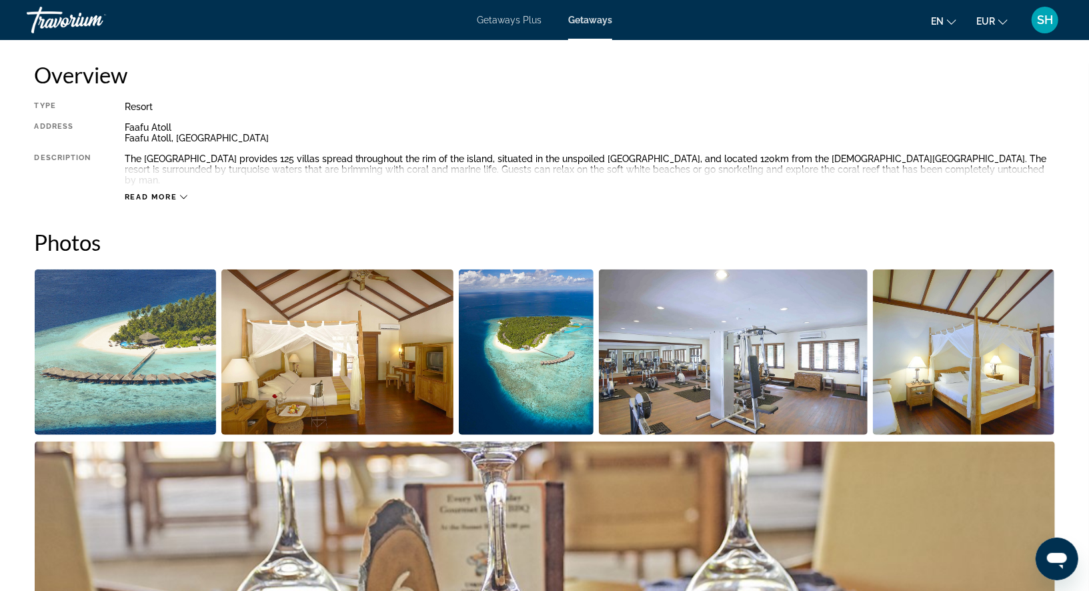
scroll to position [447, 0]
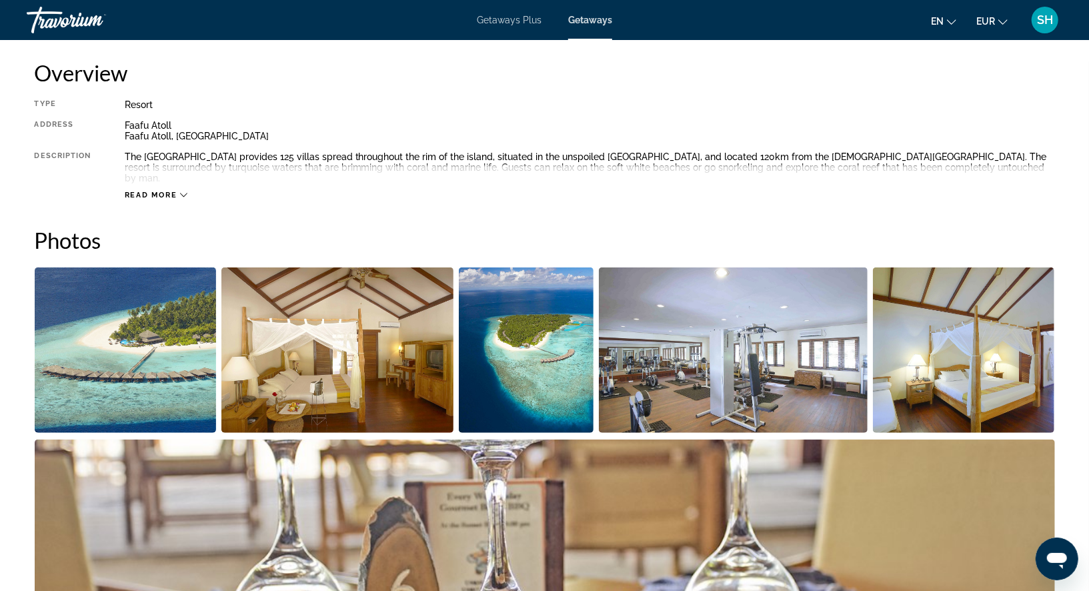
click at [182, 191] on icon "Main content" at bounding box center [183, 194] width 7 height 7
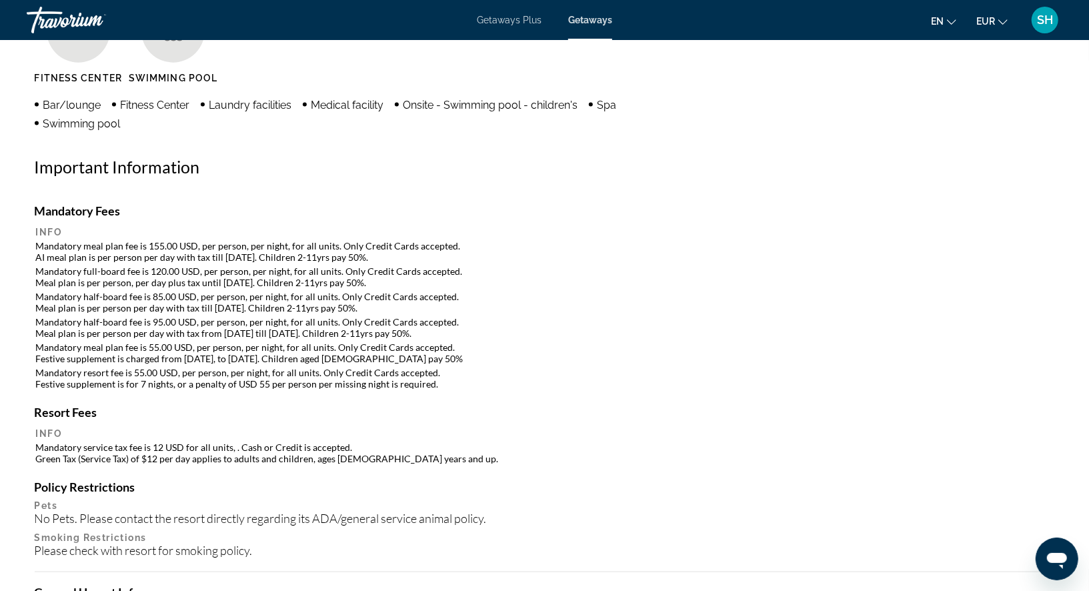
scroll to position [1131, 0]
